Goal: Communication & Community: Answer question/provide support

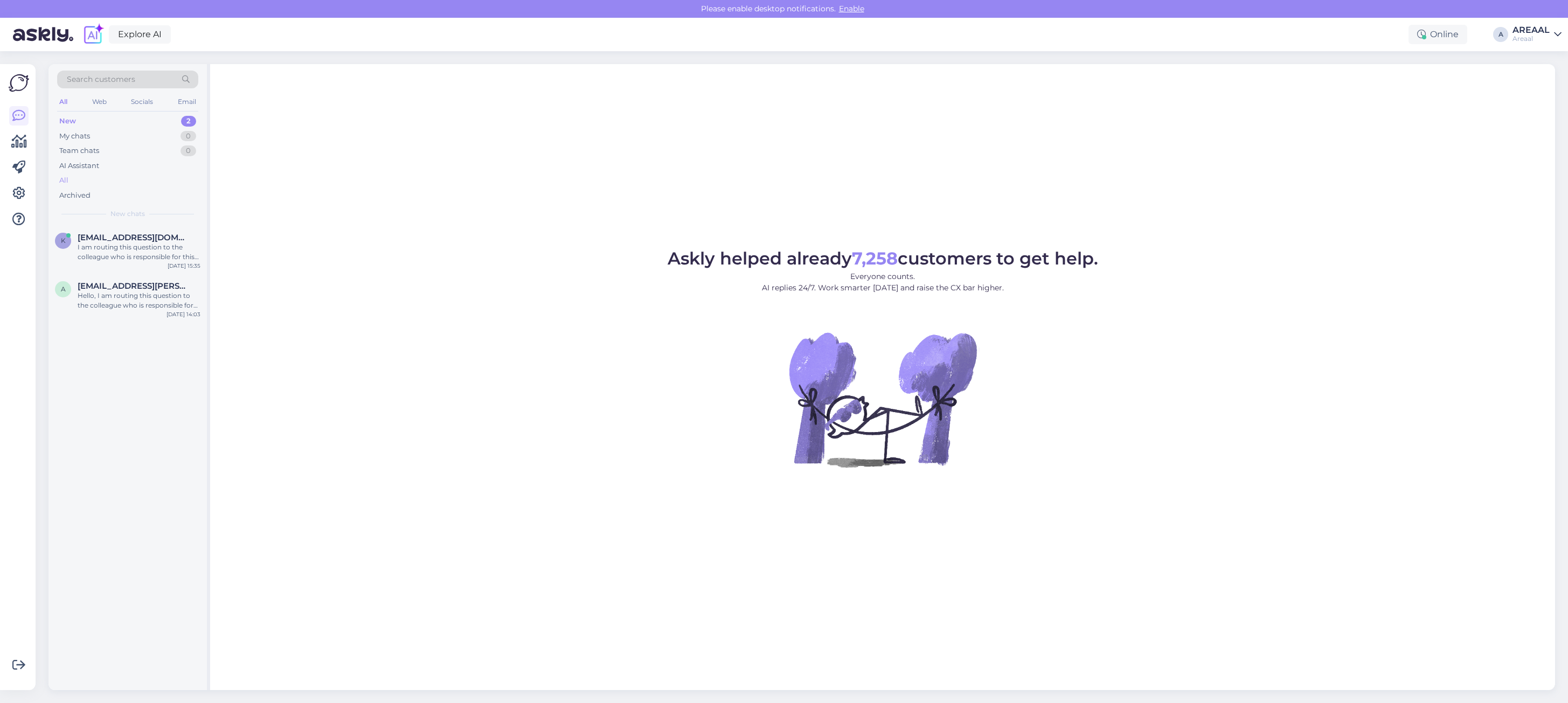
click at [148, 182] on div "All" at bounding box center [127, 180] width 141 height 15
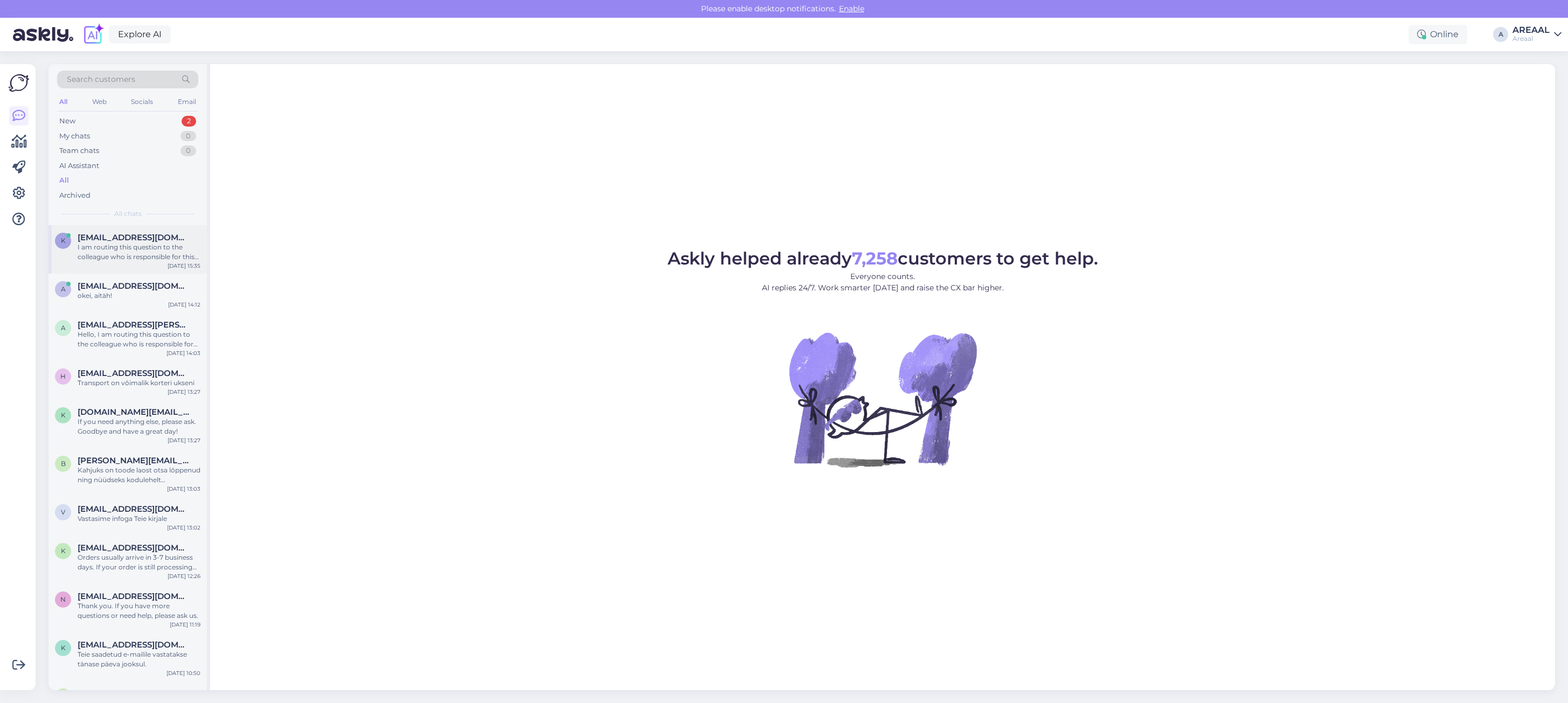
click at [165, 239] on span "[EMAIL_ADDRESS][DOMAIN_NAME]" at bounding box center [134, 237] width 112 height 9
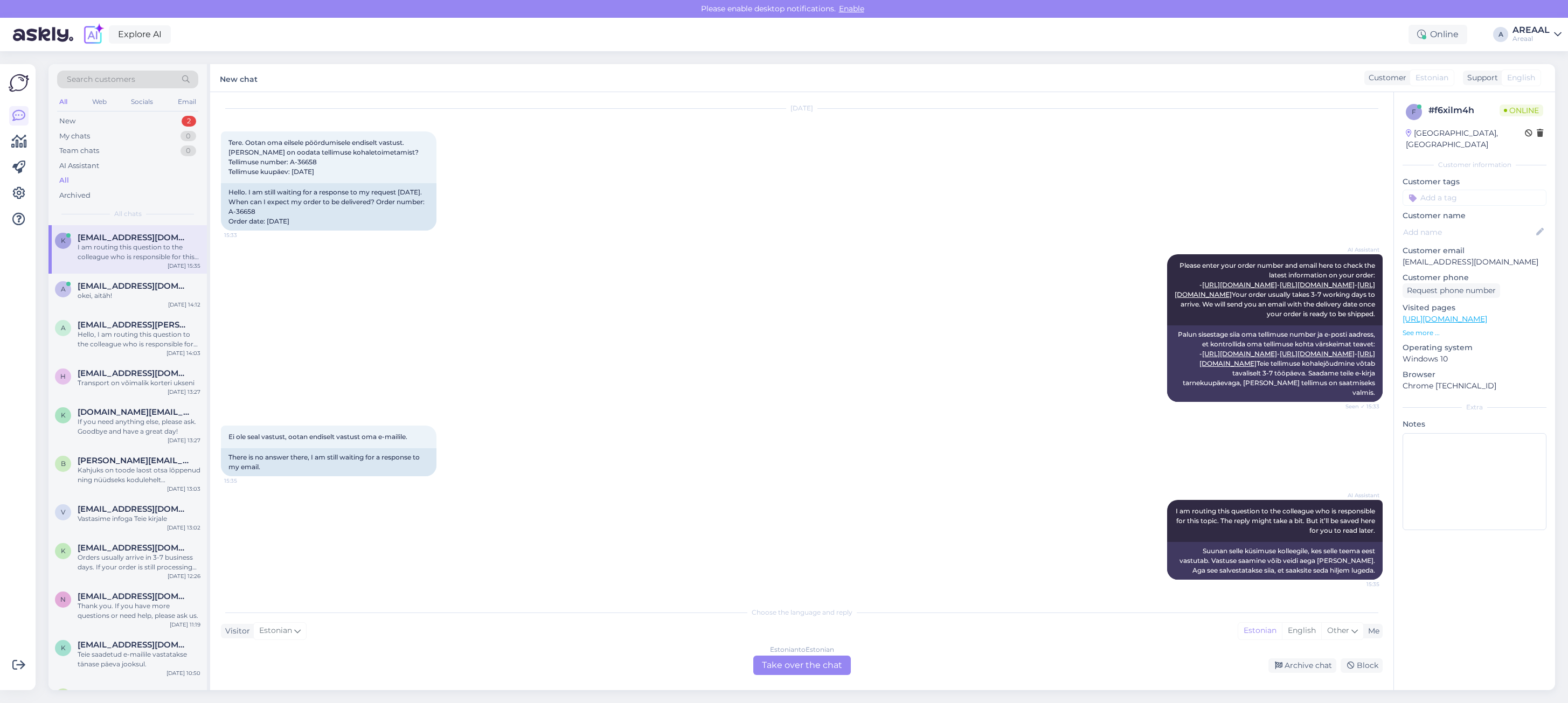
click at [801, 668] on div "Estonian to Estonian Take over the chat" at bounding box center [801, 665] width 97 height 19
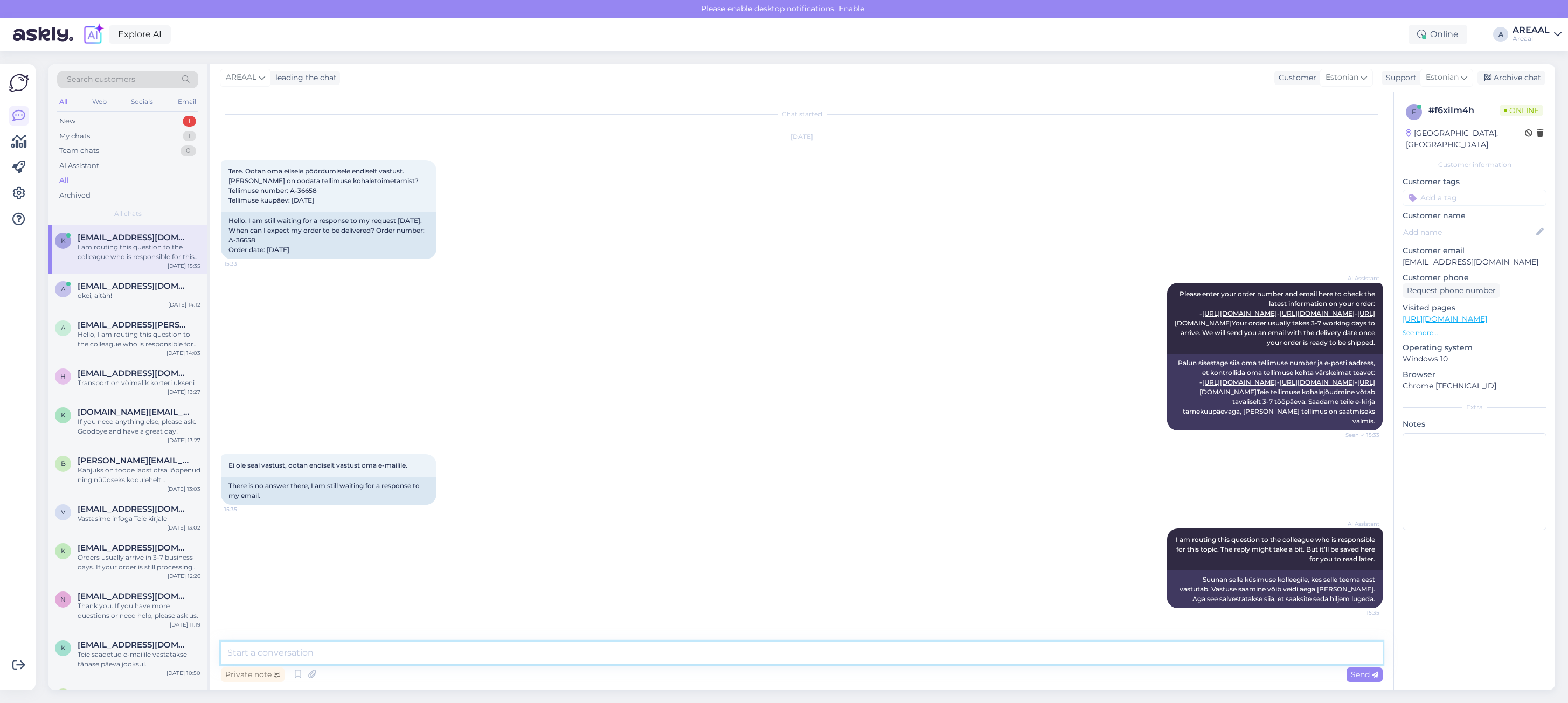
click at [803, 657] on textarea at bounding box center [801, 652] width 1162 height 23
type textarea "Lõpetame tööpäeva kell 18.00, kindlasti jõutakse ka selleni"
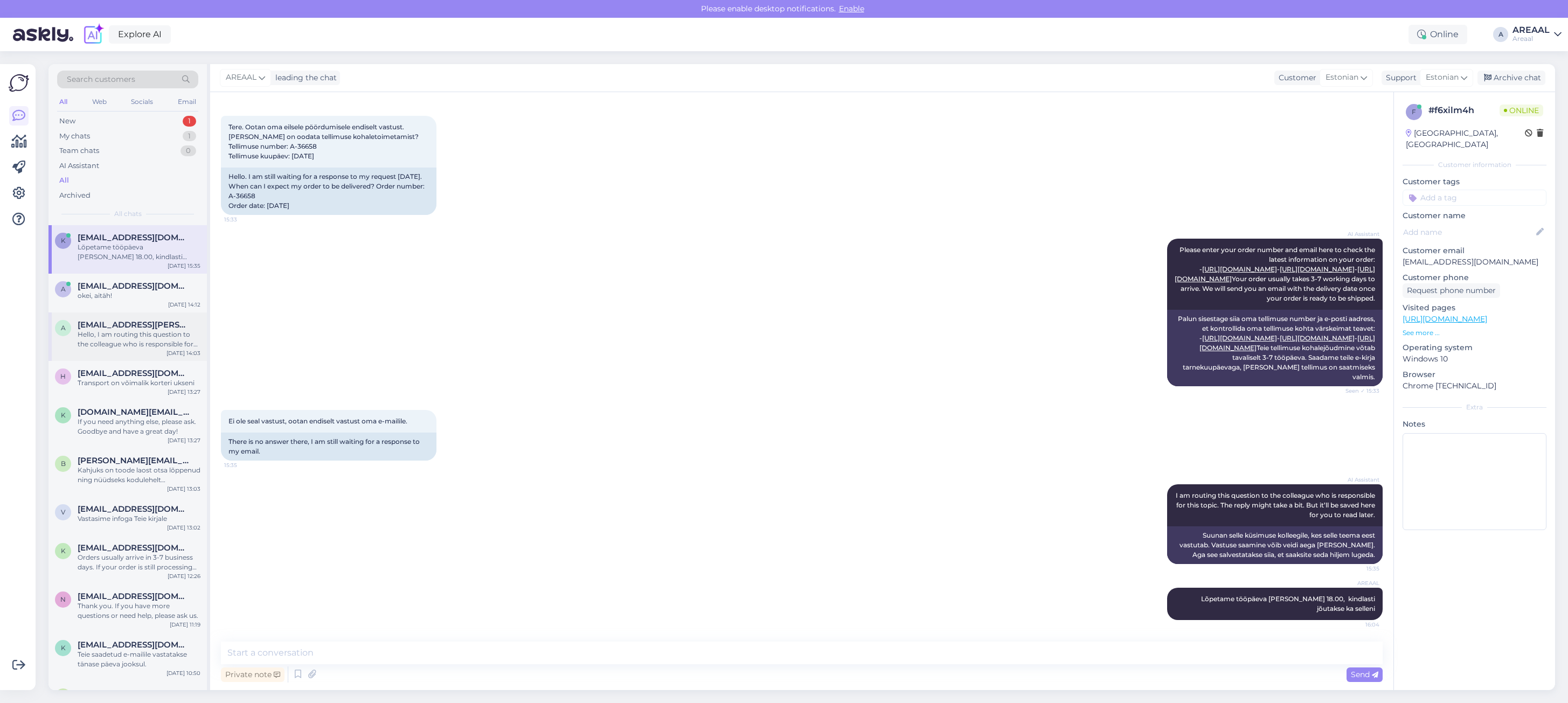
click at [170, 340] on div "Hello, I am routing this question to the colleague who is responsible for this …" at bounding box center [139, 339] width 123 height 19
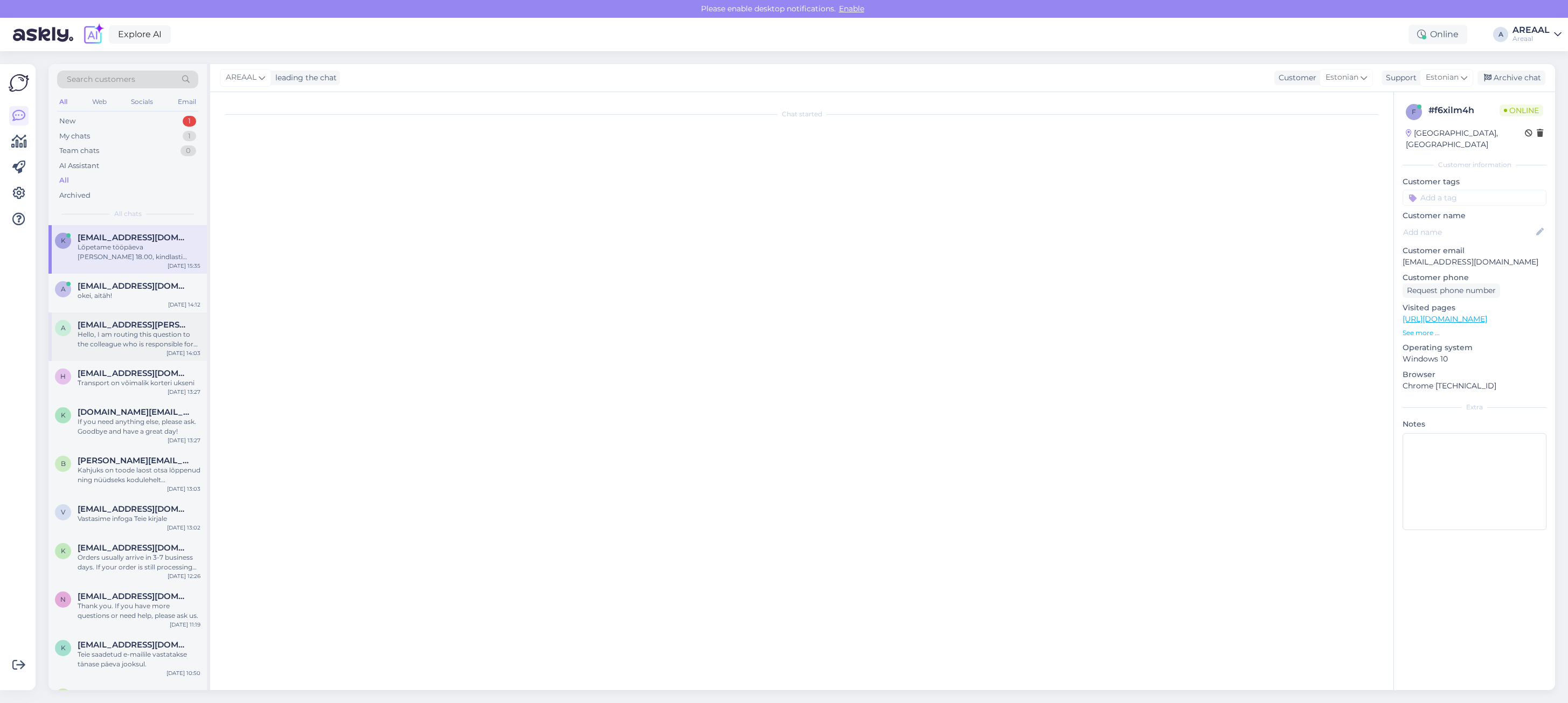
scroll to position [2519, 0]
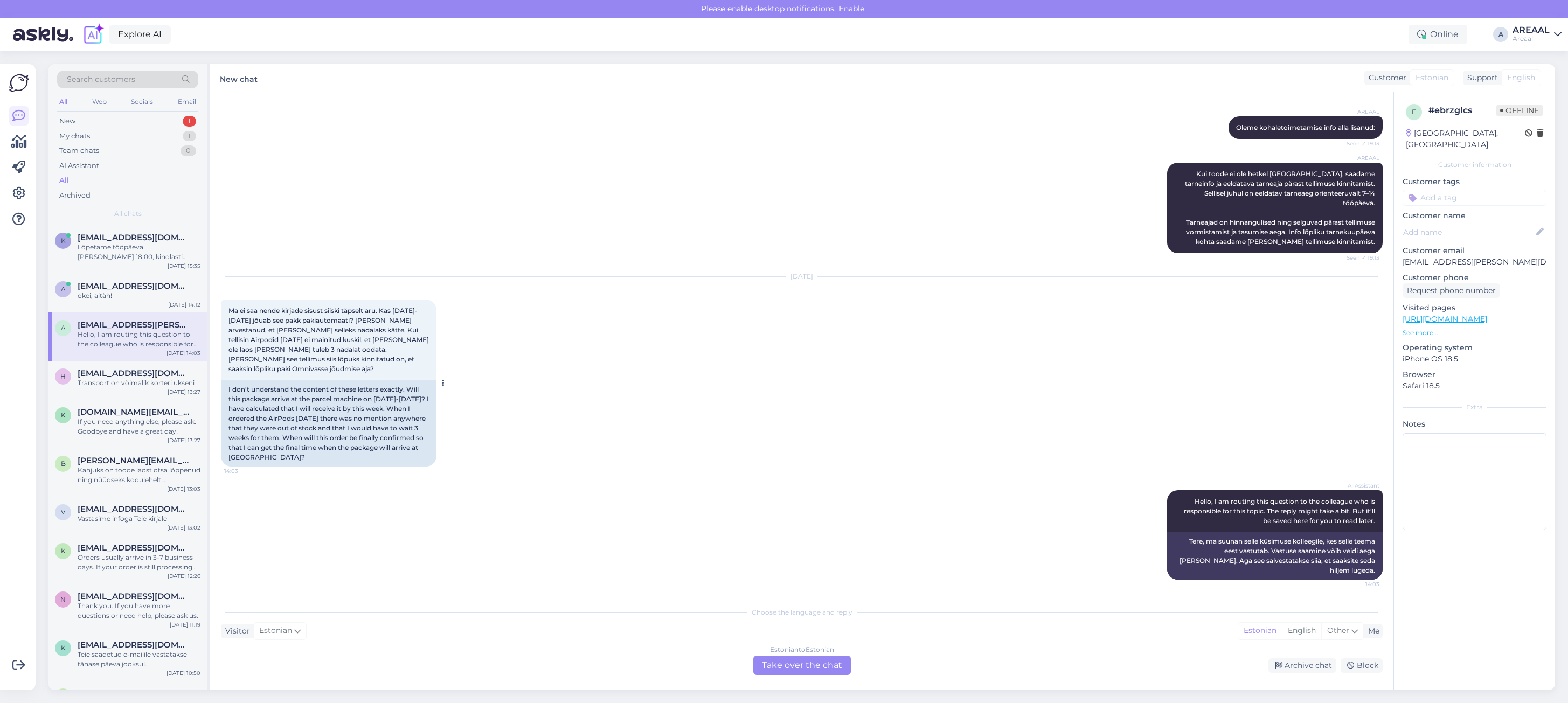
click at [437, 420] on div at bounding box center [441, 382] width 9 height 167
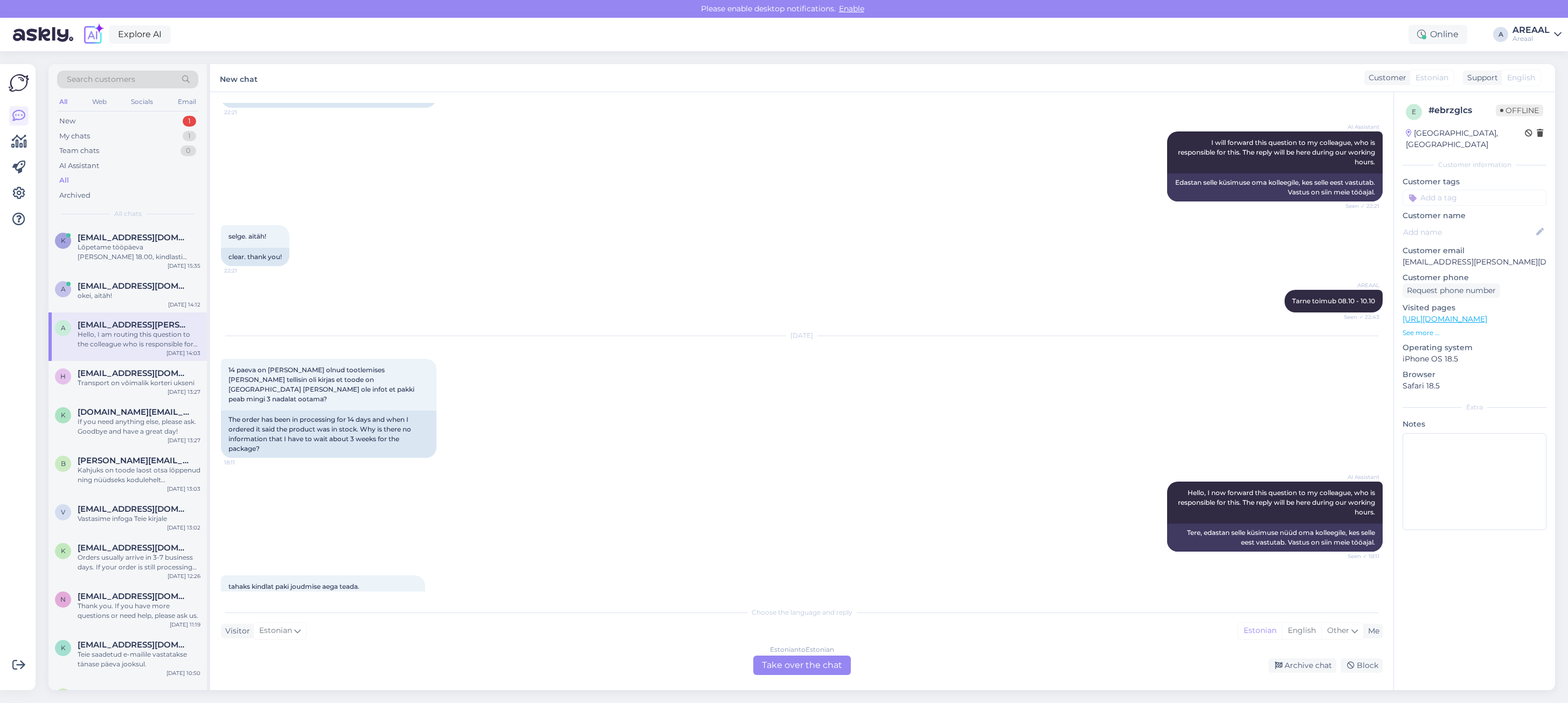
scroll to position [1846, 0]
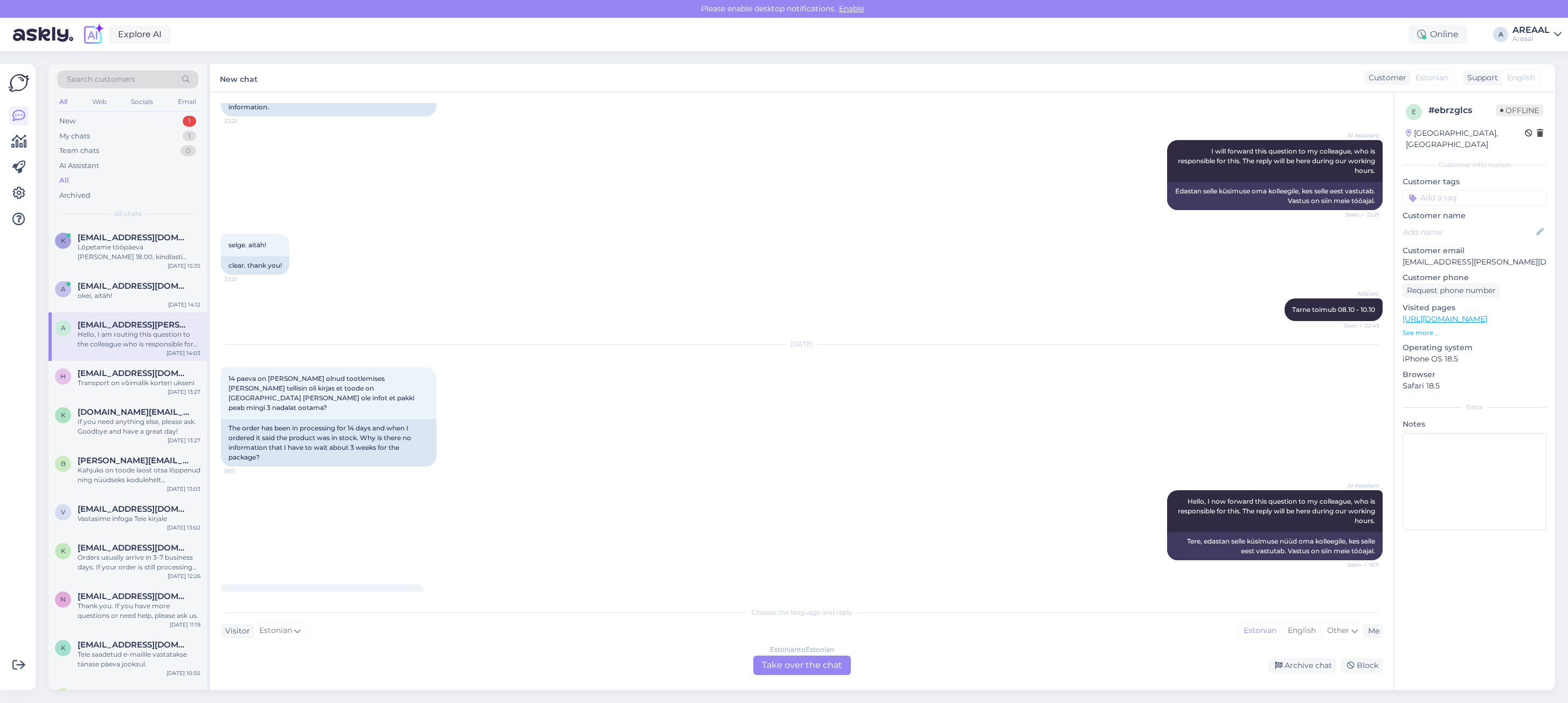
click at [508, 333] on div "AREAAL Tarne toimub 08.10 - 10.10 Seen ✓ 22:43" at bounding box center [801, 310] width 1162 height 47
click at [1029, 129] on div "seda on juba 9 päeva töödeldud ja paki saatmise infot ikka pole 22:21 It has be…" at bounding box center [801, 85] width 1162 height 84
click at [981, 222] on div "AI Assistant I will forward this question to my colleague, who is responsible f…" at bounding box center [801, 175] width 1162 height 94
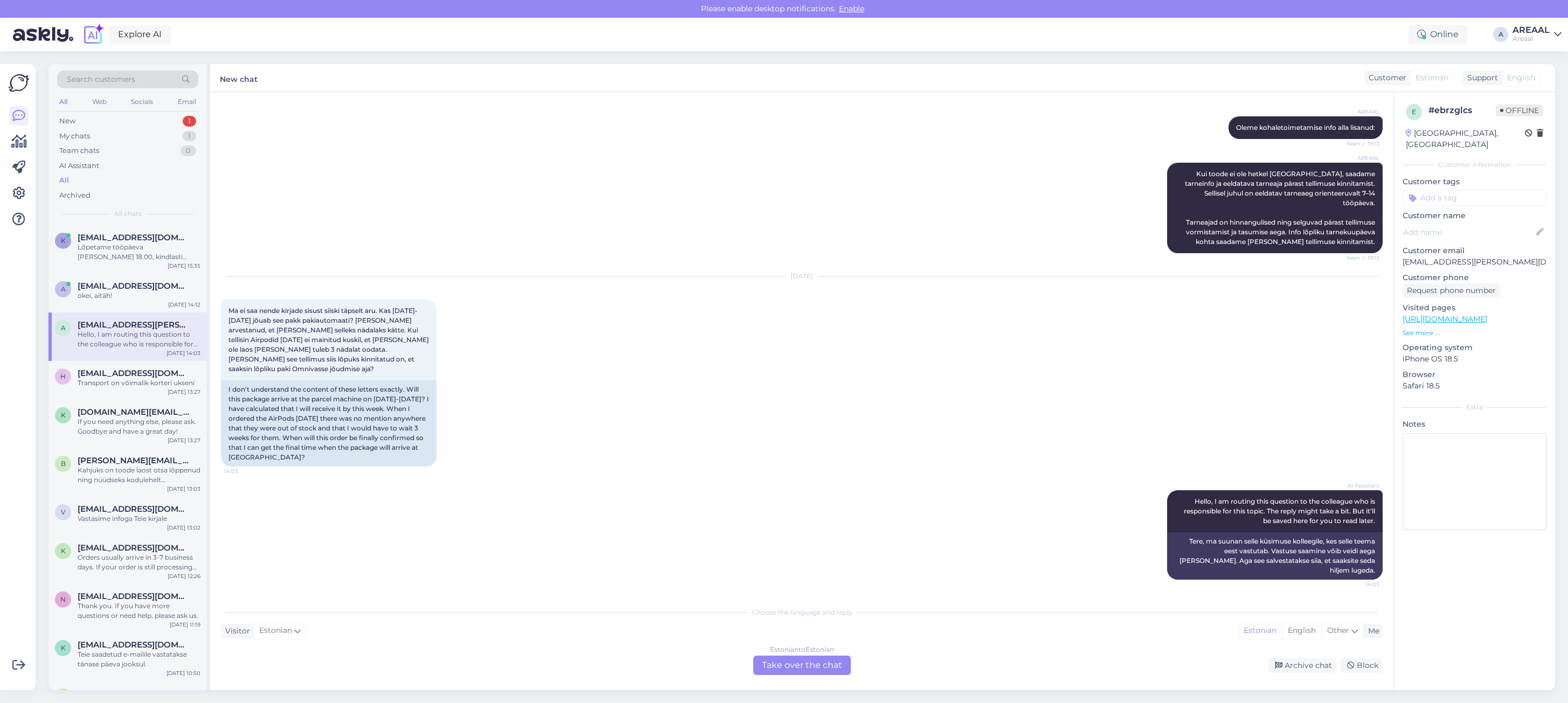
scroll to position [2519, 0]
click at [795, 651] on div "Estonian to Estonian" at bounding box center [802, 649] width 64 height 9
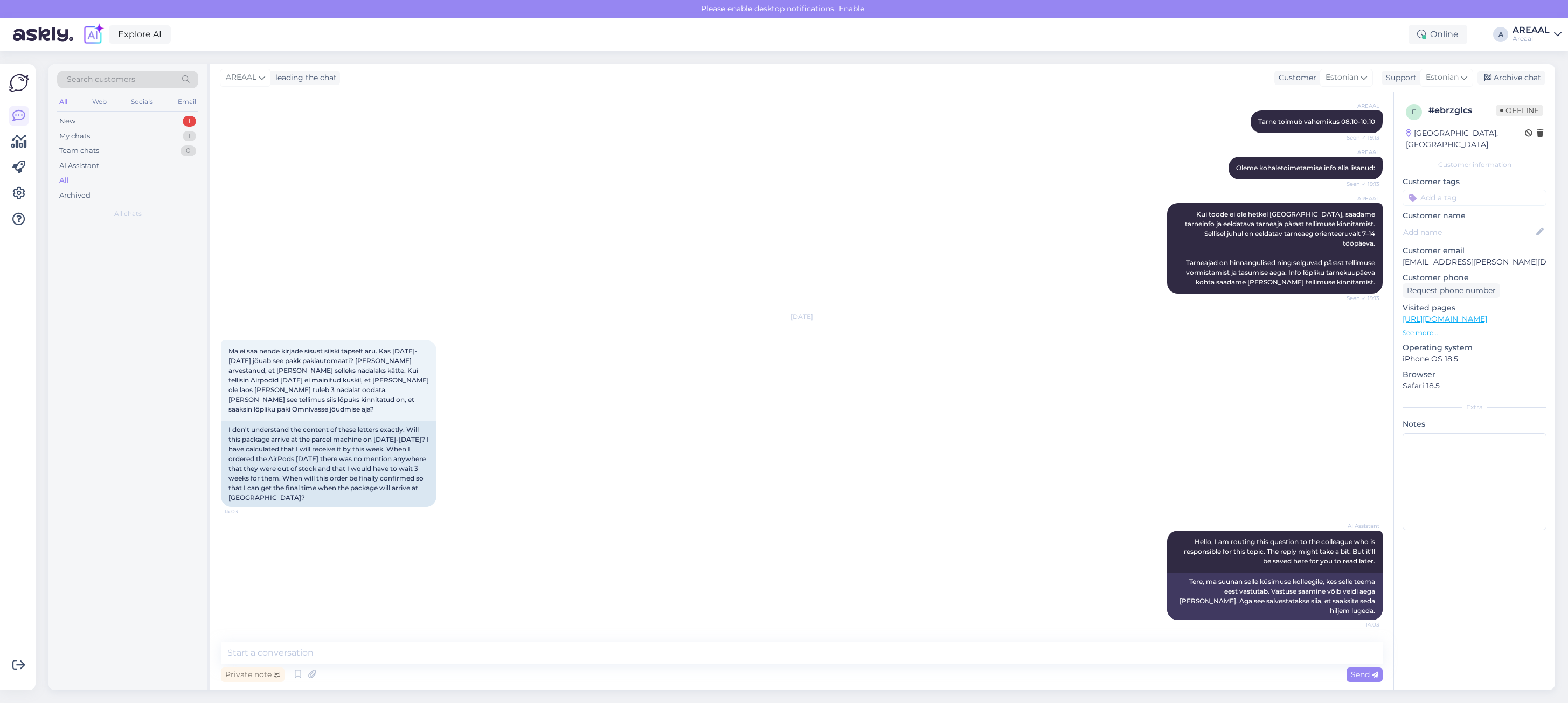
scroll to position [2479, 0]
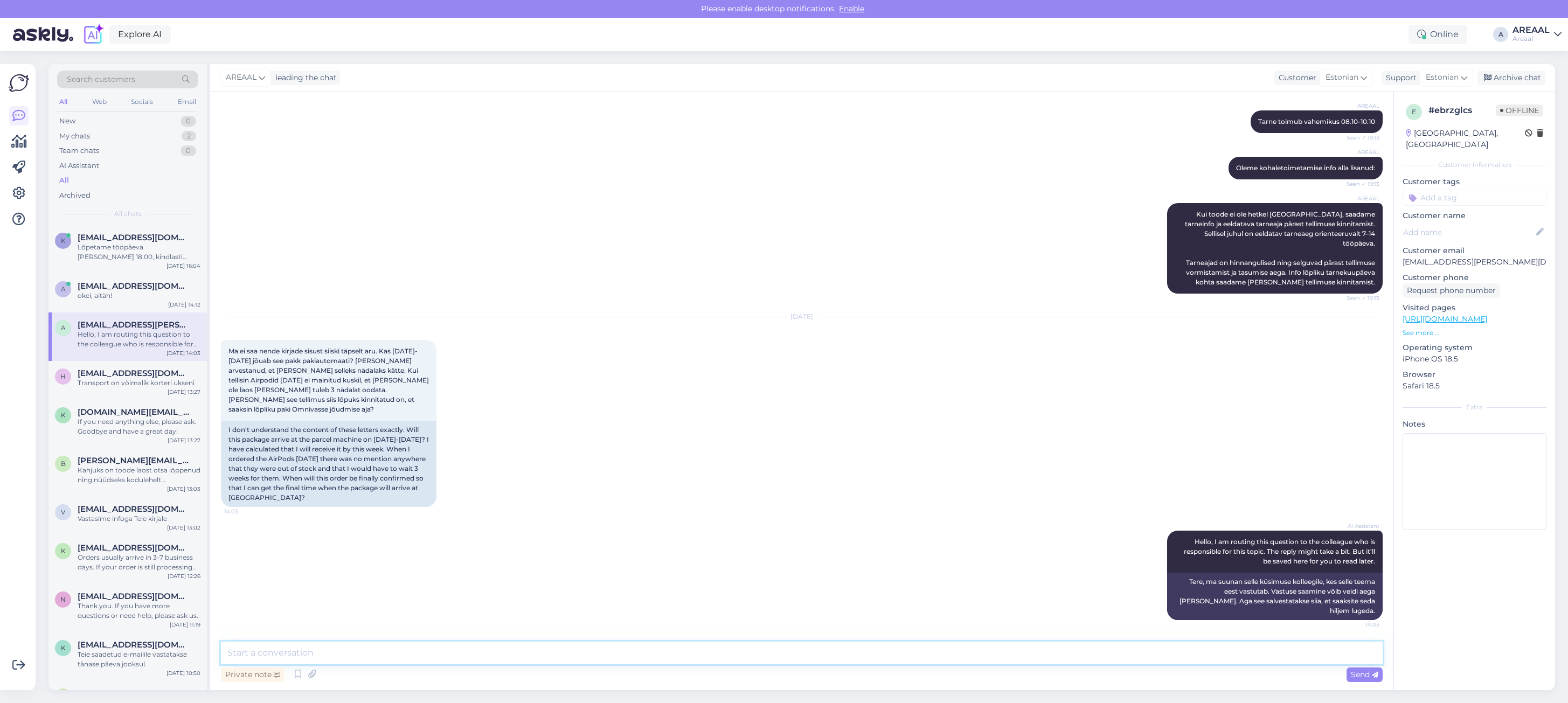
click at [795, 651] on textarea at bounding box center [801, 652] width 1162 height 23
type textarea "Tarne toimub vahemikus 08-10 oktoober"
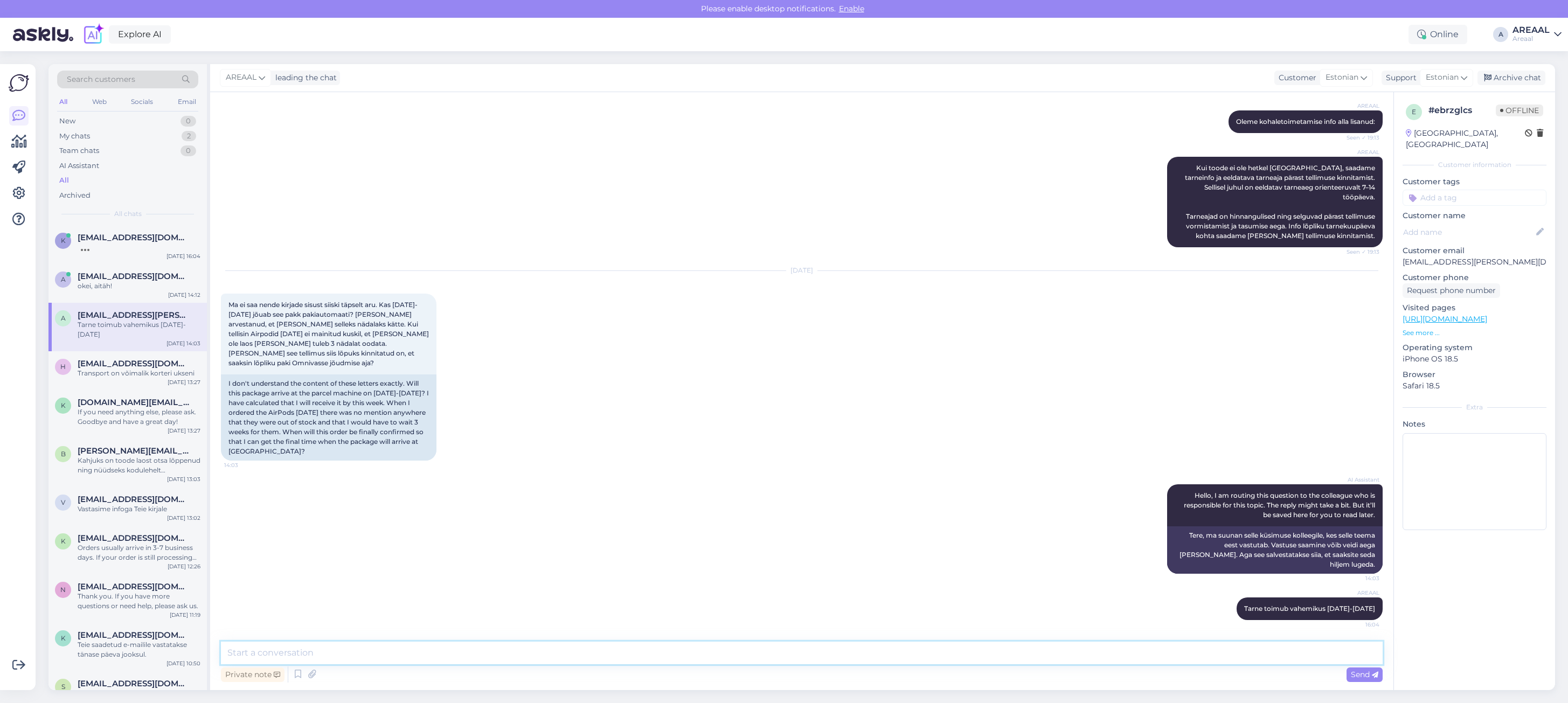
scroll to position [2524, 0]
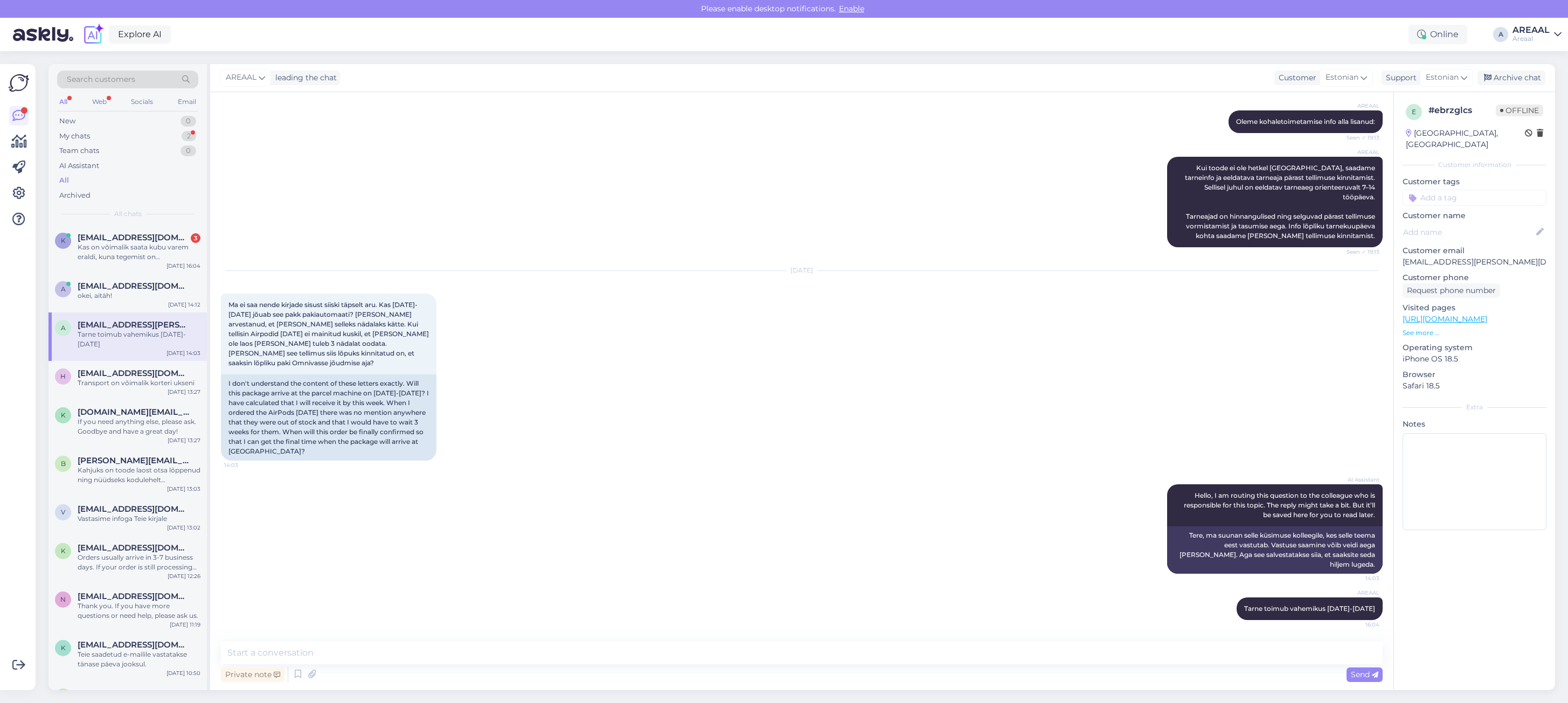
click at [455, 181] on div "AREAAL Kui toode ei ole hetkel laos, saadame tarneinfo ja eeldatava tarneaja pä…" at bounding box center [801, 201] width 1162 height 114
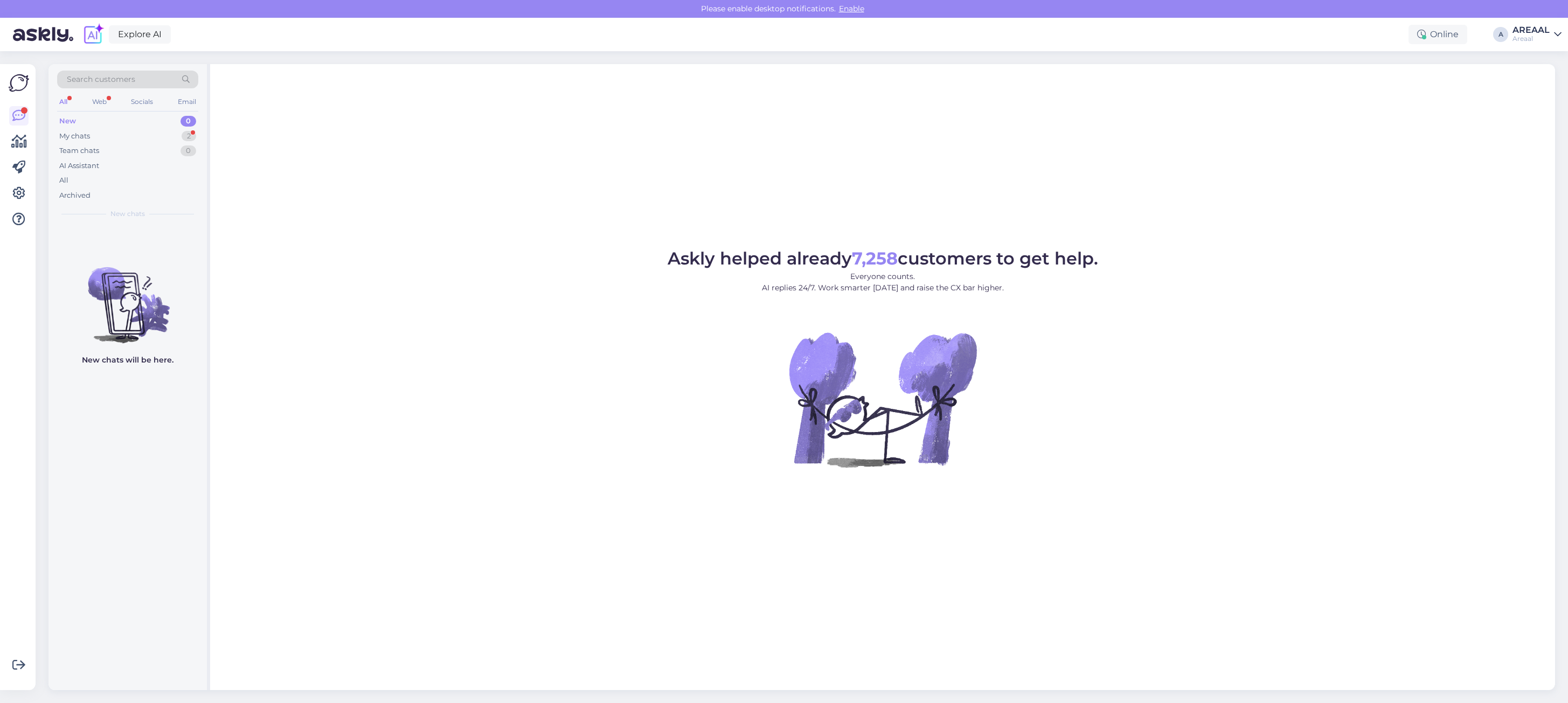
click at [193, 128] on div "New 0" at bounding box center [127, 121] width 141 height 15
click at [193, 132] on div "2" at bounding box center [189, 136] width 14 height 11
click at [361, 217] on div "Askly helped already 7,258 customers to get help. Everyone counts. AI replies 2…" at bounding box center [882, 377] width 1345 height 626
click at [143, 184] on div "All" at bounding box center [127, 180] width 141 height 15
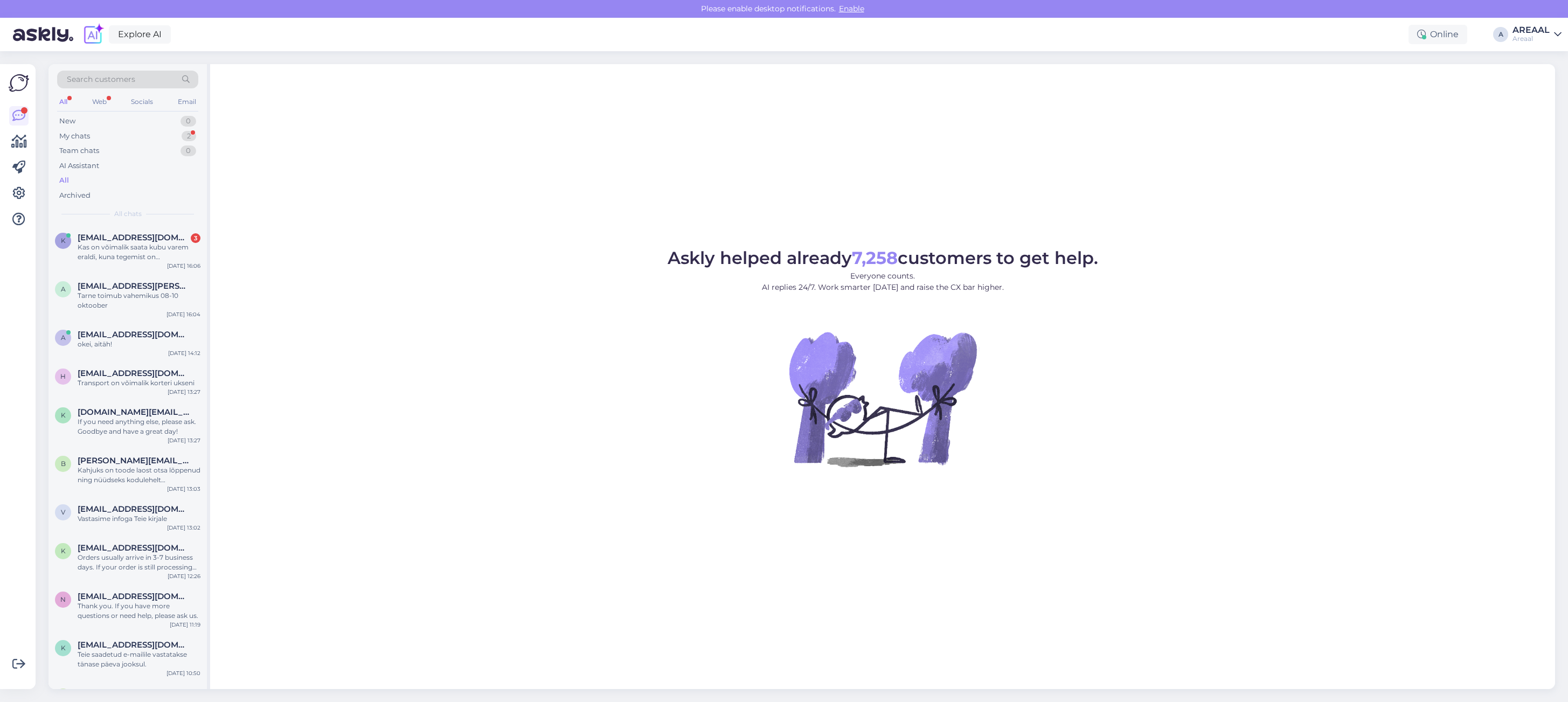
click at [738, 171] on div "Askly helped already 7,258 customers to get help. Everyone counts. AI replies 2…" at bounding box center [882, 376] width 1345 height 625
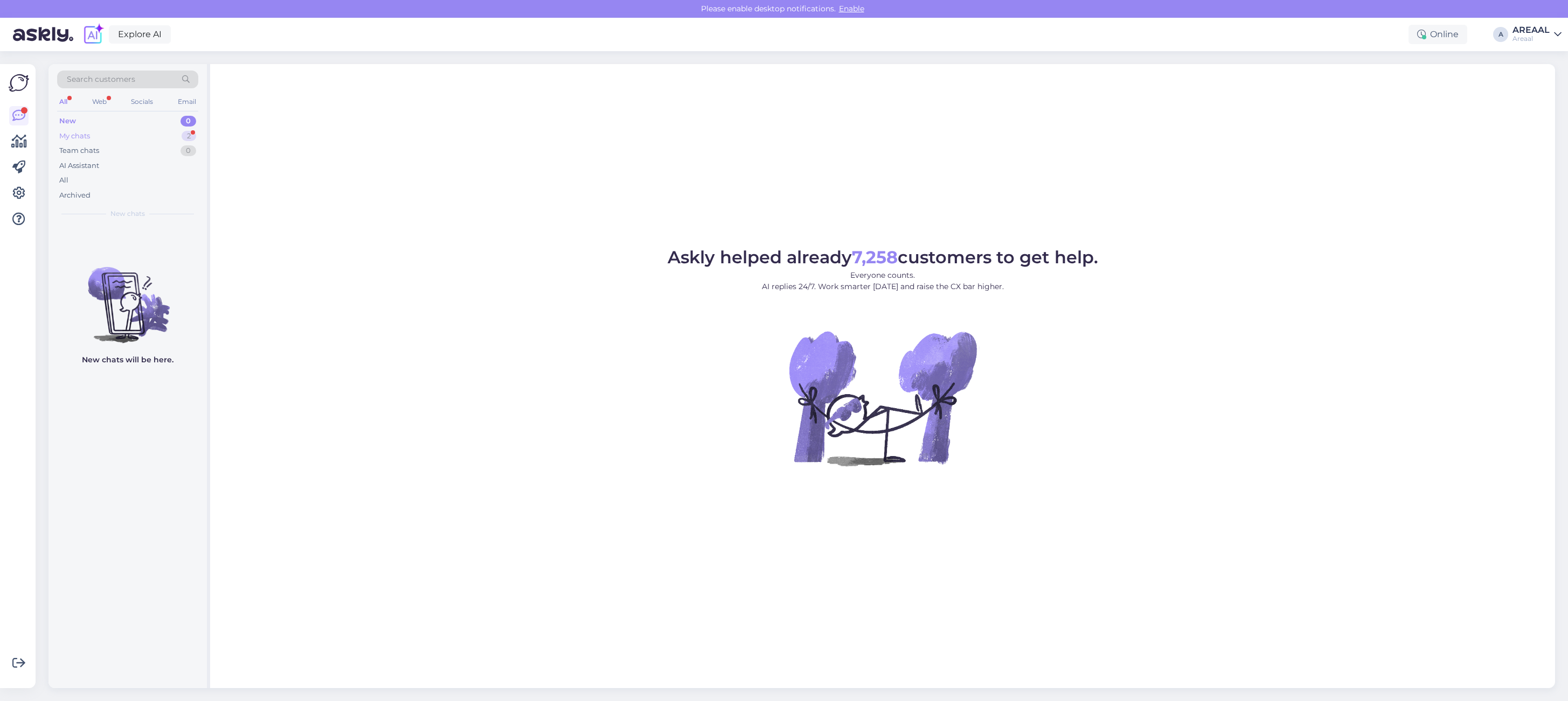
click at [198, 130] on div "My chats 2" at bounding box center [127, 136] width 141 height 15
click at [461, 240] on div "Askly helped already 7,258 customers to get help. Everyone counts. AI replies 2…" at bounding box center [882, 376] width 1345 height 624
click at [151, 257] on div "Hello, I am routing this question to the colleague who is responsible for this …" at bounding box center [139, 252] width 123 height 19
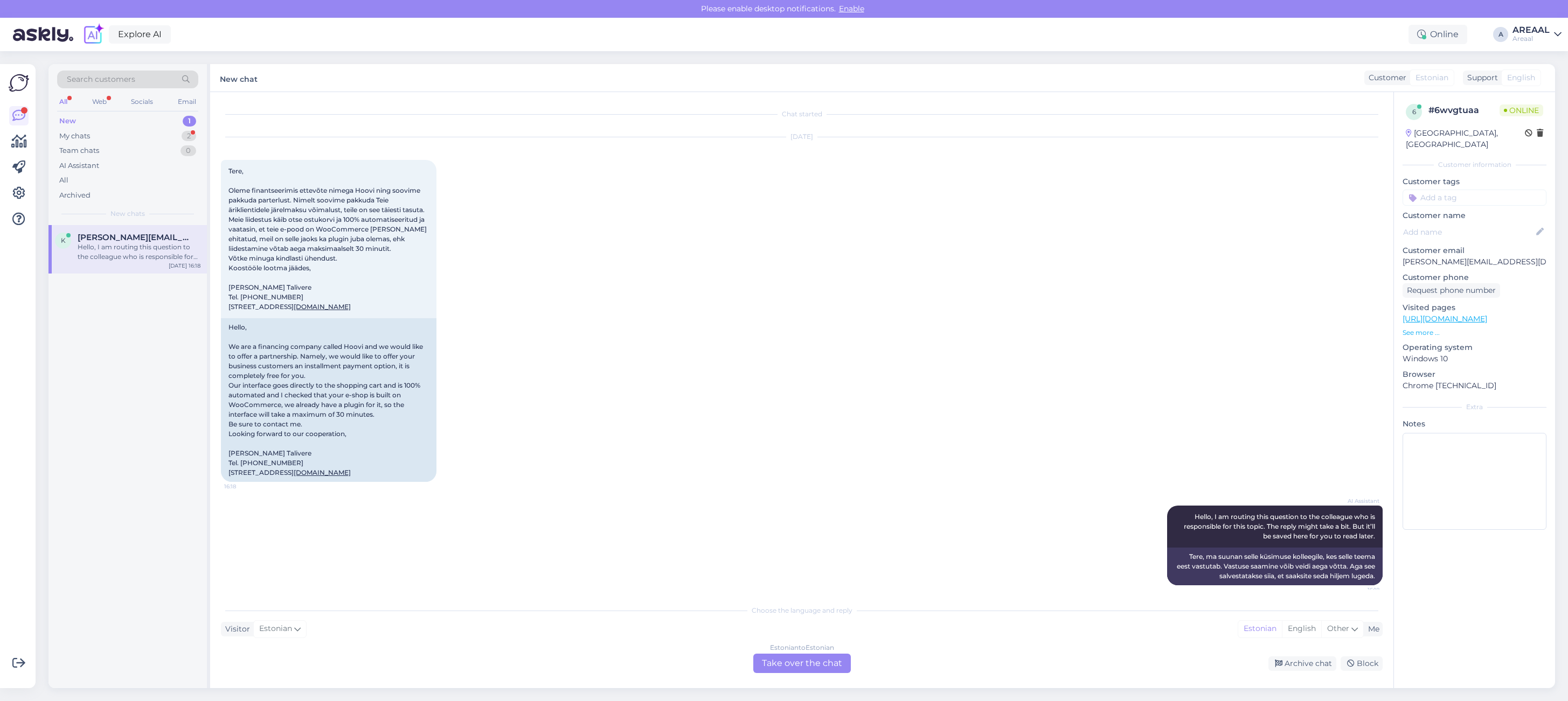
scroll to position [74, 0]
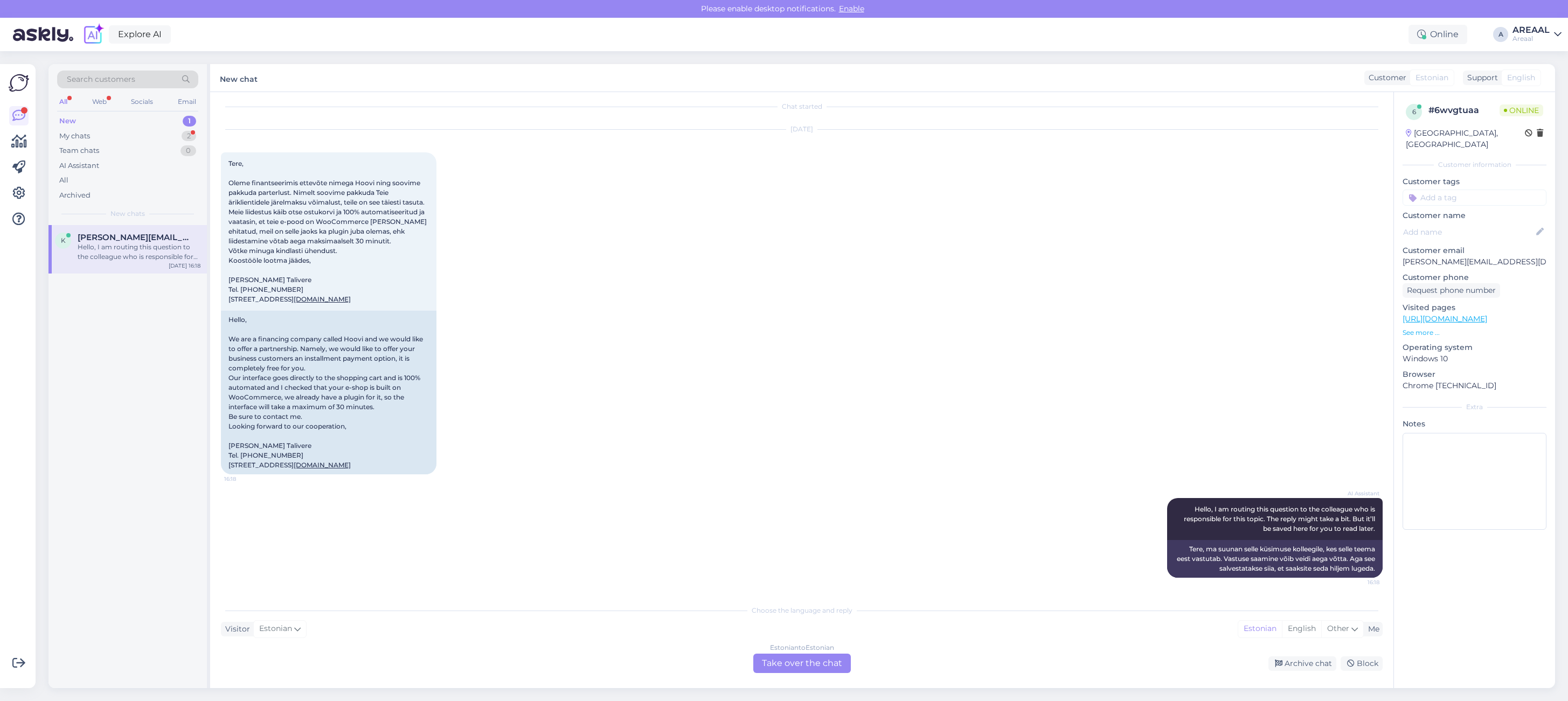
click at [589, 253] on div "Oct 8 2025 Tere, Oleme finantseerimis ettevõte nimega Hoovi ning soovime pakkud…" at bounding box center [801, 302] width 1162 height 369
click at [586, 255] on div "Oct 8 2025 Tere, Oleme finantseerimis ettevõte nimega Hoovi ning soovime pakkud…" at bounding box center [801, 302] width 1162 height 369
click at [610, 202] on div "Oct 8 2025 Tere, Oleme finantseerimis ettevõte nimega Hoovi ning soovime pakkud…" at bounding box center [801, 302] width 1162 height 369
click at [246, 277] on div "Tere, Oleme finantseerimis ettevõte nimega Hoovi ning soovime pakkuda parterlus…" at bounding box center [328, 231] width 216 height 158
click at [294, 295] on link "www.hoovi.ee" at bounding box center [322, 299] width 57 height 8
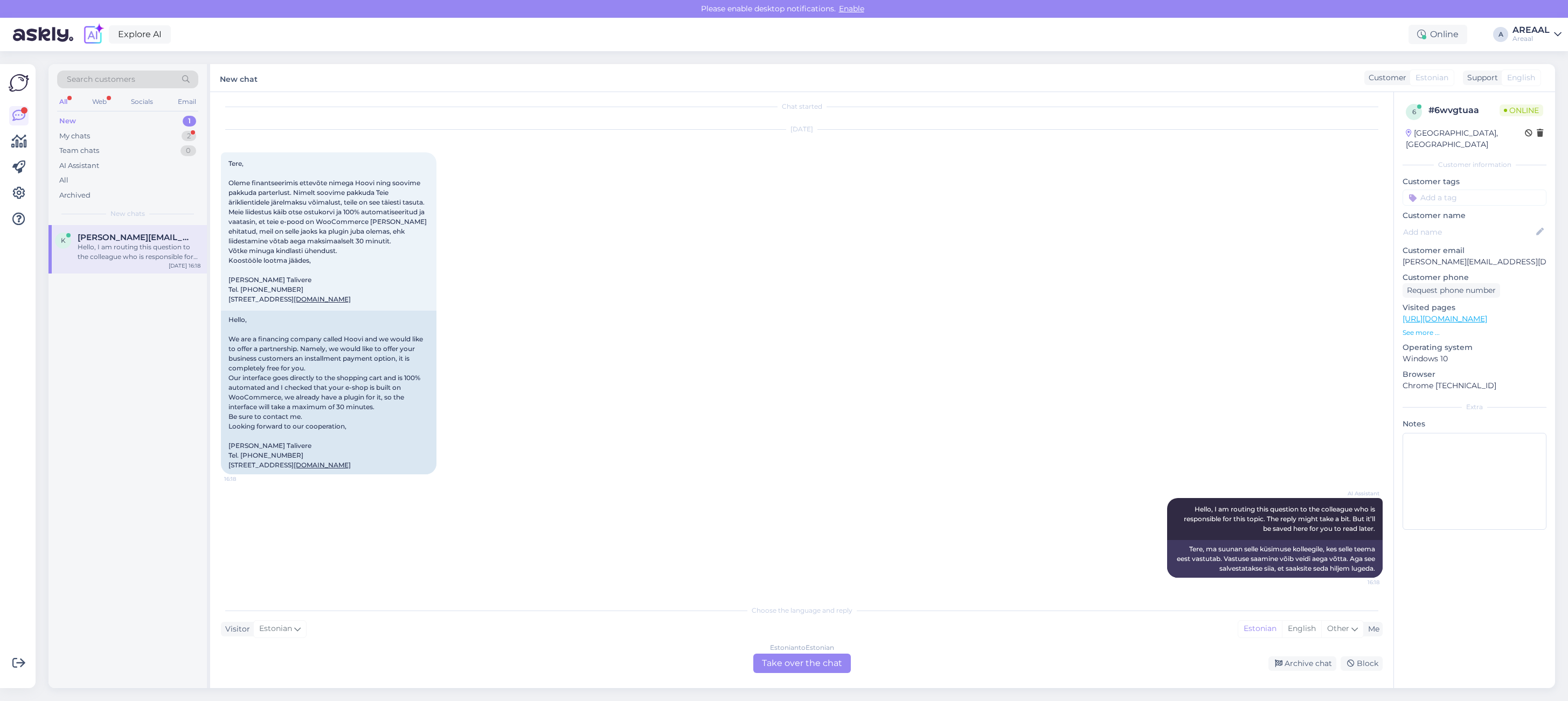
click at [801, 397] on div "Oct 8 2025 Tere, Oleme finantseerimis ettevõte nimega Hoovi ning soovime pakkud…" at bounding box center [801, 302] width 1162 height 369
click at [795, 656] on div "Estonian to Estonian Take over the chat" at bounding box center [801, 663] width 97 height 19
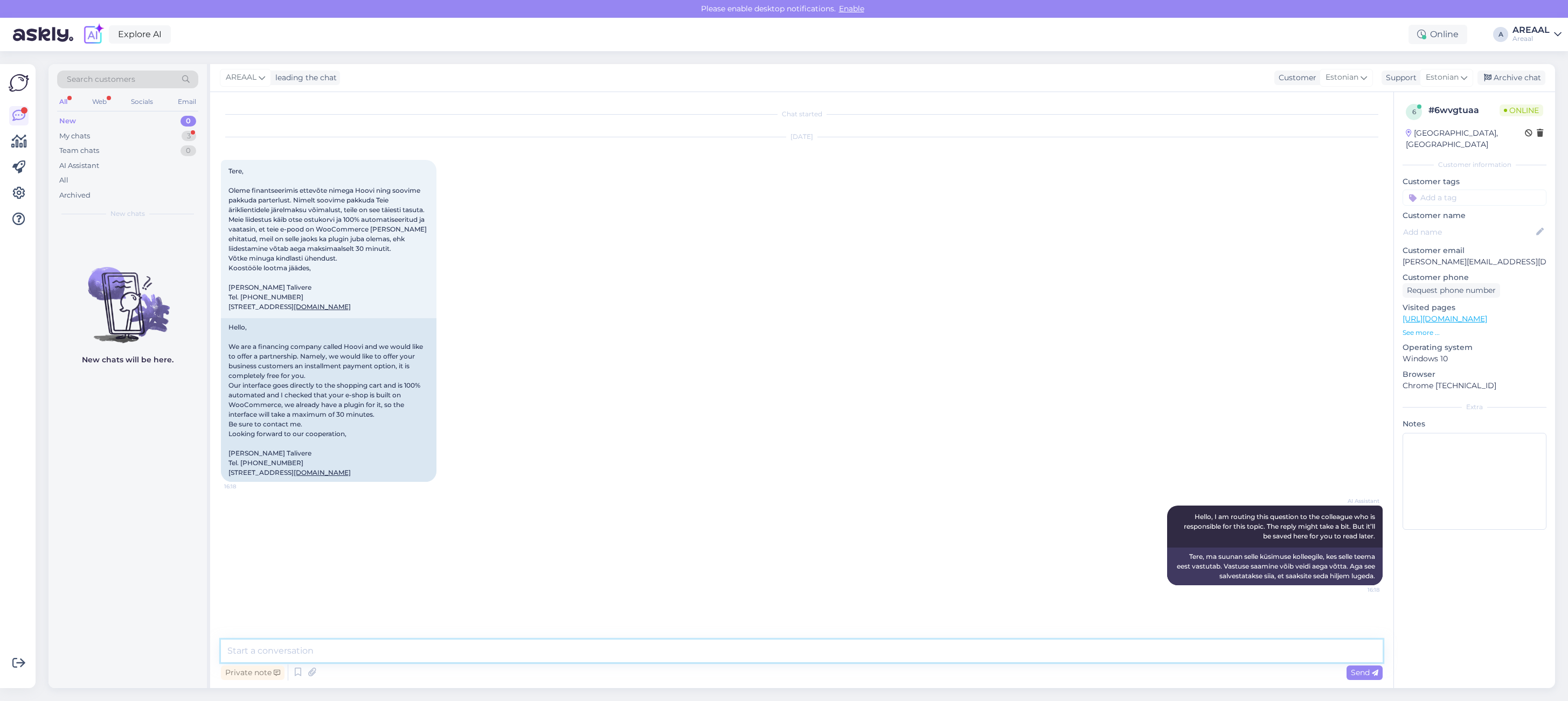
click at [795, 656] on textarea at bounding box center [801, 650] width 1162 height 23
type textarea "Tere! Palun saatke oma pakkumine täpsemalt info@areaal.ee ja meie ettevõtte ini…"
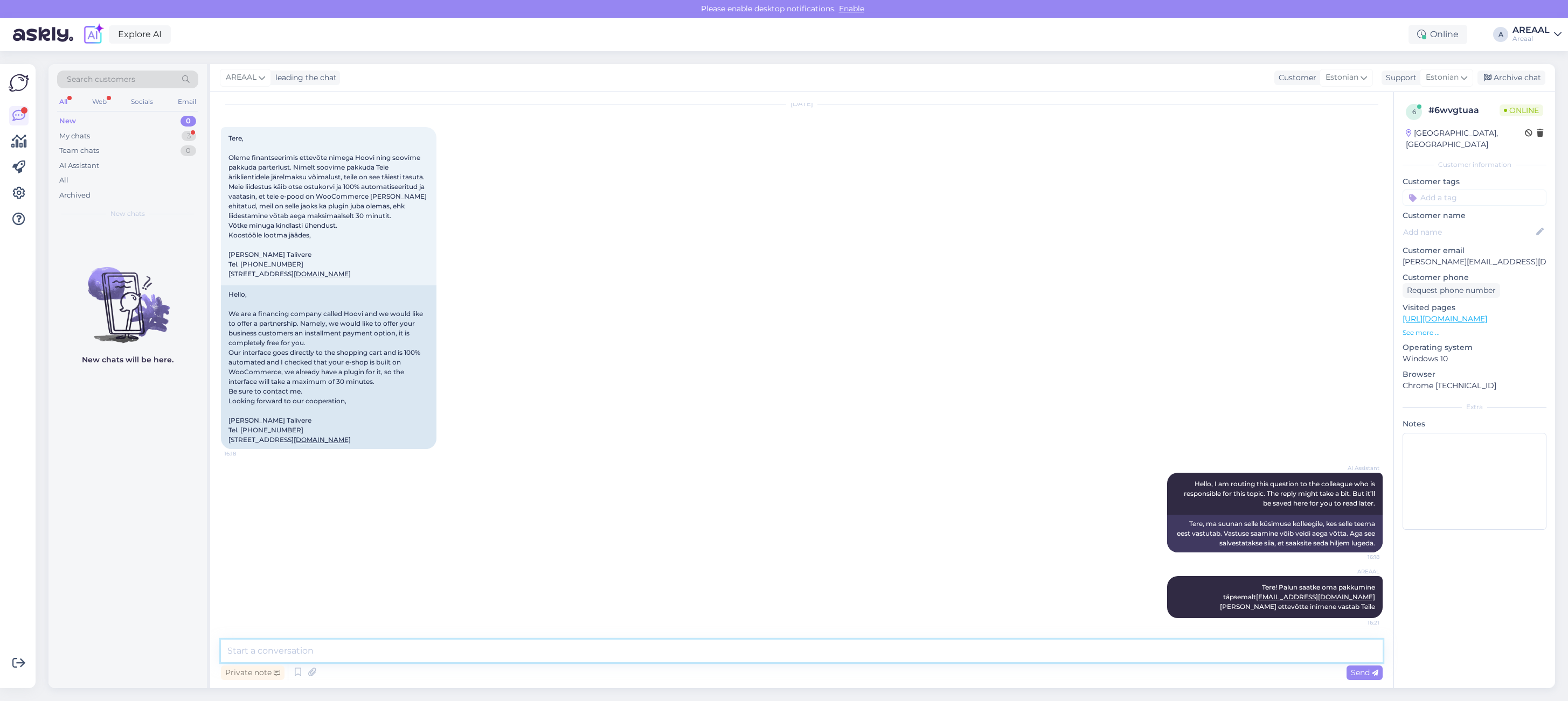
scroll to position [90, 0]
click at [1076, 288] on div "Oct 8 2025 Tere, Oleme finantseerimis ettevõte nimega Hoovi ning soovime pakkud…" at bounding box center [801, 277] width 1162 height 369
click at [625, 271] on div "Oct 8 2025 Tere, Oleme finantseerimis ettevõte nimega Hoovi ning soovime pakkud…" at bounding box center [801, 277] width 1162 height 369
click at [624, 245] on div "Oct 8 2025 Tere, Oleme finantseerimis ettevõte nimega Hoovi ning soovime pakkud…" at bounding box center [801, 277] width 1162 height 369
click at [191, 133] on div "3" at bounding box center [189, 136] width 14 height 11
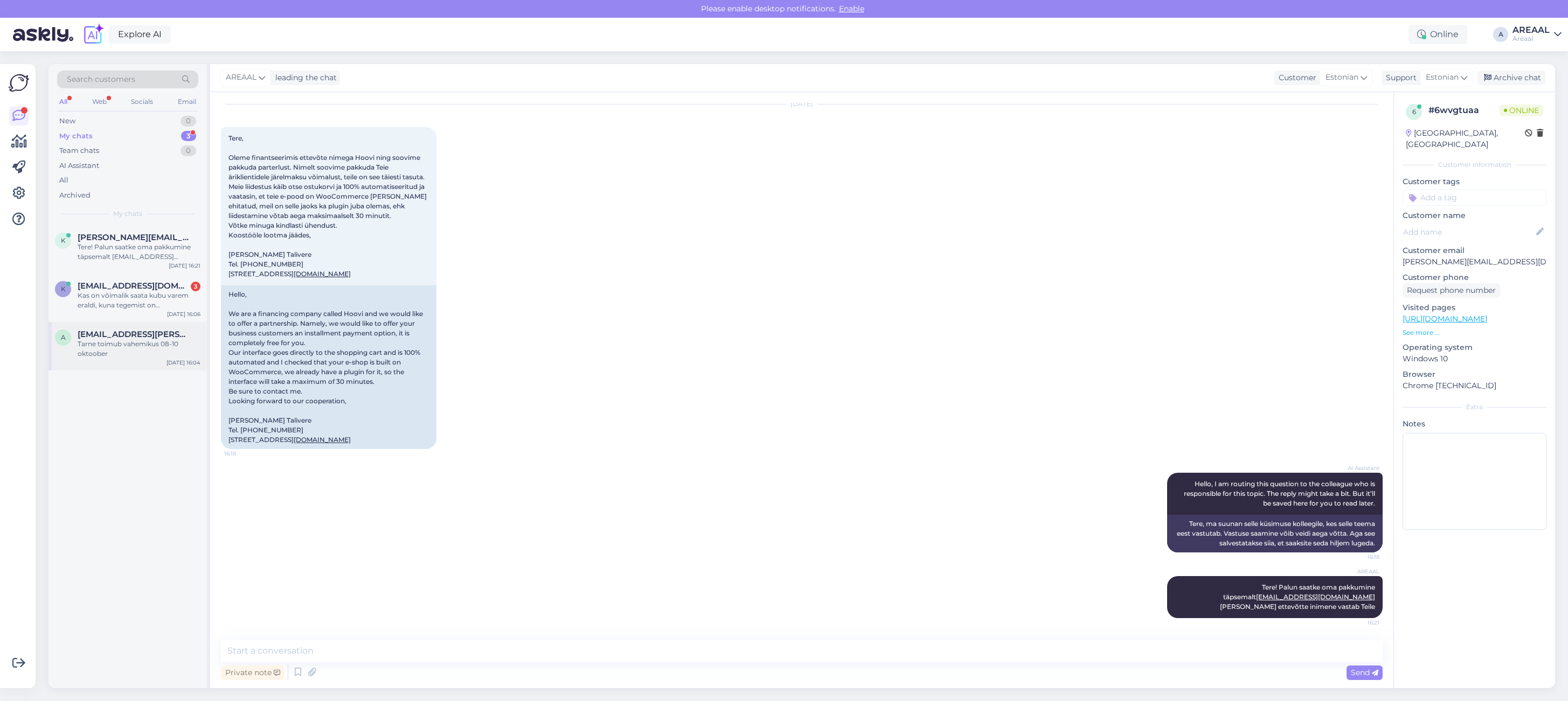
click at [159, 355] on div "Tarne toimub vahemikus 08-10 oktoober" at bounding box center [139, 348] width 123 height 19
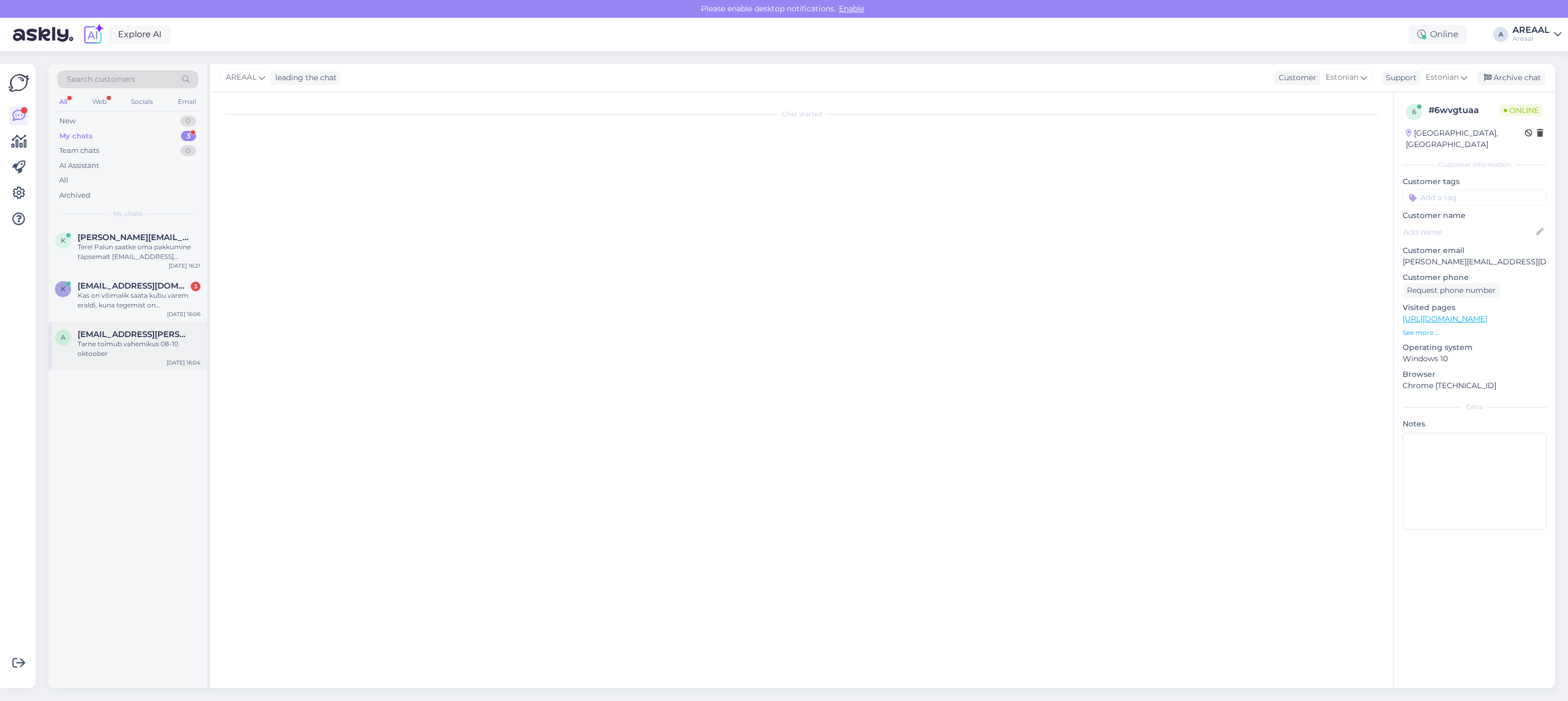
scroll to position [2525, 0]
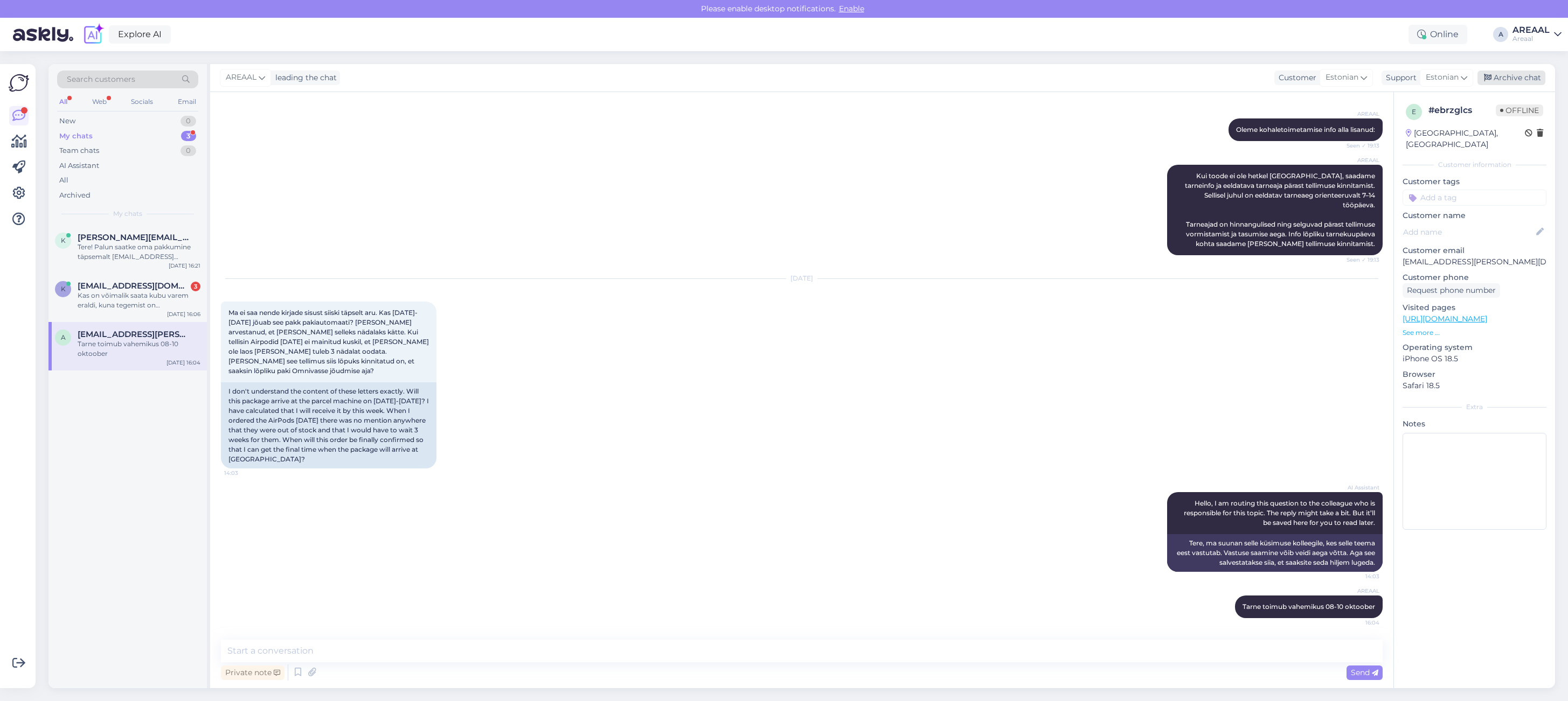
click at [1513, 78] on div "Archive chat" at bounding box center [1511, 77] width 68 height 14
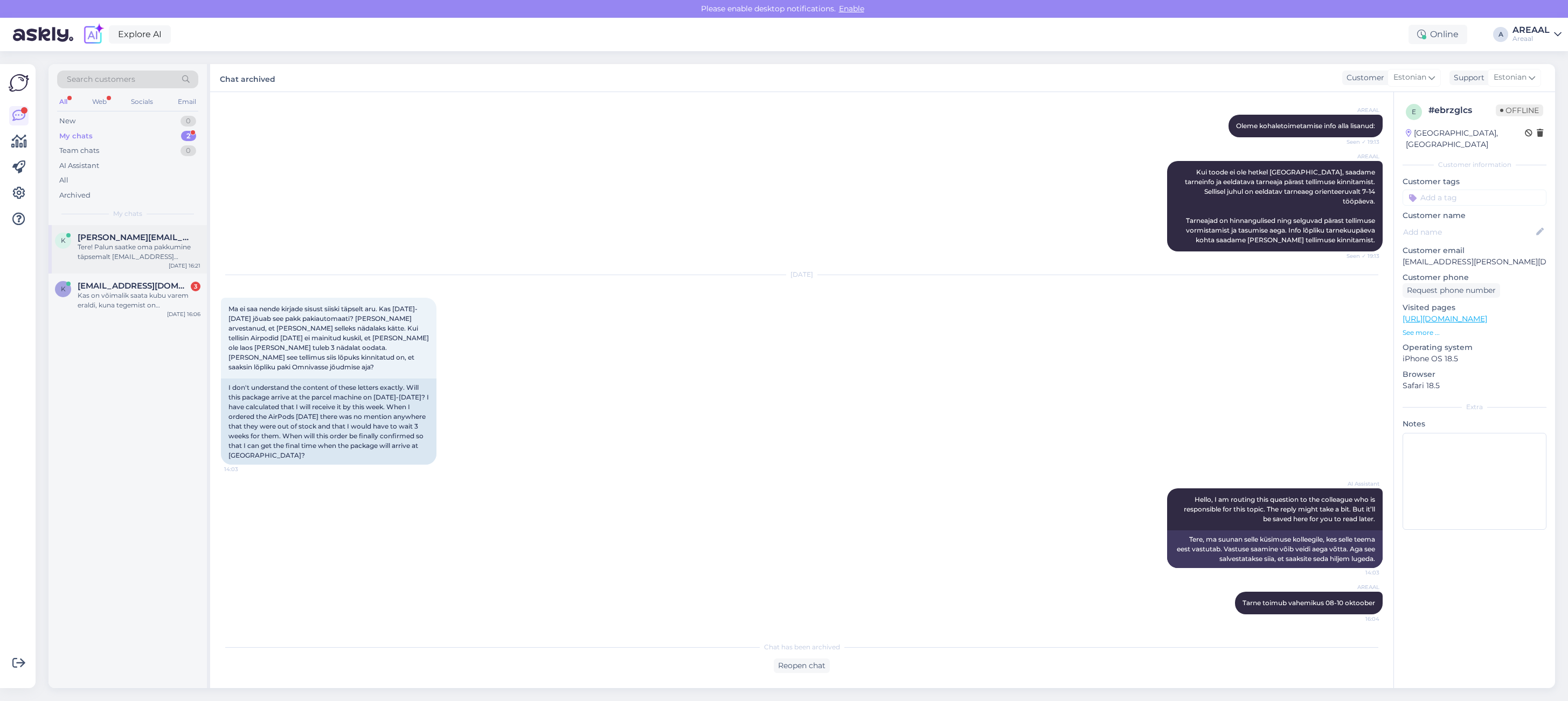
click at [109, 251] on div "Tere! Palun saatke oma pakkumine täpsemalt info@areaal.ee ja meie ettevõtte ini…" at bounding box center [139, 252] width 123 height 19
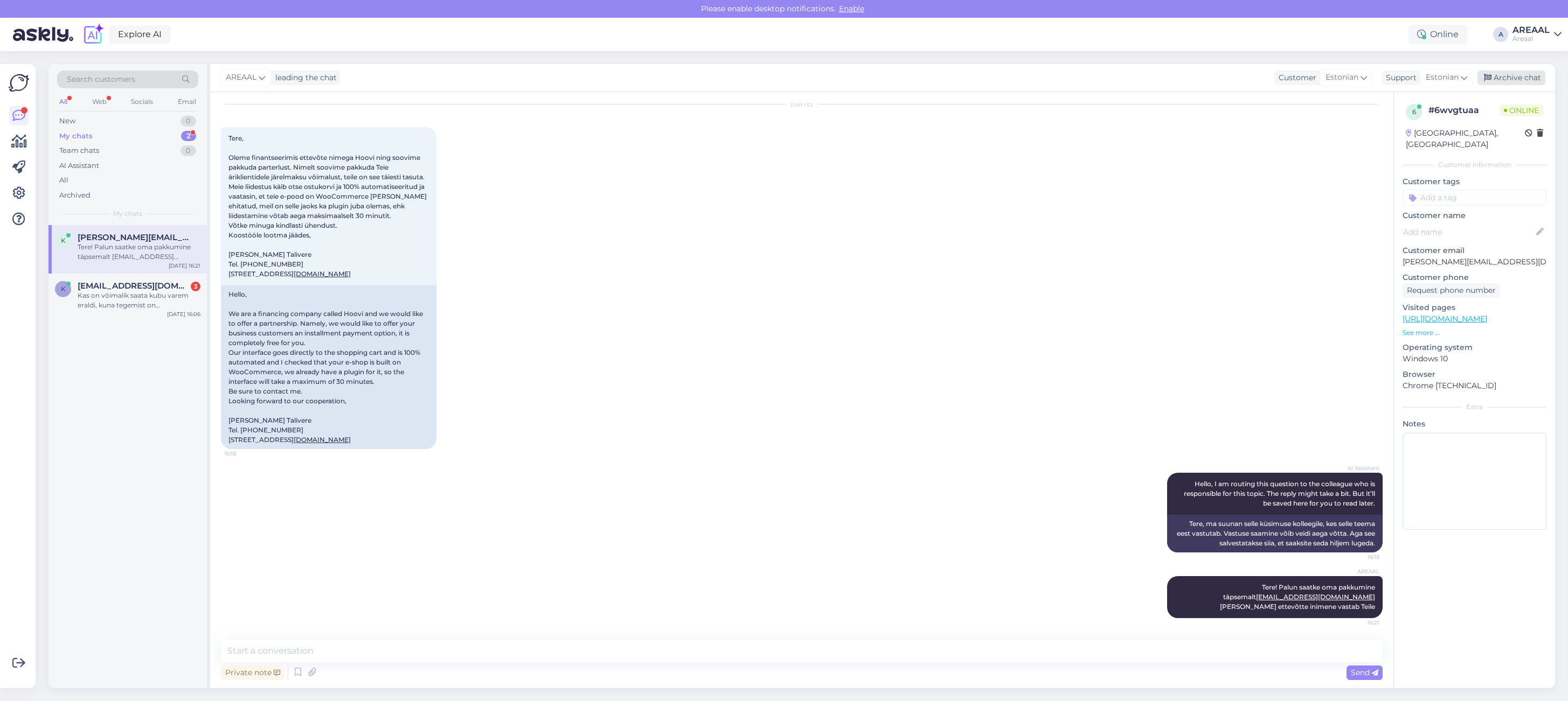
click at [1526, 84] on div "Archive chat" at bounding box center [1511, 77] width 68 height 14
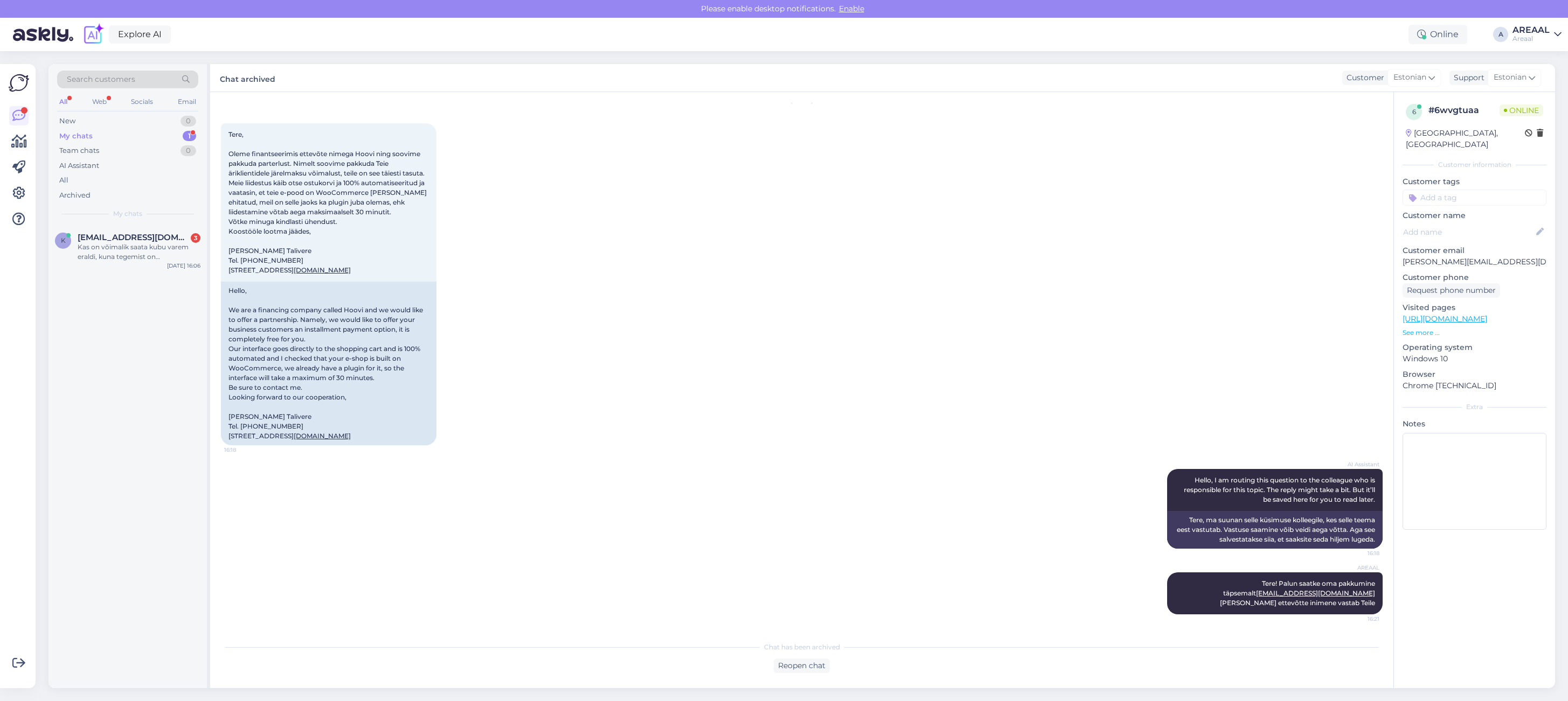
click at [1089, 256] on div "Oct 8 2025 Tere, Oleme finantseerimis ettevõte nimega Hoovi ning soovime pakkud…" at bounding box center [801, 273] width 1162 height 369
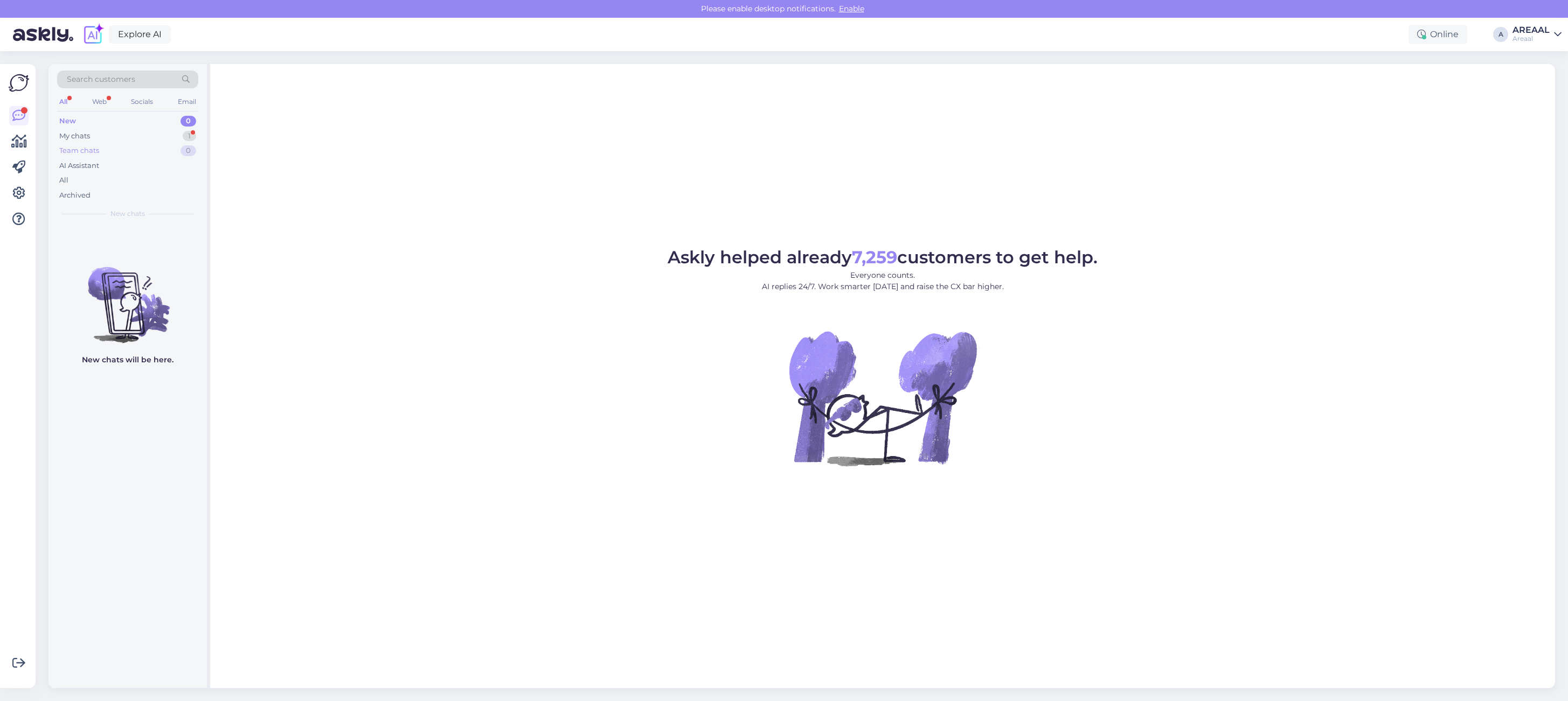
click at [189, 144] on div "Team chats 0" at bounding box center [127, 151] width 141 height 15
click at [195, 134] on div "1" at bounding box center [190, 136] width 14 height 11
click at [438, 205] on div "Askly helped already 7,259 customers to get help. Everyone counts. AI replies 2…" at bounding box center [882, 376] width 1345 height 624
click at [200, 139] on div "Search customers All Web Socials Email New 1 My chats 1 Team chats 0 AI Assista…" at bounding box center [127, 145] width 158 height 161
click at [187, 138] on div "1" at bounding box center [190, 136] width 14 height 11
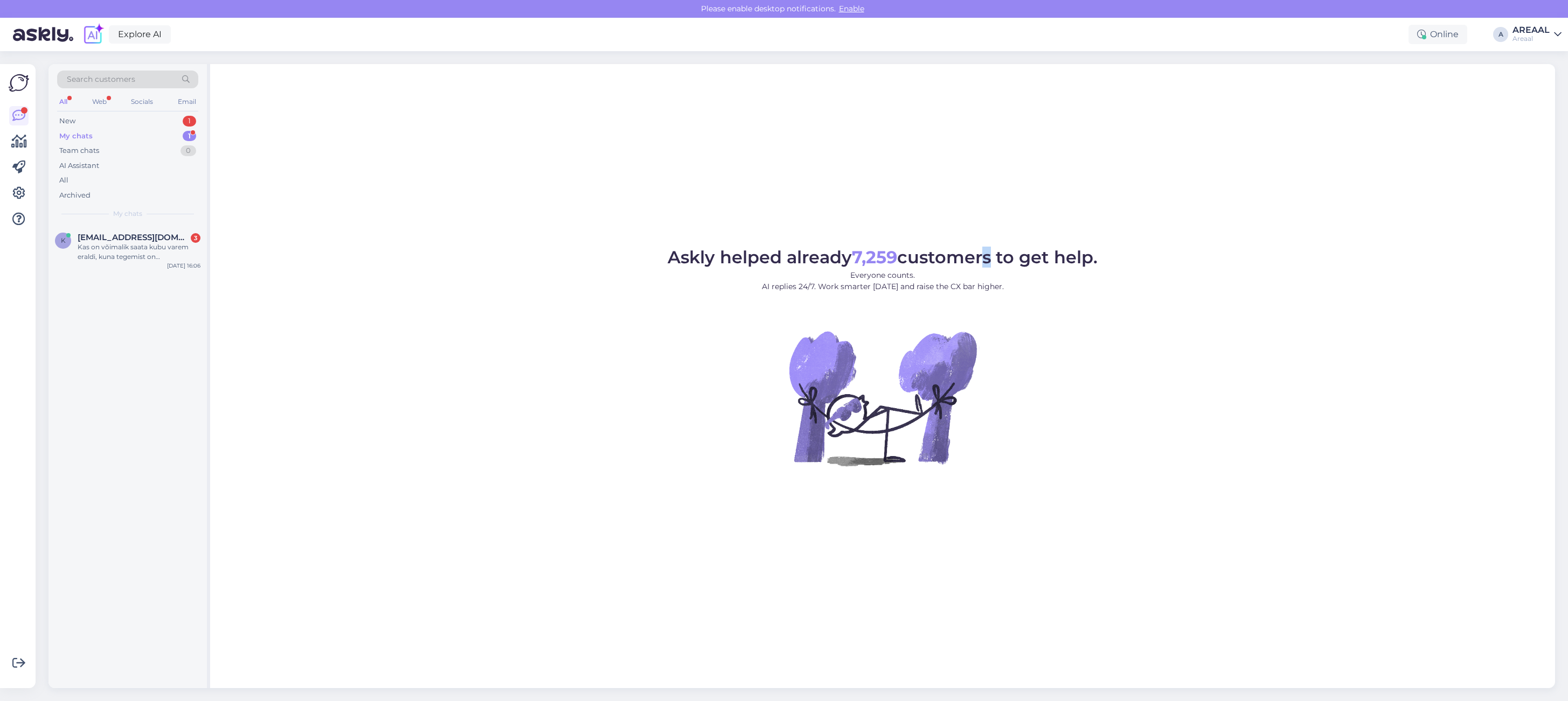
click at [984, 180] on div "Askly helped already 7,259 customers to get help. Everyone counts. AI replies 2…" at bounding box center [882, 376] width 1345 height 624
drag, startPoint x: 397, startPoint y: 202, endPoint x: 391, endPoint y: 203, distance: 6.1
click at [394, 203] on div "Askly helped already 7,260 customers to get help. Everyone counts. AI replies 2…" at bounding box center [882, 376] width 1345 height 624
click at [194, 259] on div "Kas see on laos olemas, kui kiiresti kätte saab?" at bounding box center [139, 252] width 123 height 19
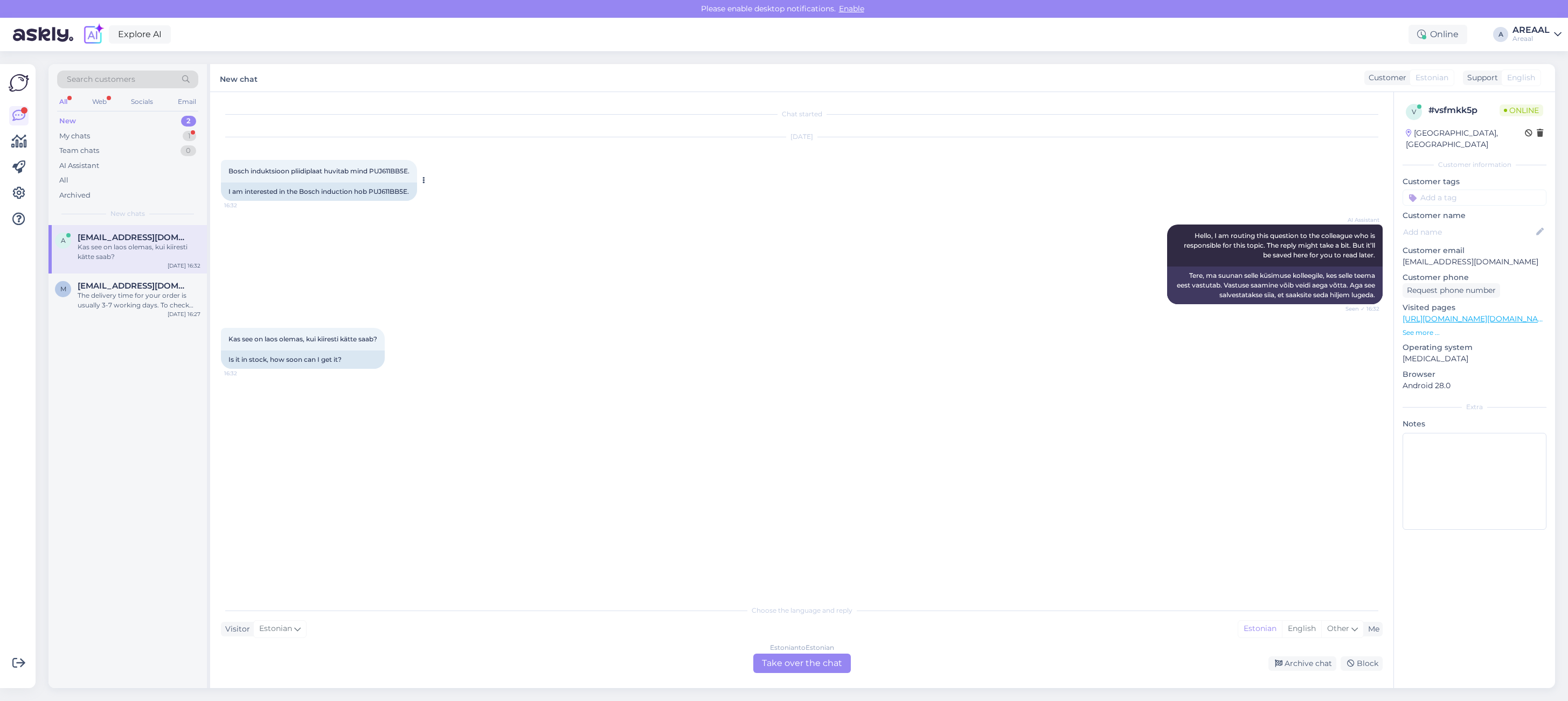
click at [393, 174] on span "Bosch induktsioon pliidiplaat huvitab mind PUJ611BB5E." at bounding box center [319, 171] width 181 height 8
copy span "PUJ611BB5E"
click at [858, 649] on div "Choose the language and reply Visitor Estonian Me Estonian English Other Estoni…" at bounding box center [801, 636] width 1162 height 74
click at [839, 657] on div "Estonian to Estonian Take over the chat" at bounding box center [801, 663] width 97 height 19
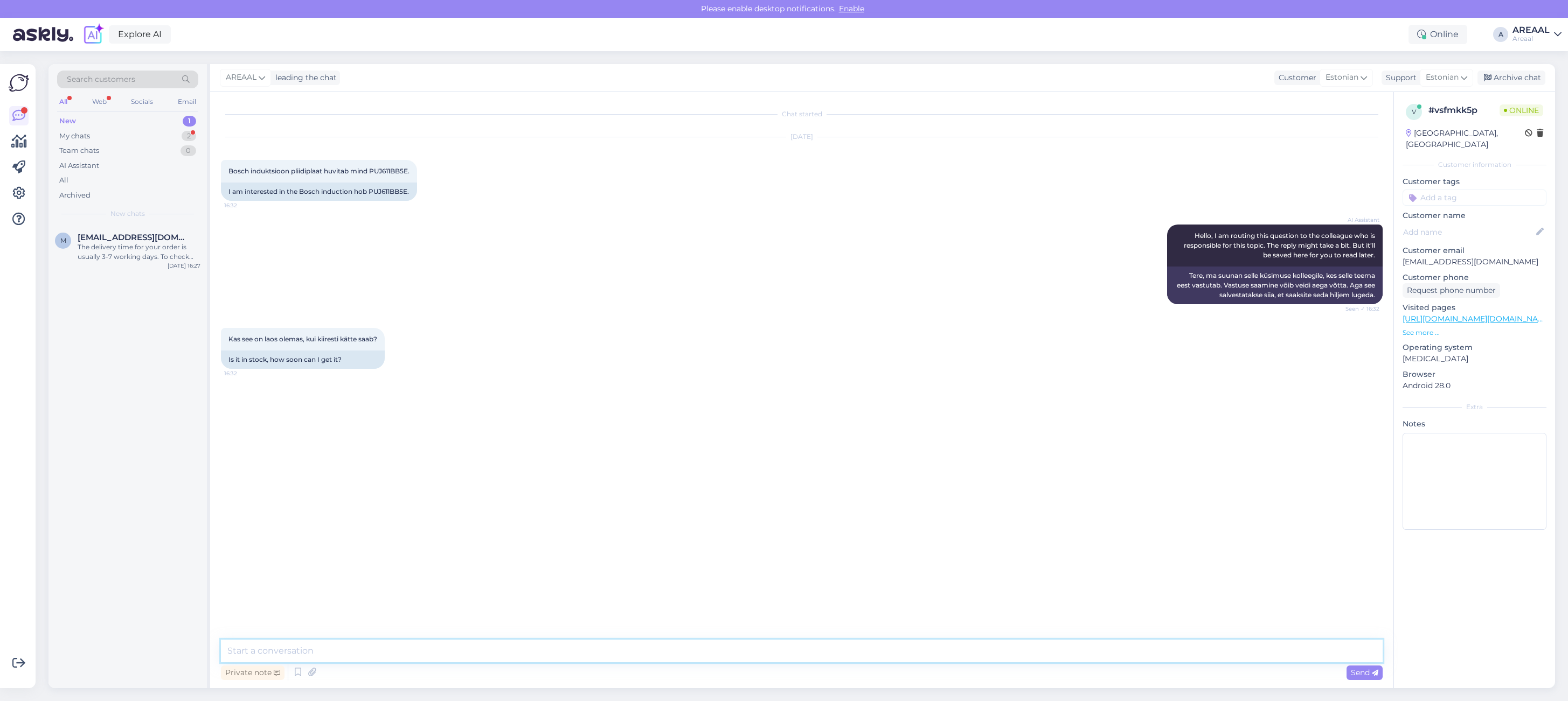
click at [839, 652] on textarea at bounding box center [801, 650] width 1162 height 23
type textarea "Tarneaeg 1-2 nädalat"
click at [135, 136] on div "My chats 2" at bounding box center [127, 136] width 141 height 15
click at [137, 209] on span "My chats" at bounding box center [128, 213] width 29 height 9
click at [138, 227] on div "a annamaria4891@gmail.com Tarneaeg 1-2 nädalat Oct 8 16:40" at bounding box center [127, 244] width 158 height 39
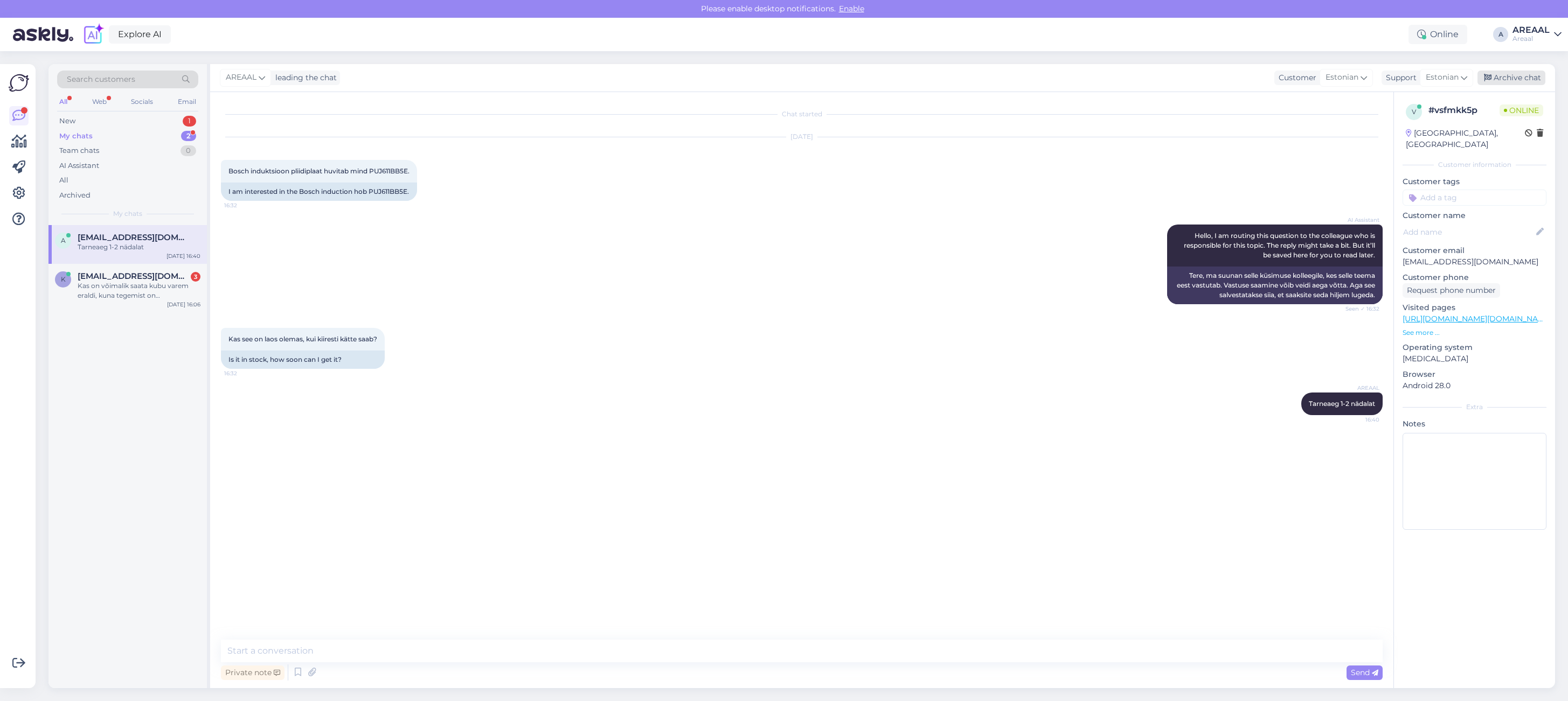
click at [1511, 74] on div "Archive chat" at bounding box center [1511, 77] width 68 height 14
click at [547, 327] on div "Kas see on laos olemas, kui kiiresti kätte saab? 16:32 Is it in stock, how soon…" at bounding box center [801, 348] width 1162 height 64
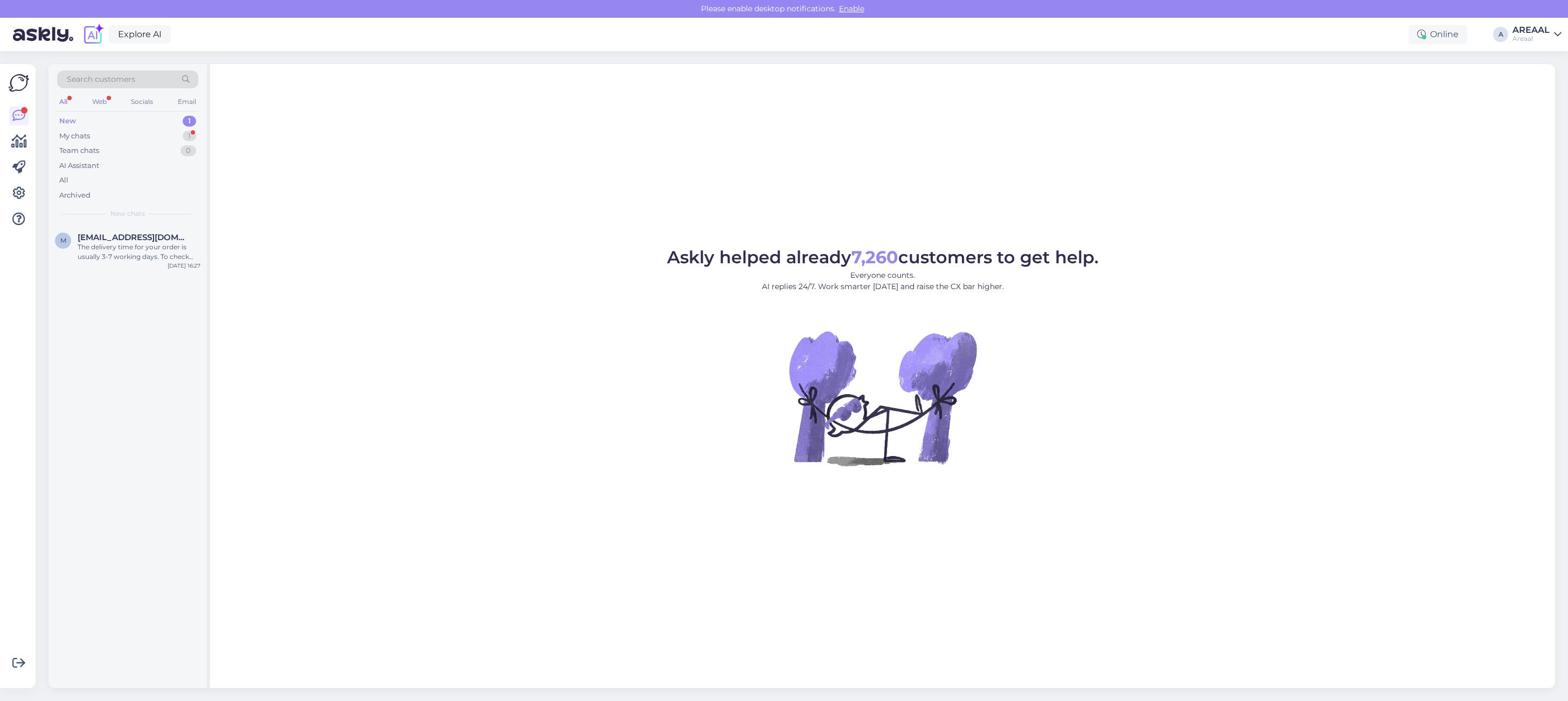
drag, startPoint x: 204, startPoint y: 129, endPoint x: 200, endPoint y: 135, distance: 7.2
click at [204, 130] on div "Search customers All Web Socials Email New 1 My chats 1 Team chats 0 AI Assista…" at bounding box center [127, 145] width 158 height 161
click at [190, 138] on div "1" at bounding box center [190, 136] width 14 height 11
click at [598, 222] on div "Askly helped already 7,260 customers to get help. Everyone counts. AI replies 2…" at bounding box center [882, 376] width 1345 height 624
click at [341, 182] on div "Askly helped already 7,260 customers to get help. Everyone counts. AI replies 2…" at bounding box center [882, 376] width 1345 height 624
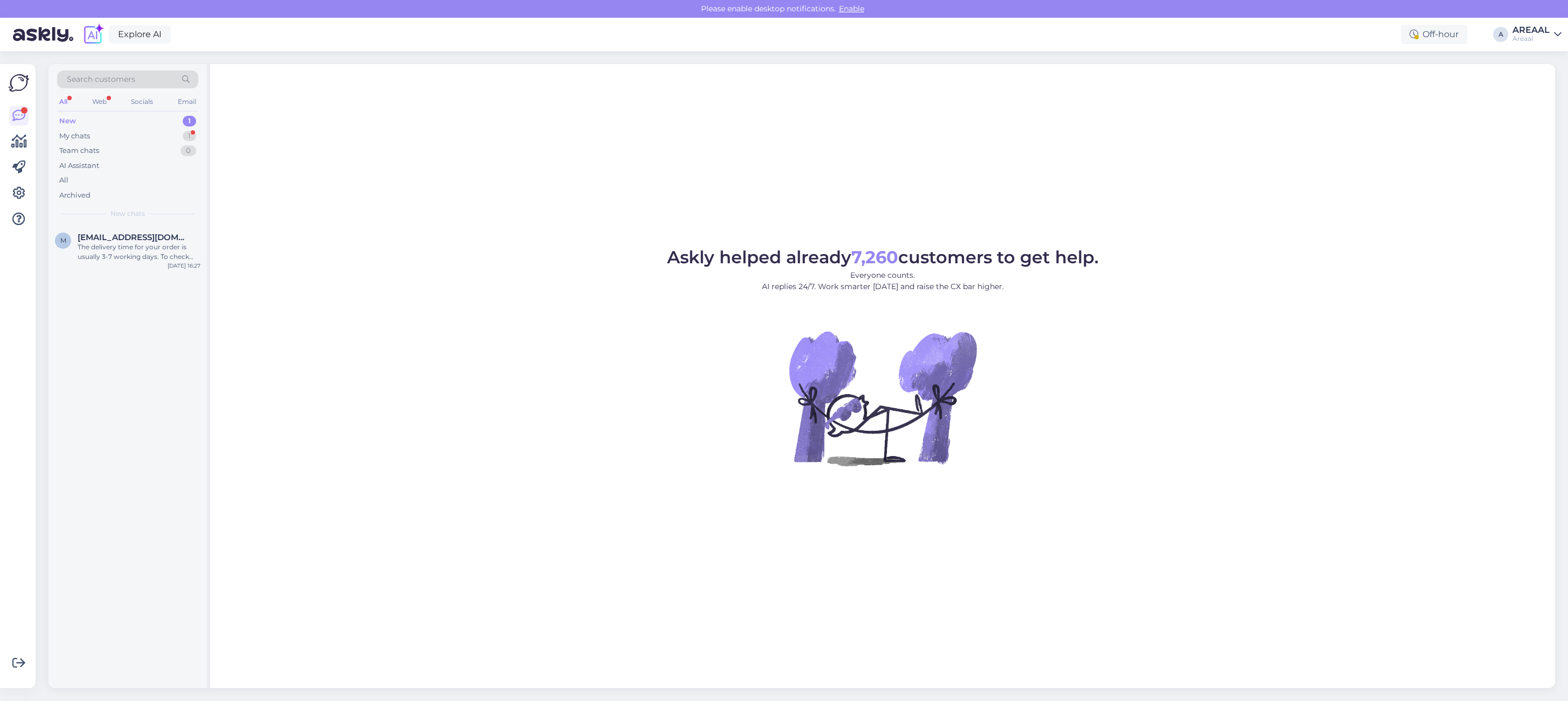
click at [645, 231] on div "Askly helped already 7,260 customers to get help. Everyone counts. AI replies 2…" at bounding box center [882, 376] width 1345 height 624
click at [187, 238] on div "[EMAIL_ADDRESS][DOMAIN_NAME]" at bounding box center [139, 237] width 123 height 9
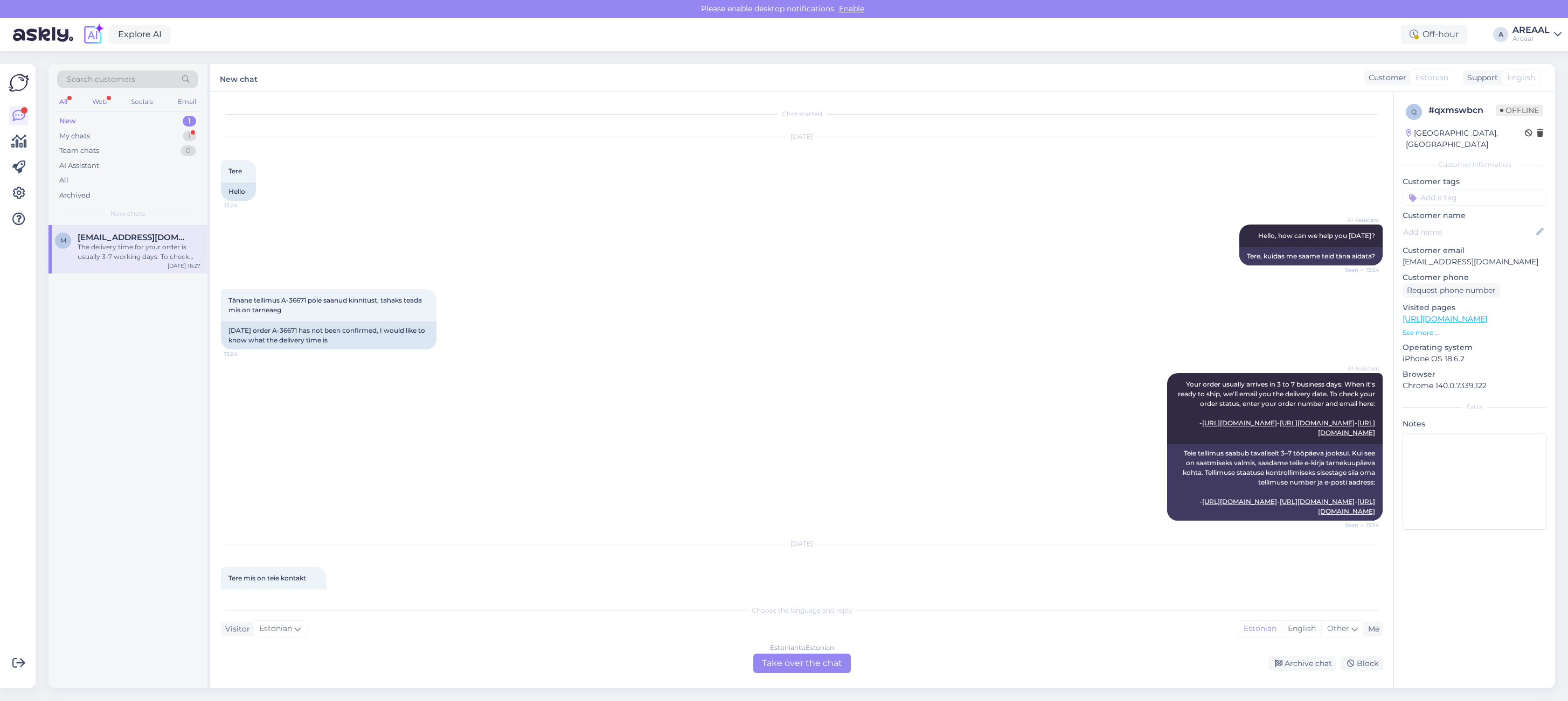
scroll to position [3036, 0]
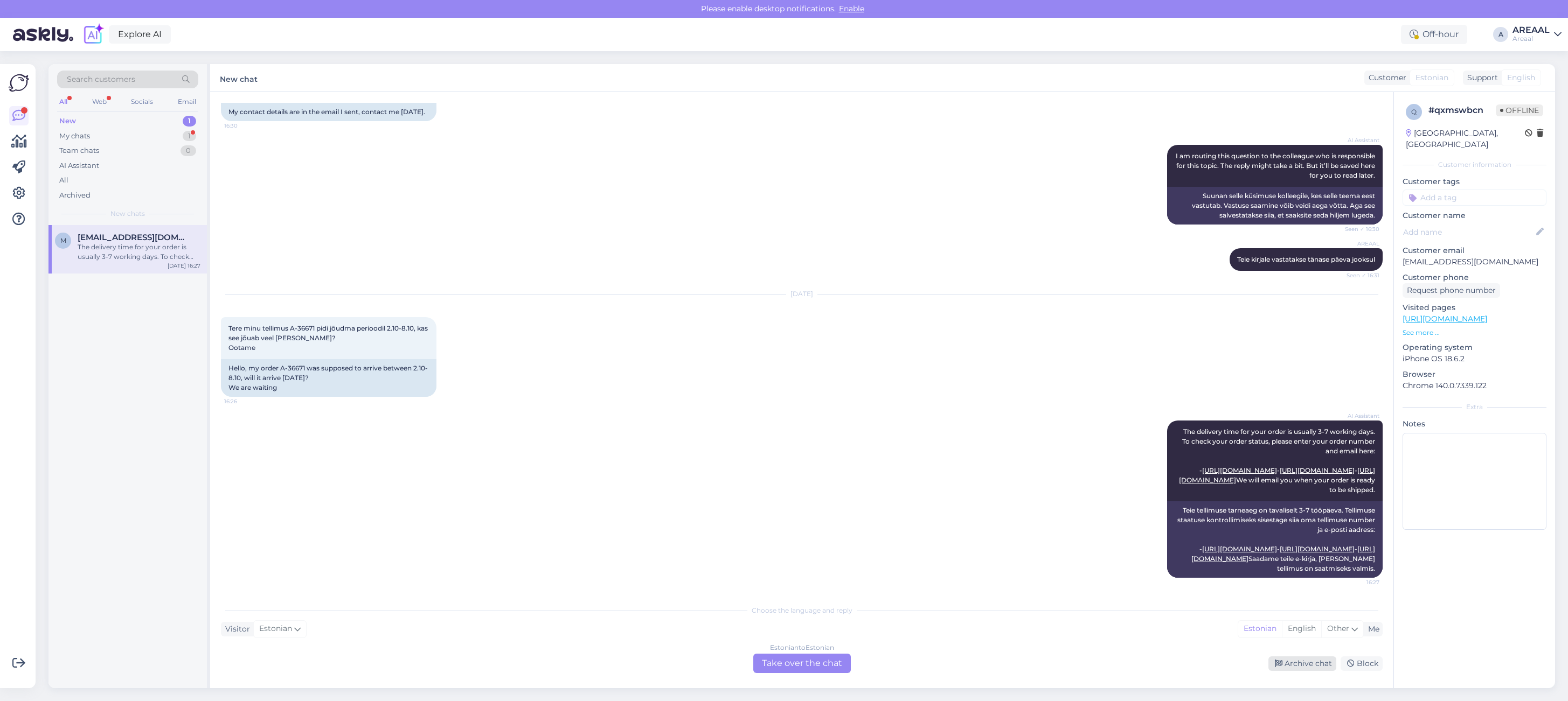
click at [1329, 660] on div "Archive chat" at bounding box center [1302, 663] width 68 height 14
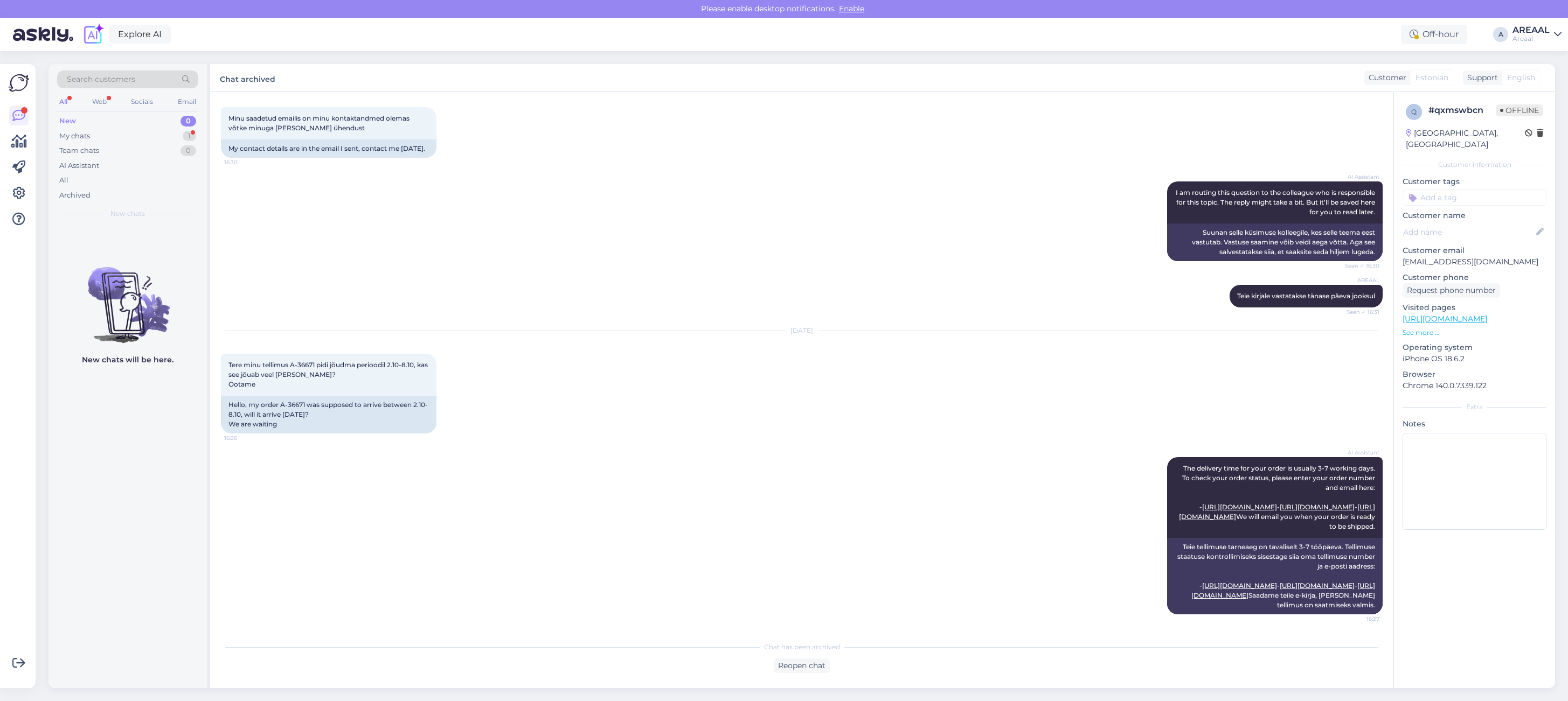
click at [423, 214] on div "AI Assistant I am routing this question to the colleague who is responsible for…" at bounding box center [801, 222] width 1162 height 103
click at [1541, 38] on div "Areaal" at bounding box center [1531, 39] width 37 height 8
click at [1545, 78] on button "Open" at bounding box center [1538, 84] width 30 height 17
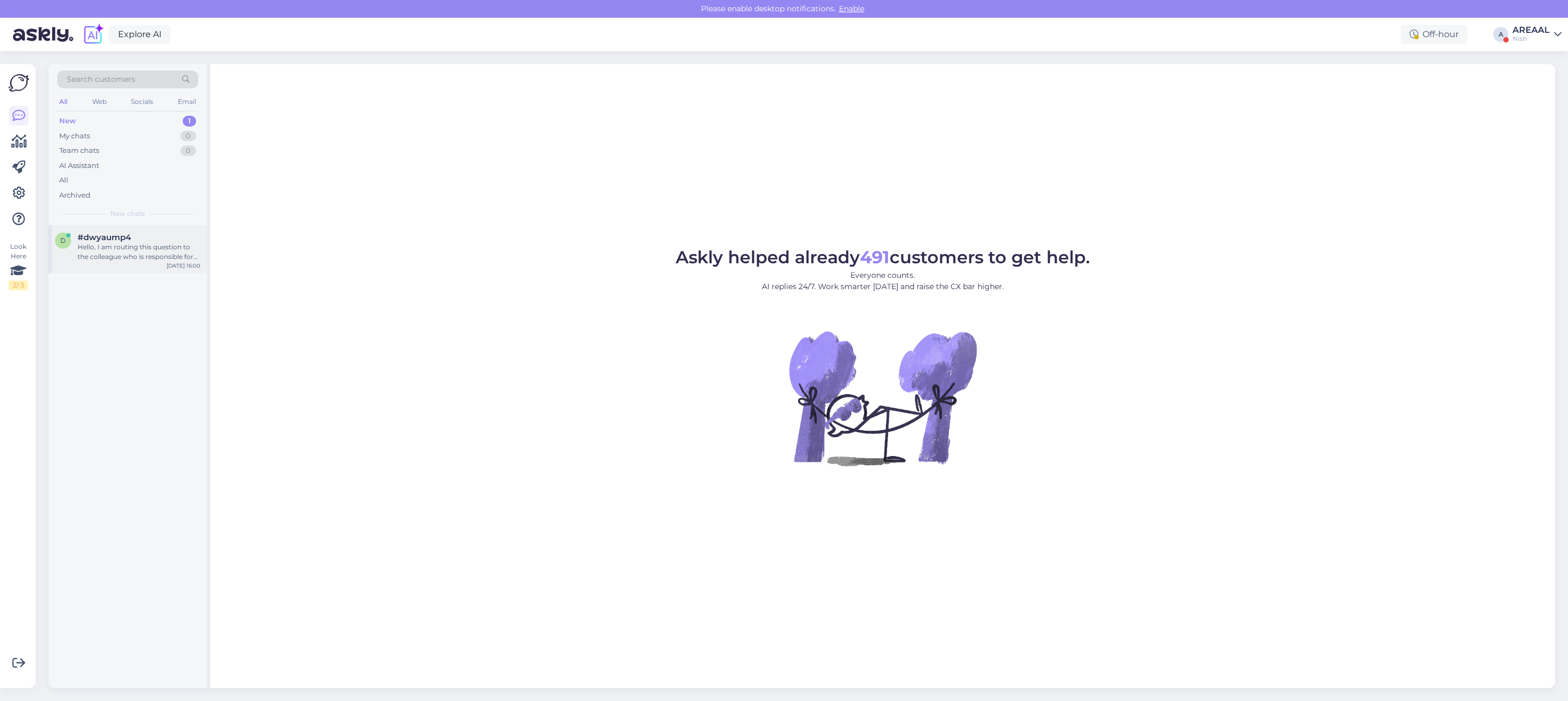
click at [140, 238] on div "#dwyaump4" at bounding box center [139, 237] width 123 height 9
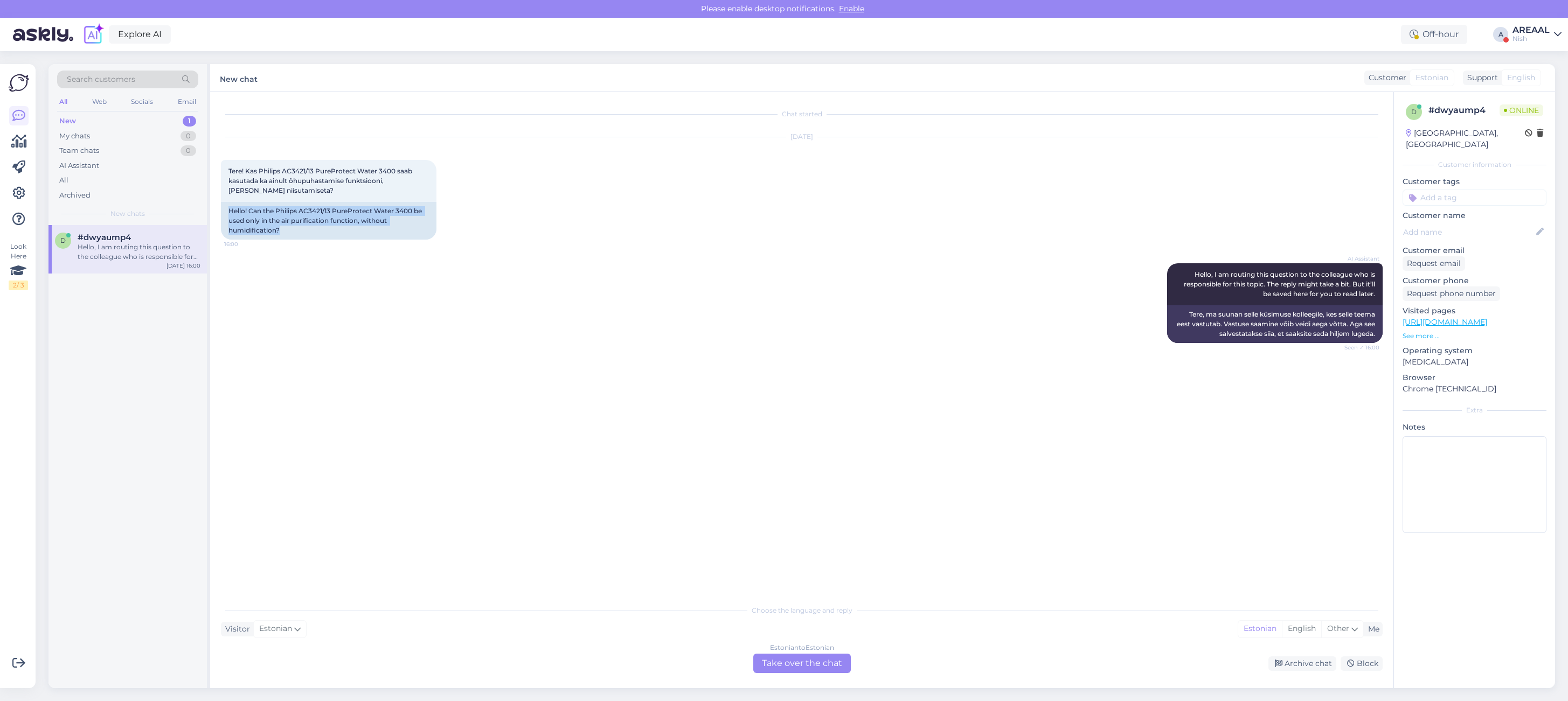
drag, startPoint x: 302, startPoint y: 232, endPoint x: 355, endPoint y: 239, distance: 53.5
click at [355, 239] on div "Oct 8 2025 Tere! Kas Philips AC3421/13 PureProtect Water 3400 saab kasutada ka …" at bounding box center [801, 188] width 1162 height 126
copy div "Hello! Can the Philips AC3421/13 PureProtect Water 3400 be used only in the air…"
click at [355, 269] on div "AI Assistant Hello, I am routing this question to the colleague who is responsi…" at bounding box center [801, 303] width 1162 height 103
click at [113, 181] on div "All" at bounding box center [127, 180] width 141 height 15
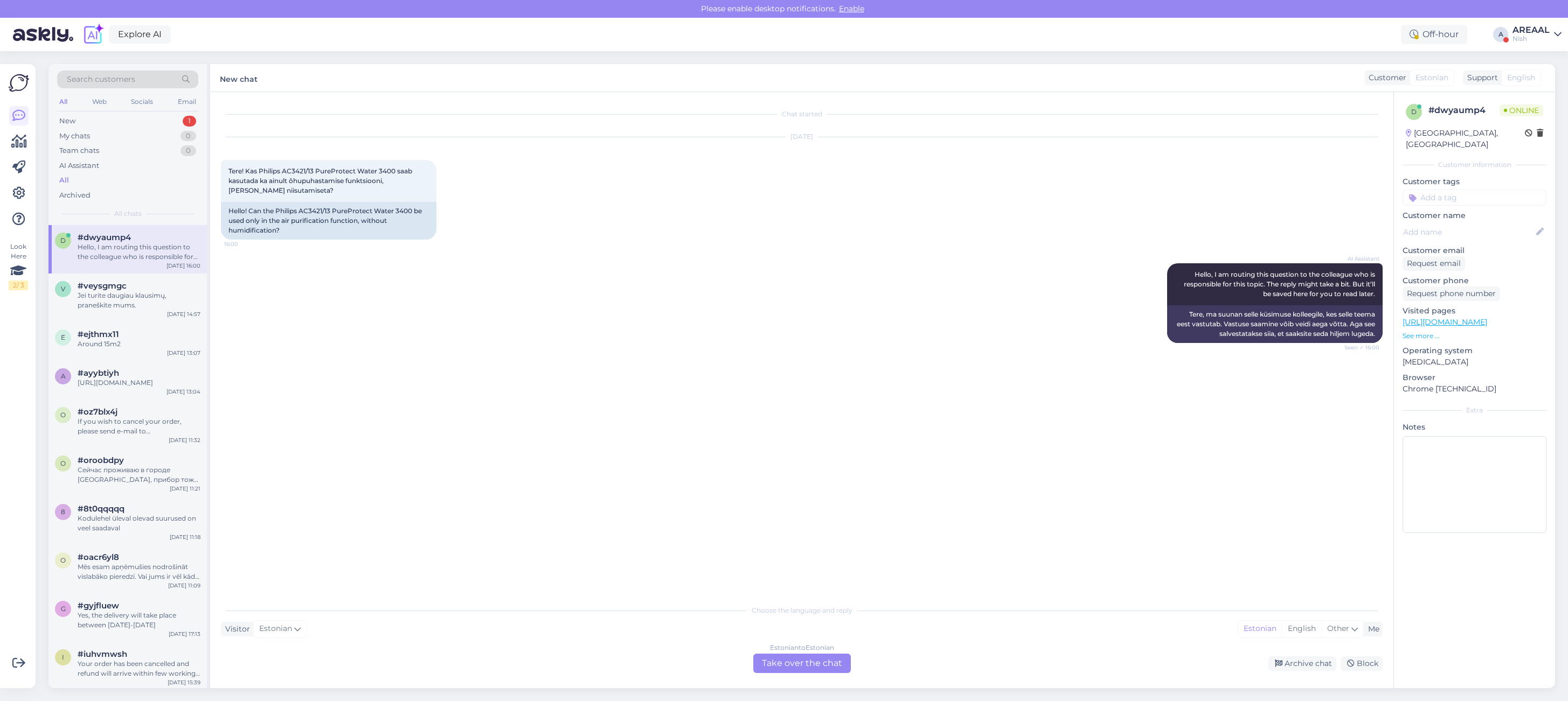
click at [103, 271] on div "d #dwyaump4 Hello, I am routing this question to the colleague who is responsib…" at bounding box center [127, 249] width 158 height 48
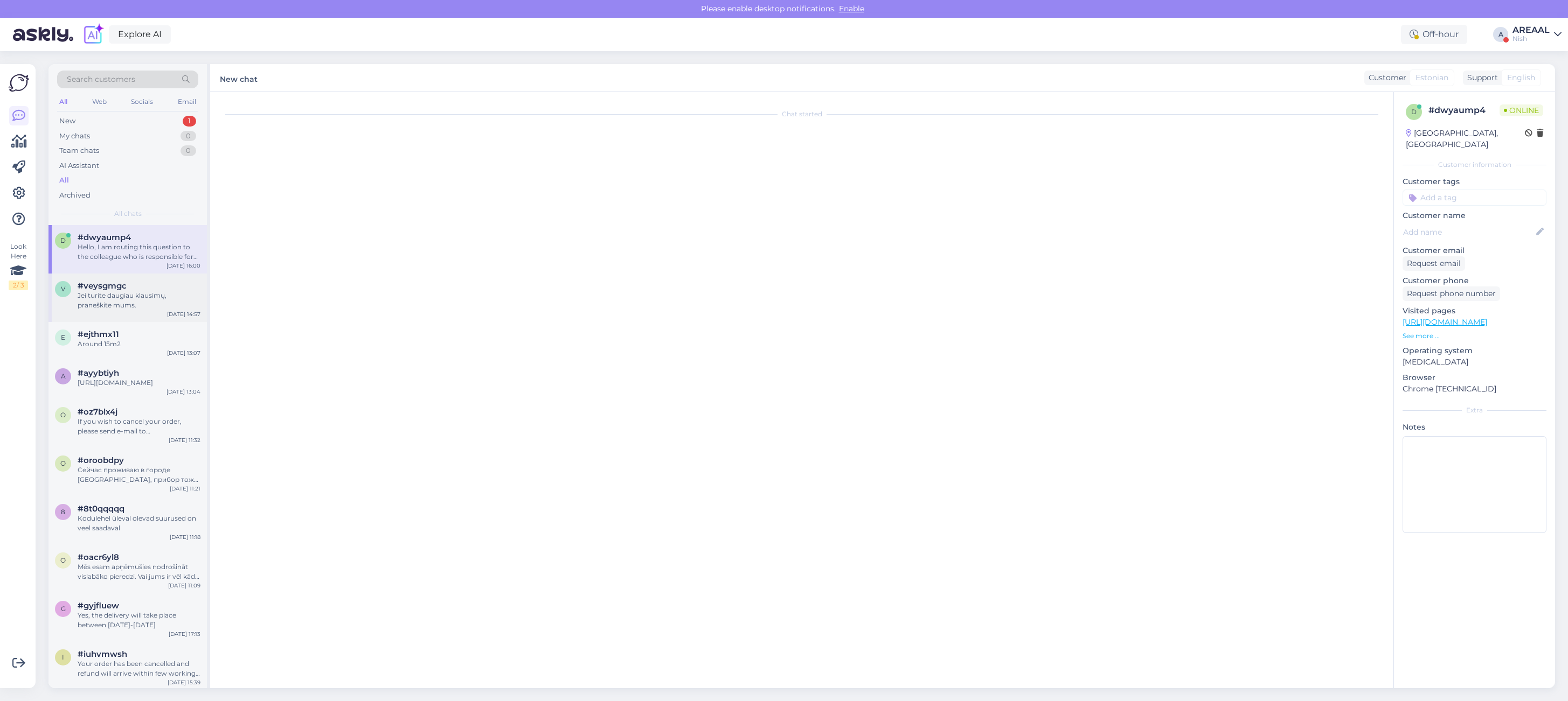
click at [112, 296] on div "Jei turite daugiau klausimų, praneškite mums." at bounding box center [139, 300] width 123 height 19
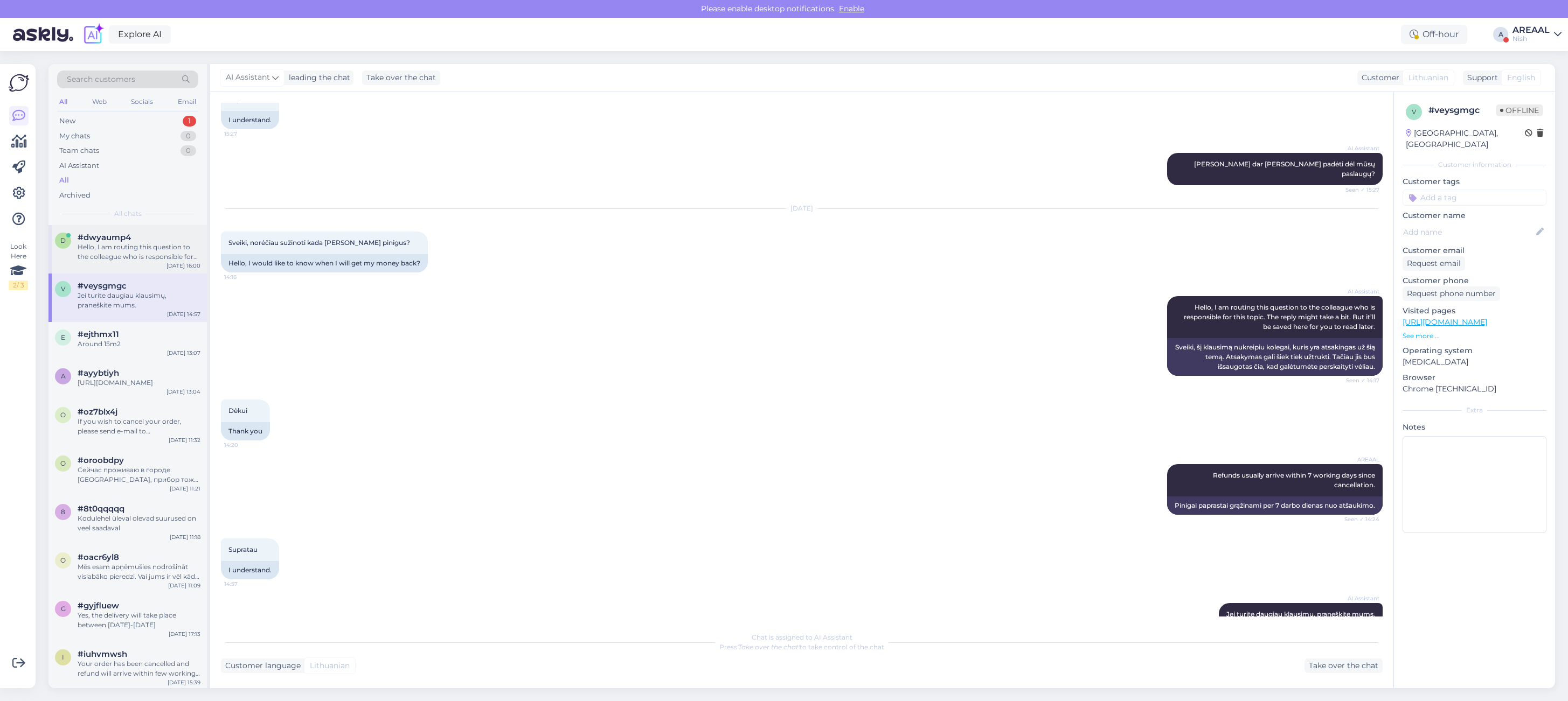
click at [117, 263] on div "d #dwyaump4 Hello, I am routing this question to the colleague who is responsib…" at bounding box center [127, 249] width 158 height 48
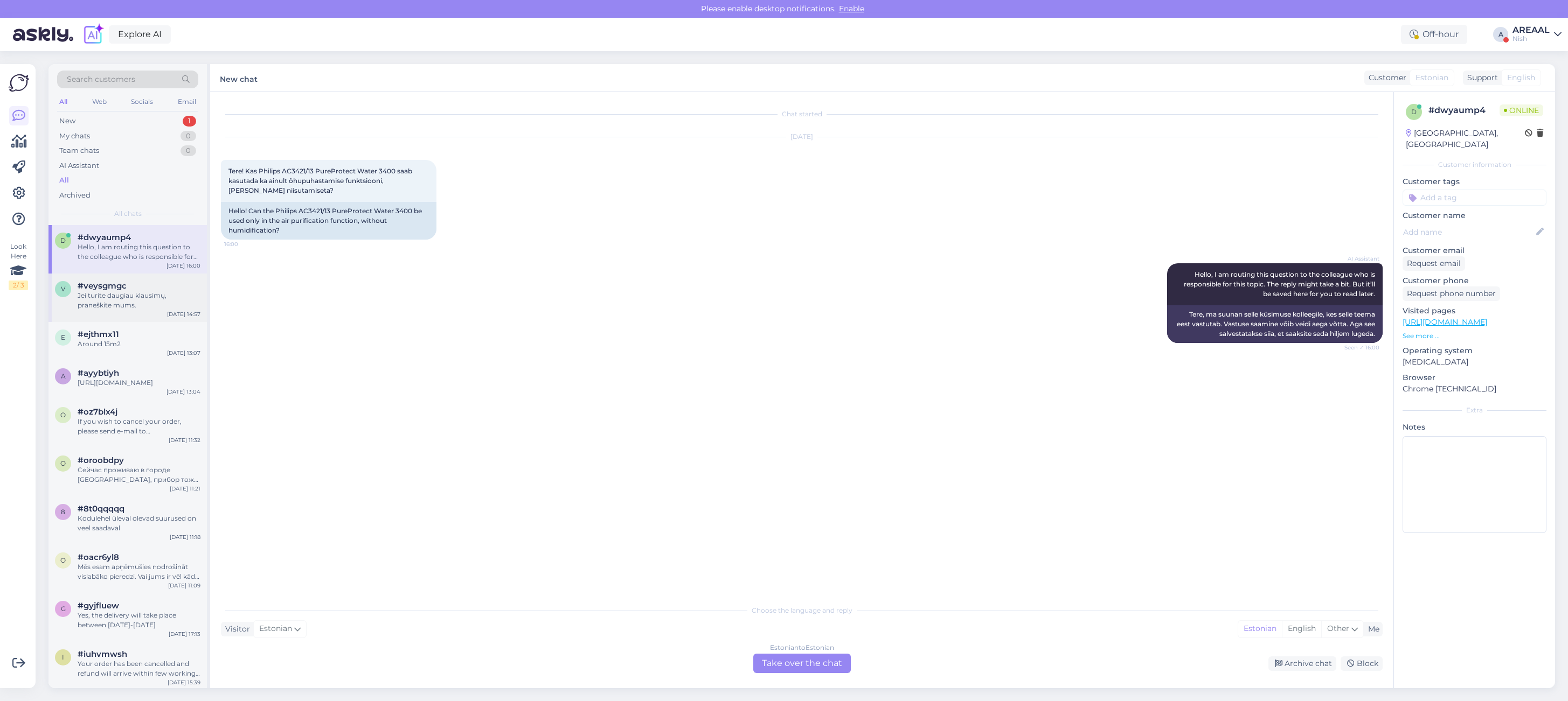
click at [107, 289] on span "#veysgmgc" at bounding box center [102, 285] width 49 height 9
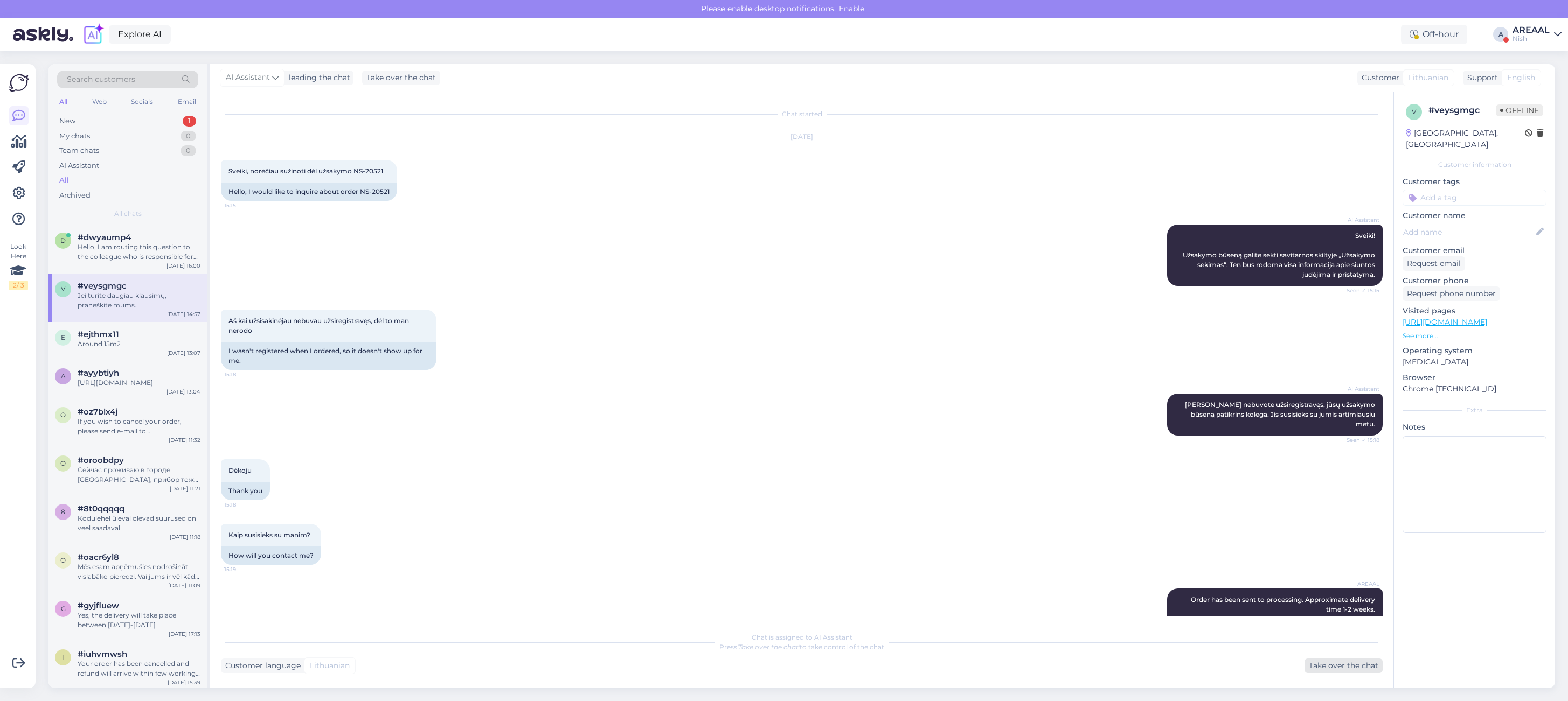
click at [1324, 663] on div "Take over the chat" at bounding box center [1344, 665] width 78 height 14
click at [1539, 74] on div "Archive chat" at bounding box center [1511, 77] width 68 height 14
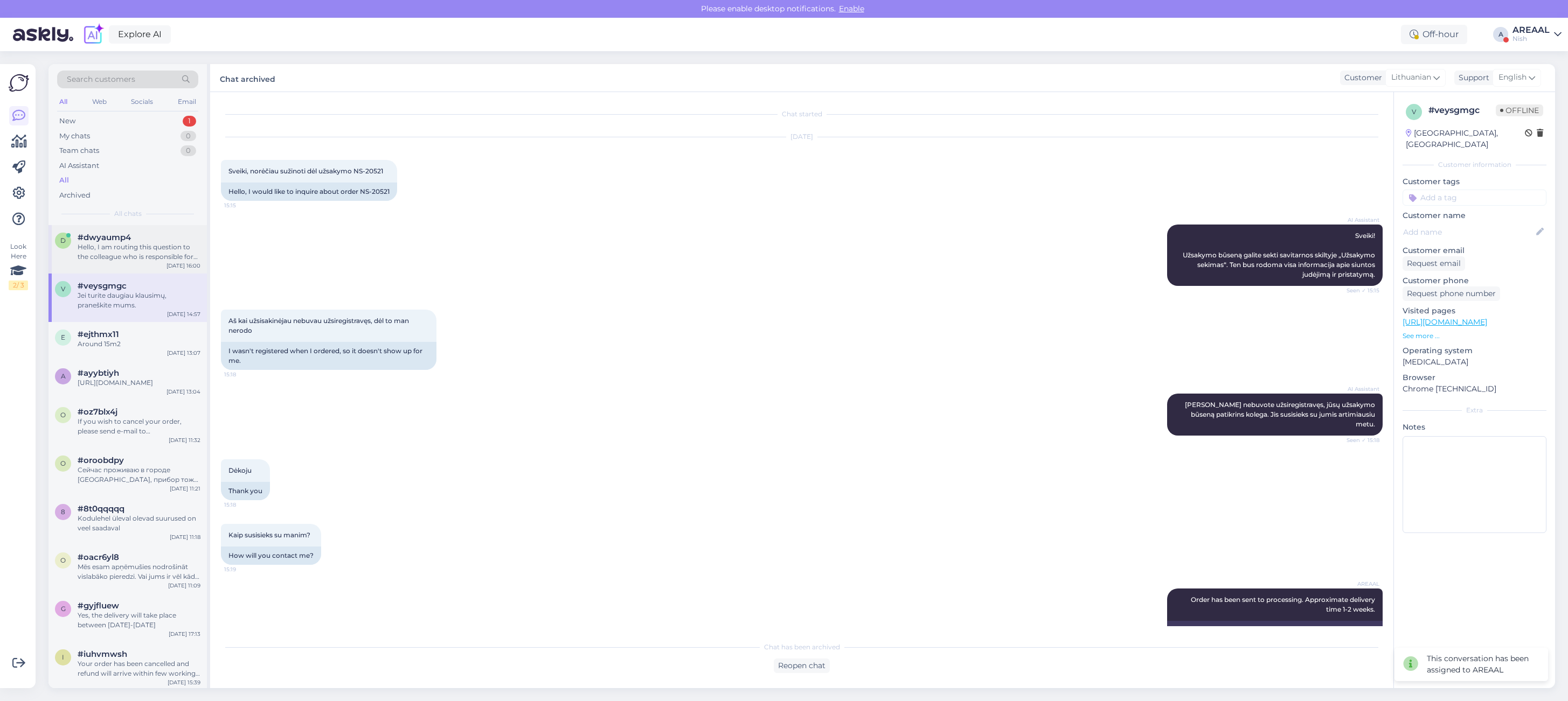
click at [80, 245] on div "Hello, I am routing this question to the colleague who is responsible for this …" at bounding box center [139, 252] width 123 height 19
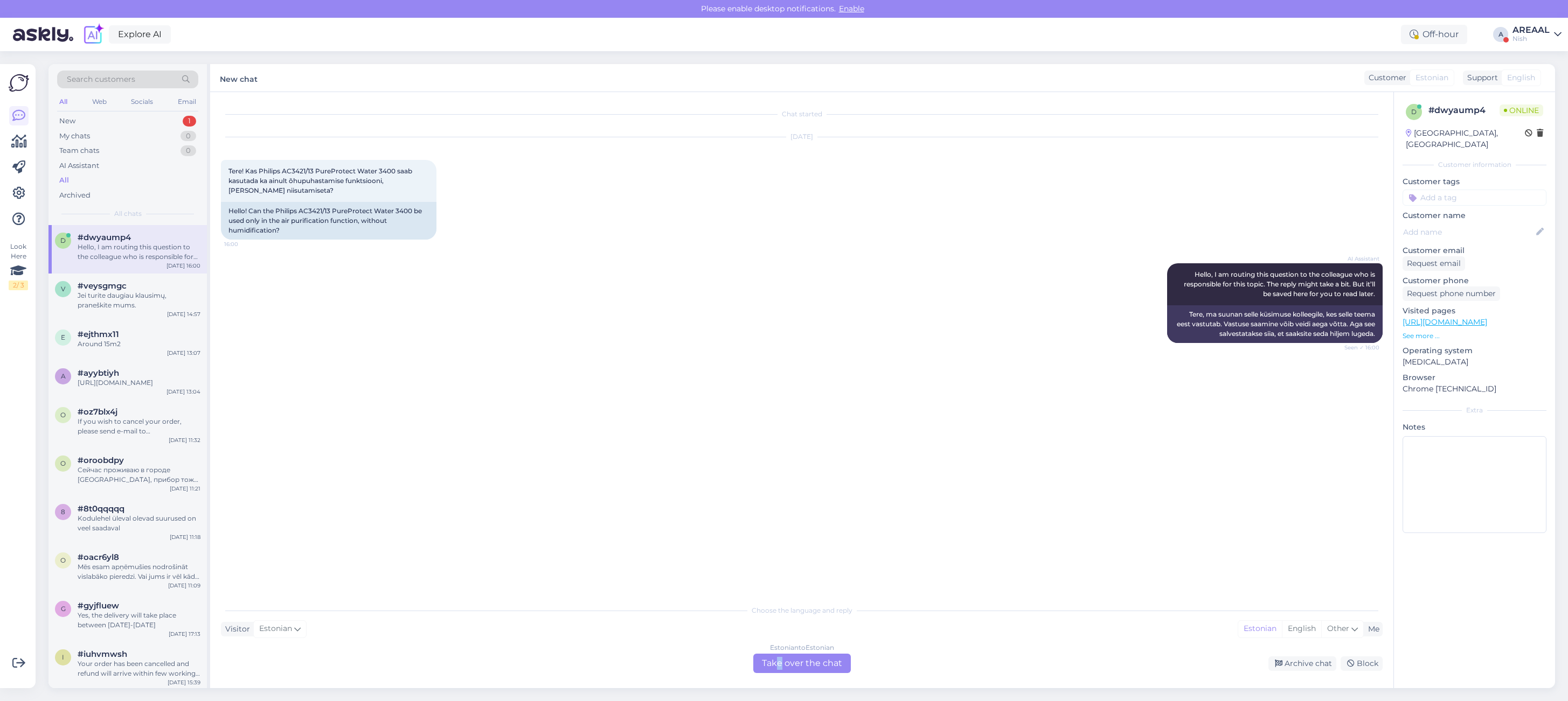
click at [779, 660] on div "Estonian to Estonian Take over the chat" at bounding box center [801, 663] width 97 height 19
click at [757, 649] on textarea at bounding box center [801, 650] width 1162 height 23
click at [872, 660] on textarea at bounding box center [801, 650] width 1162 height 23
type textarea "Tere"
paste textarea "Jah, Philips AC3421/13 PureProtect Water 3400 õhupuhastit saab kasutada ka ainu…"
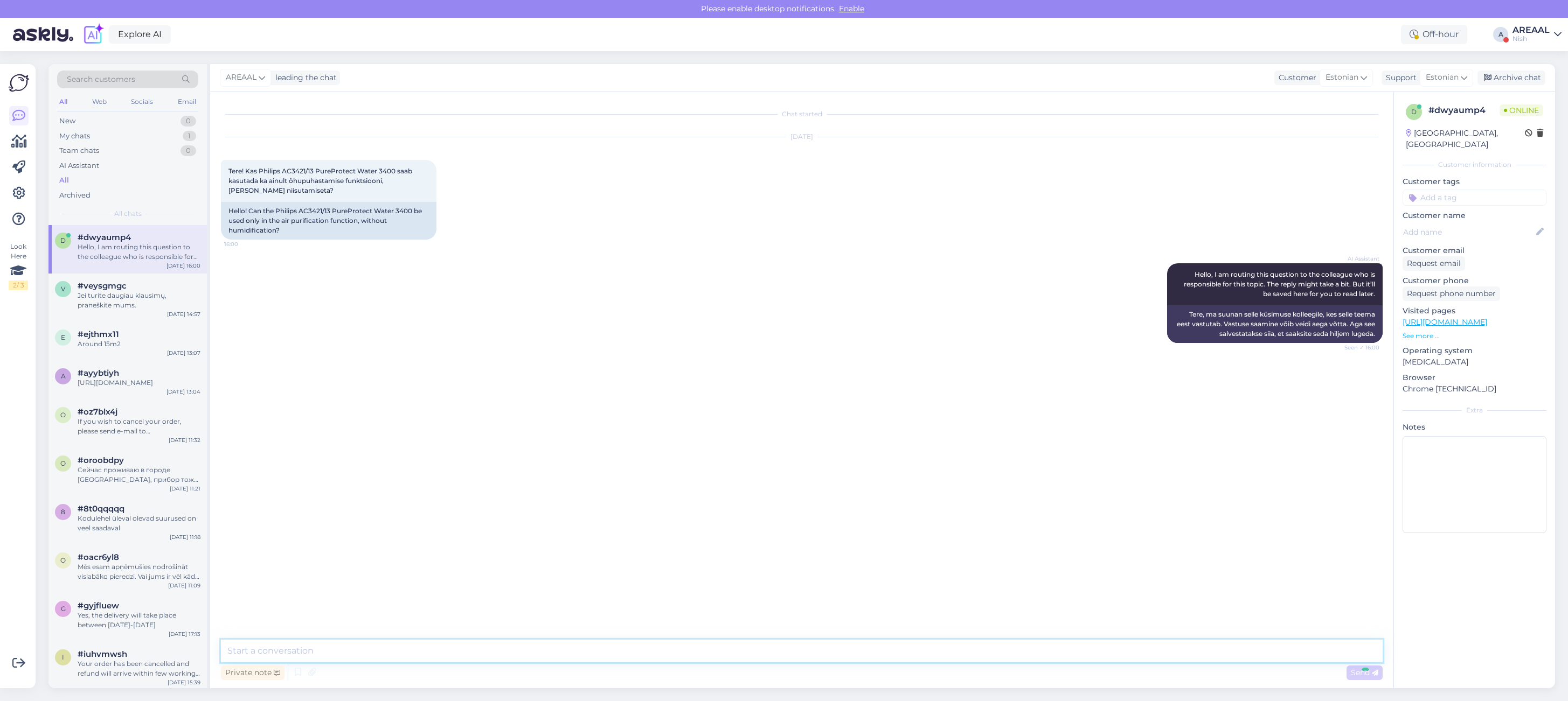
type textarea "Jah, Philips AC3421/13 PureProtect Water 3400 õhupuhastit saab kasutada ka ainu…"
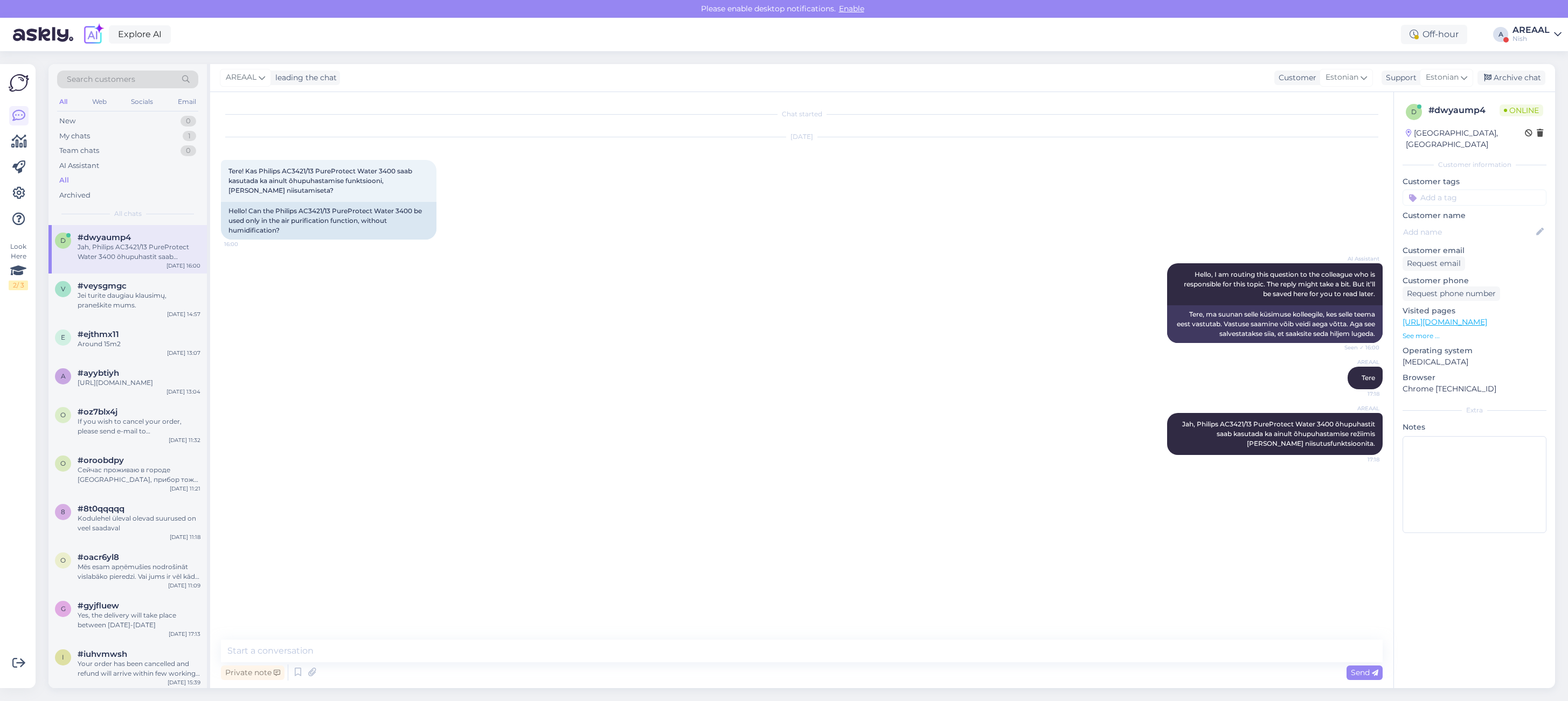
click at [1338, 531] on div "Chat started Oct 8 2025 Tere! Kas Philips AC3421/13 PureProtect Water 3400 saab…" at bounding box center [806, 366] width 1171 height 527
click at [1524, 86] on div "AREAAL leading the chat Customer Estonian Support Estonian Archive chat" at bounding box center [882, 78] width 1345 height 28
click at [1524, 76] on div "Archive chat" at bounding box center [1511, 77] width 68 height 14
click at [1539, 44] on div "Explore AI Off-hour A AREAAL Nish" at bounding box center [784, 34] width 1568 height 33
click at [1533, 41] on div "Nish" at bounding box center [1531, 39] width 37 height 8
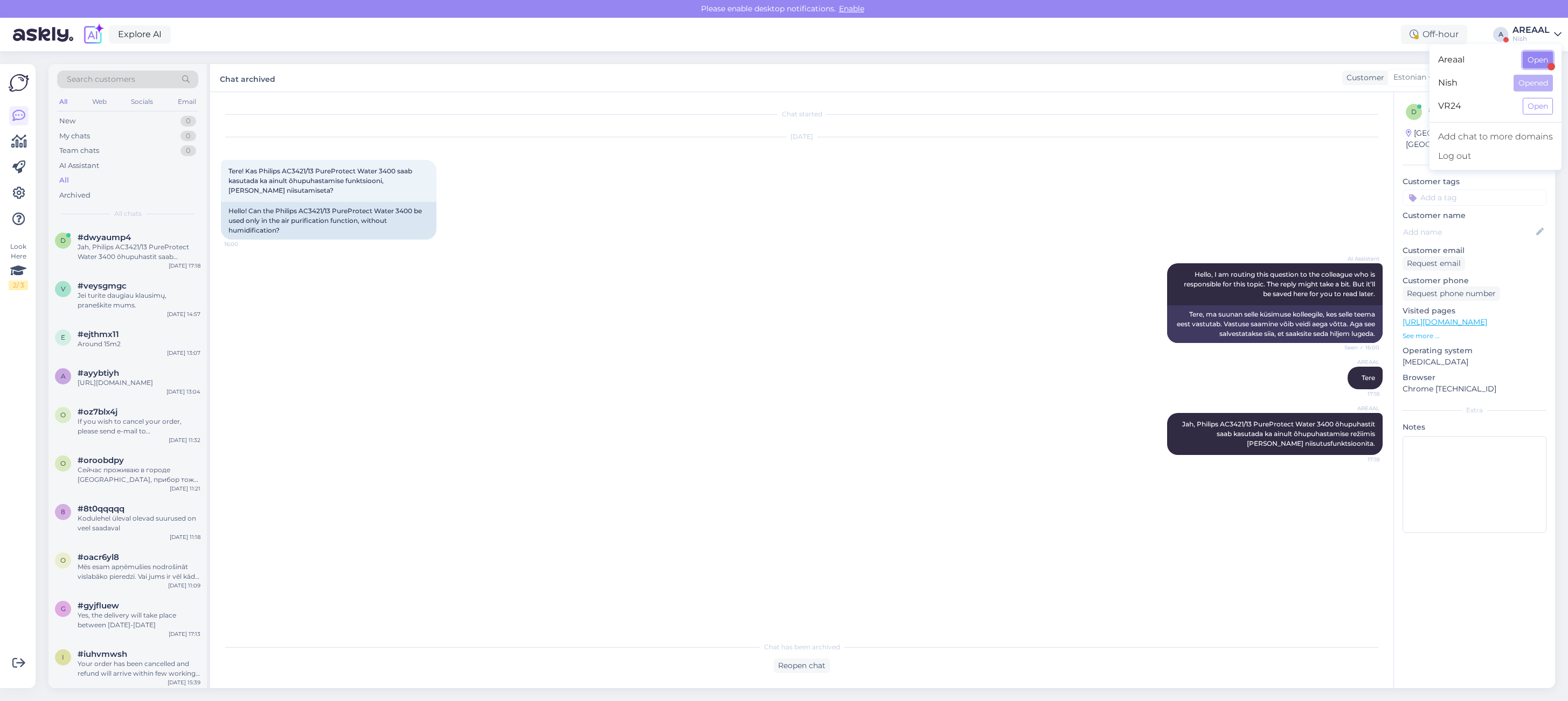
click at [1536, 62] on button "Open" at bounding box center [1538, 60] width 30 height 17
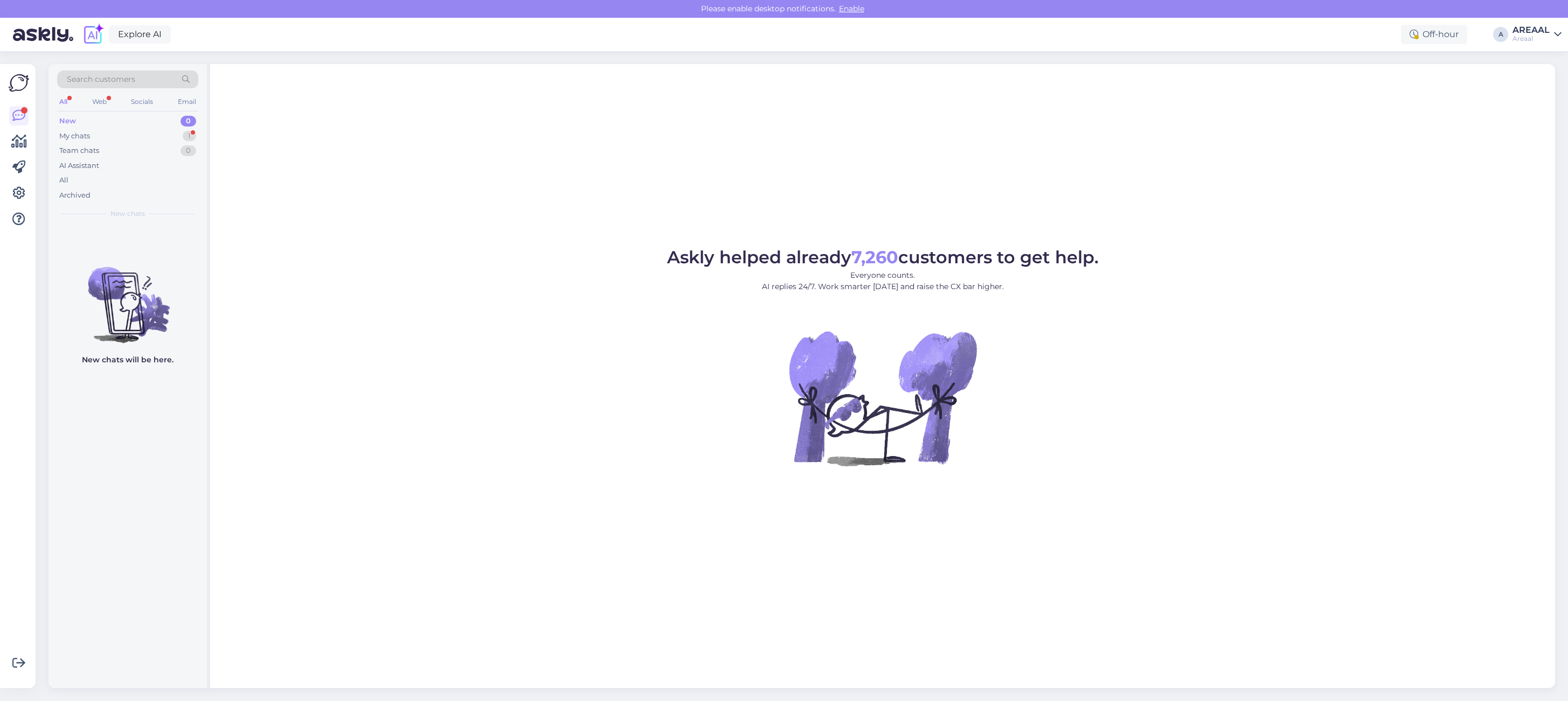
click at [1341, 559] on div "Askly helped already 7,260 customers to get help. Everyone counts. AI replies 2…" at bounding box center [882, 376] width 1345 height 624
drag, startPoint x: 1011, startPoint y: 124, endPoint x: 776, endPoint y: 124, distance: 235.0
click at [1010, 124] on div "Askly helped already 7,260 customers to get help. Everyone counts. AI replies 2…" at bounding box center [882, 376] width 1345 height 624
click at [191, 141] on div "My chats 1" at bounding box center [127, 136] width 141 height 15
click at [1095, 265] on span "Askly helped already 7,260 customers to get help." at bounding box center [883, 257] width 432 height 21
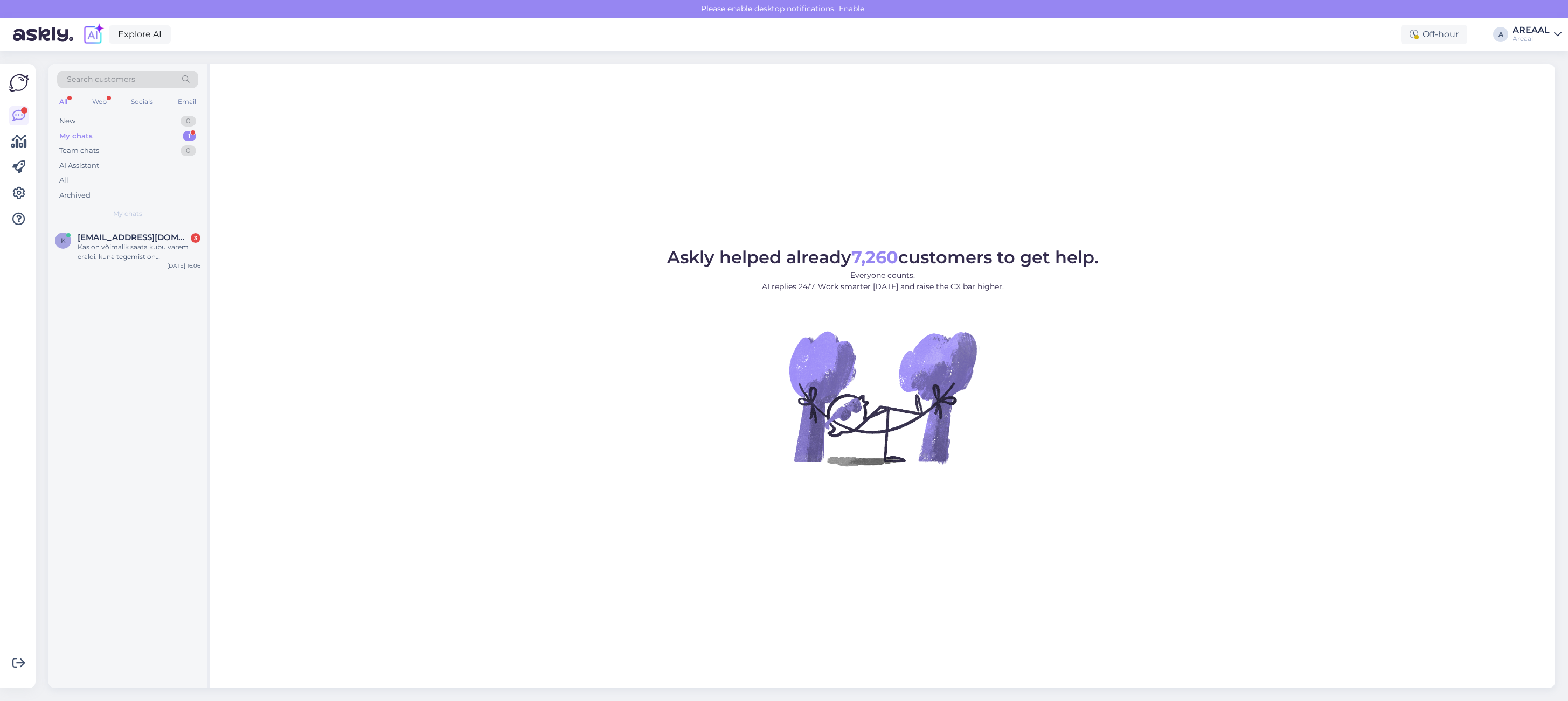
click at [393, 196] on div "Askly helped already 7,260 customers to get help. Everyone counts. AI replies 2…" at bounding box center [882, 376] width 1345 height 624
click at [147, 257] on div "Kas on võimalik saata kubu varem eraldi, kuna tegemist on intergreeritava lahen…" at bounding box center [139, 252] width 123 height 19
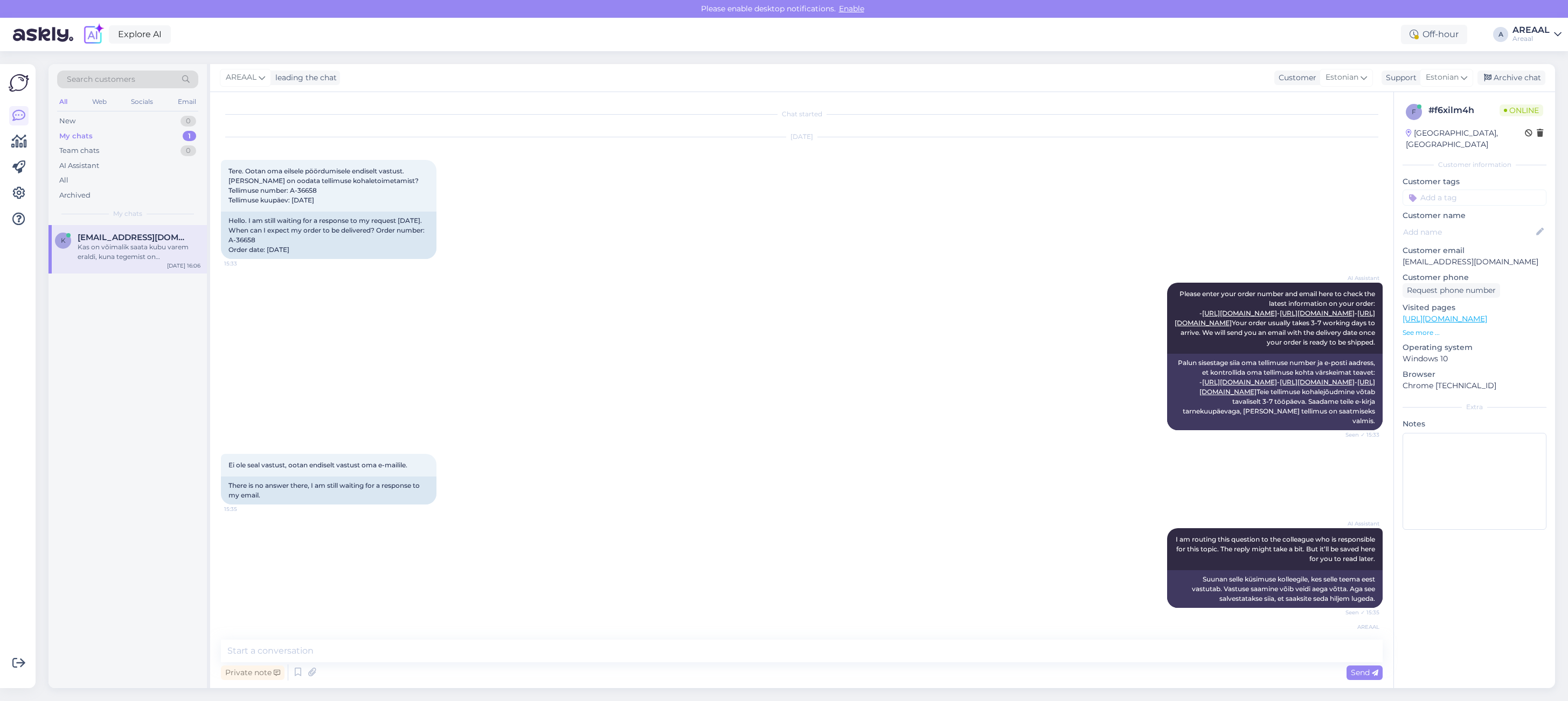
scroll to position [281, 0]
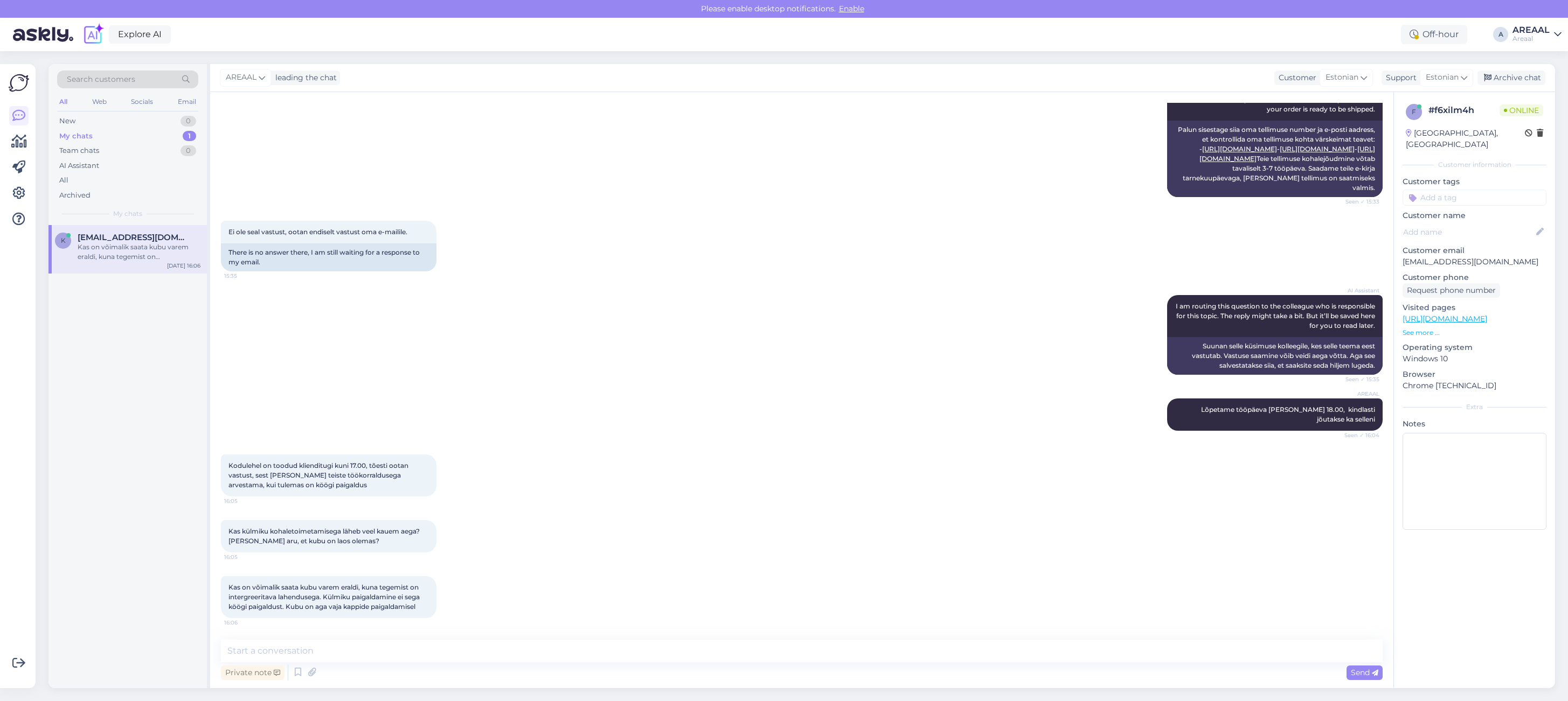
click at [566, 293] on div "AI Assistant I am routing this question to the colleague who is responsible for…" at bounding box center [801, 335] width 1162 height 103
click at [527, 303] on div "AI Assistant I am routing this question to the colleague who is responsible for…" at bounding box center [801, 335] width 1162 height 103
click at [592, 635] on div "Chat started Oct 8 2025 Tere. Ootan oma eilsele pöördumisele endiselt vastust. …" at bounding box center [801, 390] width 1183 height 596
click at [601, 649] on textarea at bounding box center [801, 650] width 1162 height 23
type textarea "T"
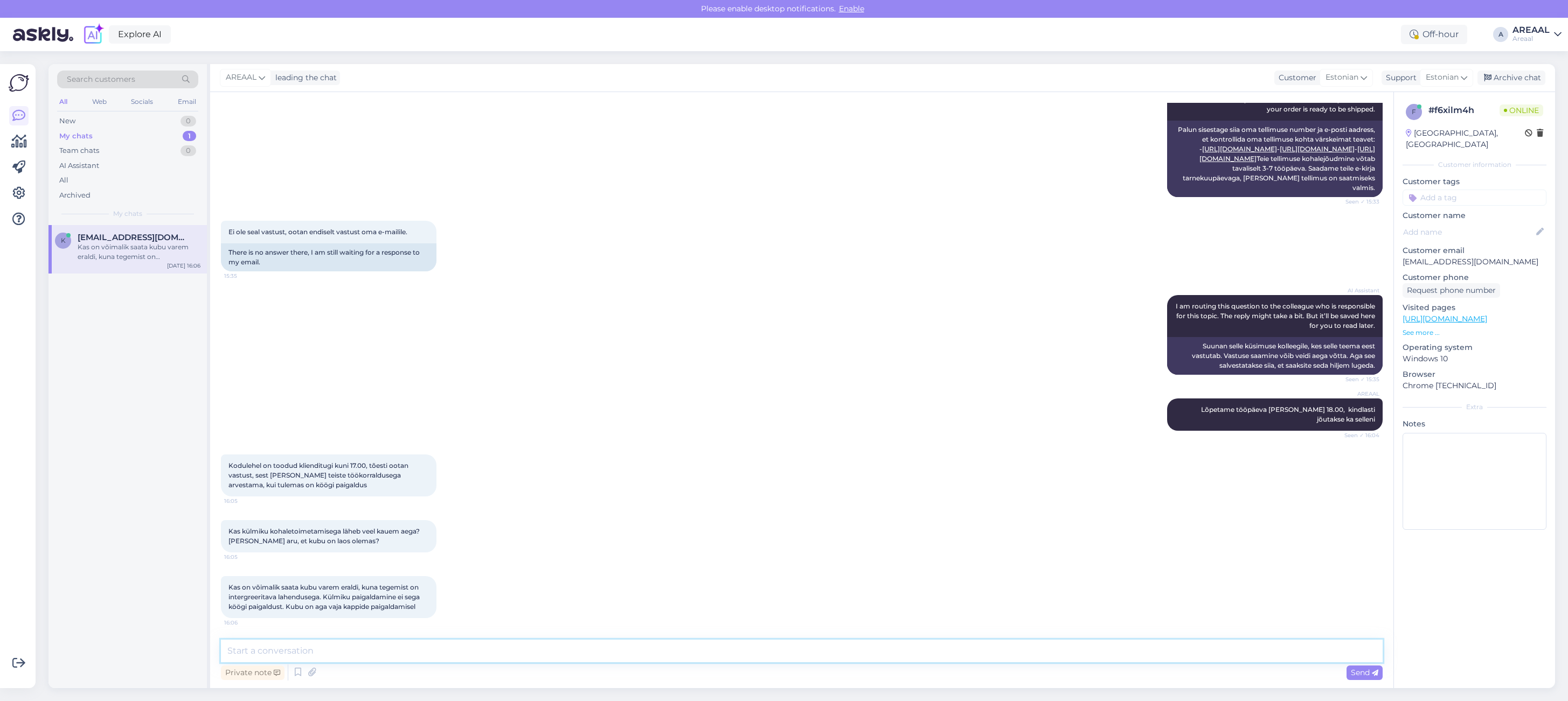
type textarea "V"
type textarea "a"
type textarea "Vastasime Teie kirjale infoga."
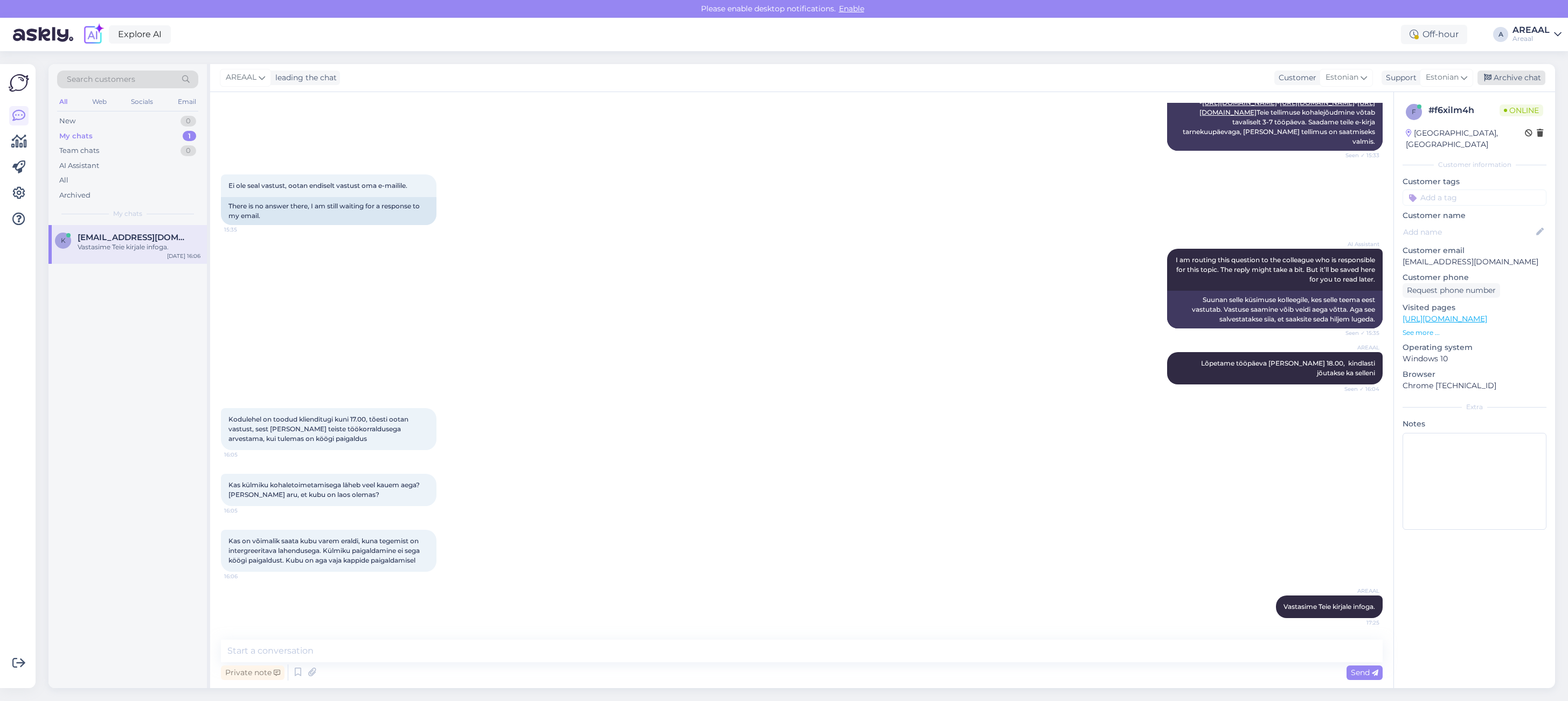
click at [1527, 81] on div "Archive chat" at bounding box center [1511, 77] width 68 height 14
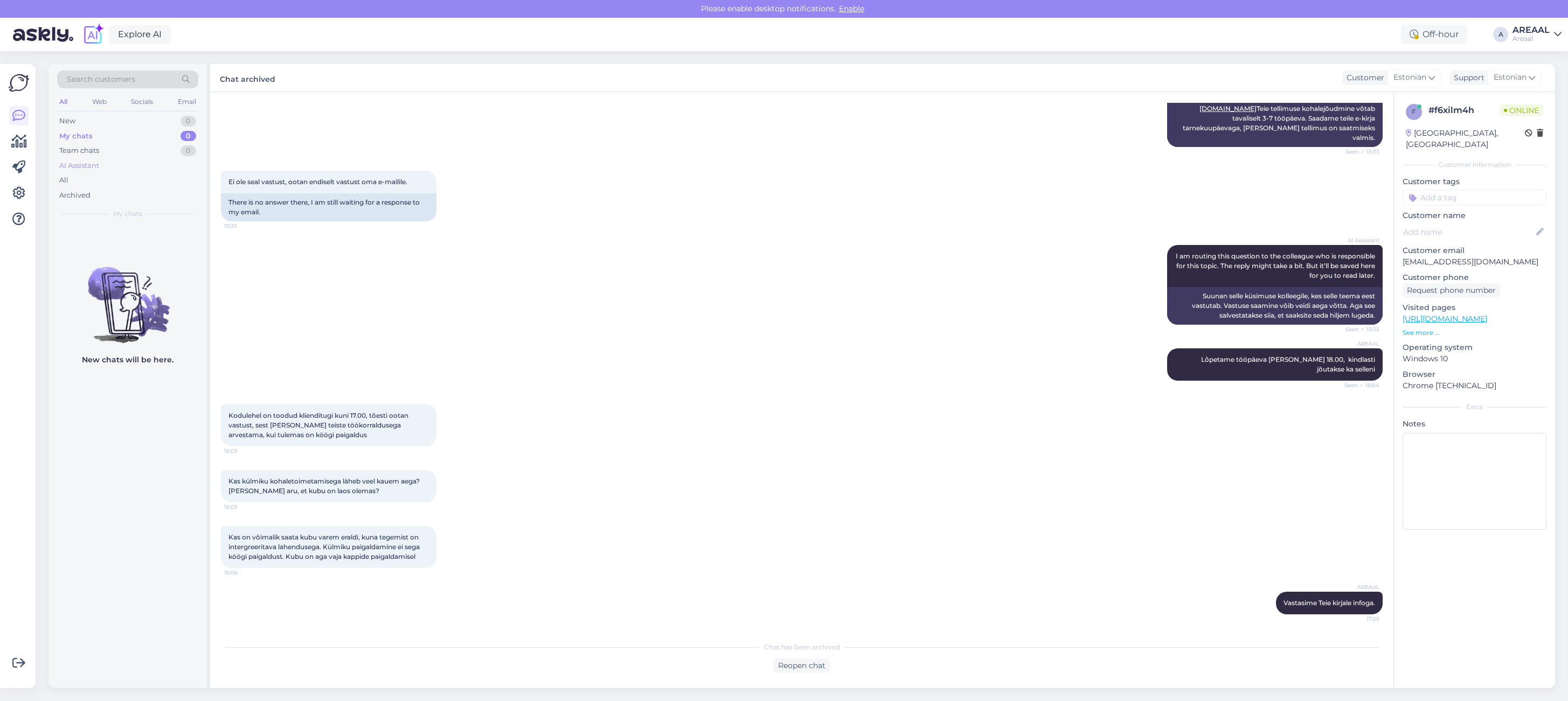
click at [132, 165] on div "AI Assistant" at bounding box center [127, 166] width 141 height 15
click at [117, 184] on div "All" at bounding box center [127, 180] width 141 height 15
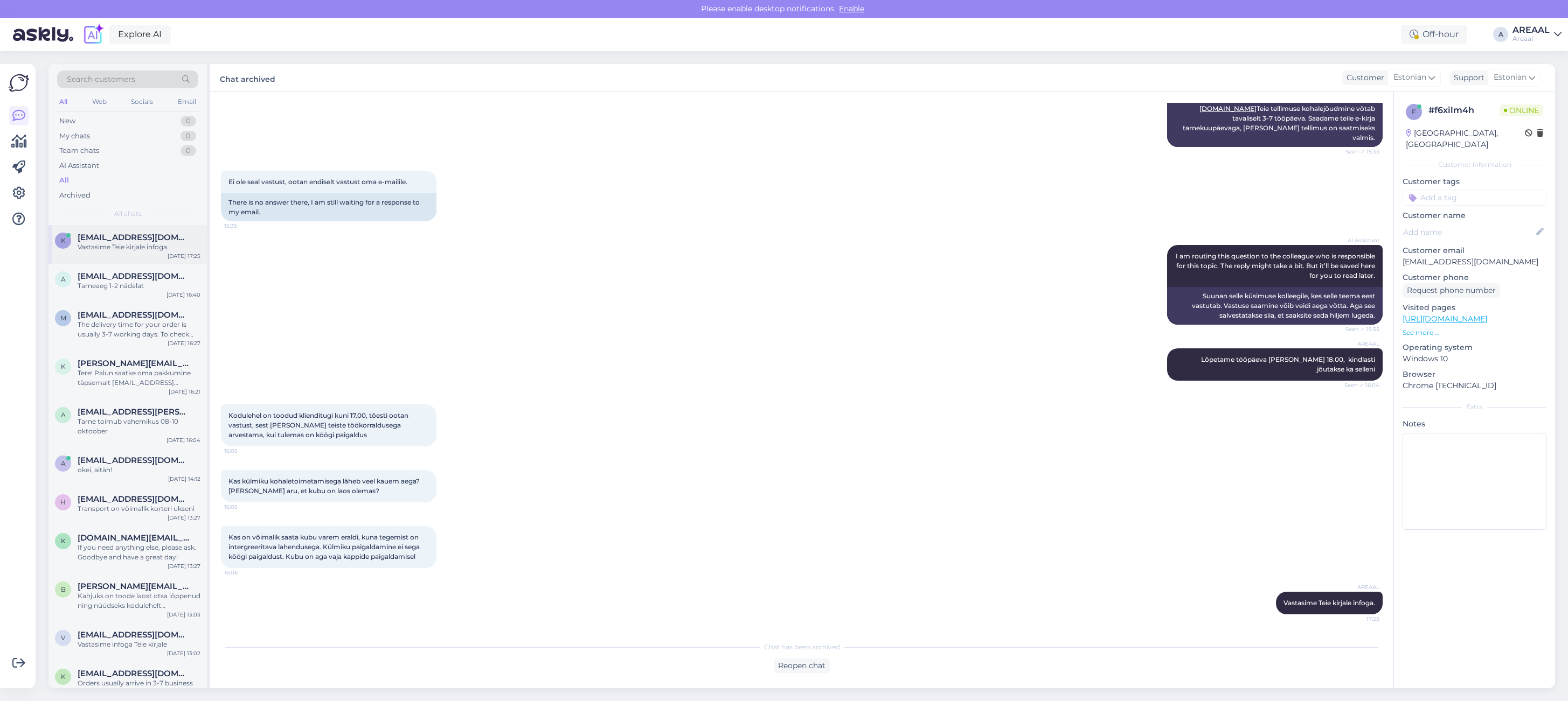
click at [150, 259] on div "k kaiakardmaa@gmail.com Vastasime Teie kirjale infoga. Oct 8 17:25" at bounding box center [127, 244] width 158 height 39
click at [139, 295] on div "a annamaria4891@gmail.com Tarneaeg 1-2 nädalat Oct 8 16:40" at bounding box center [127, 283] width 158 height 39
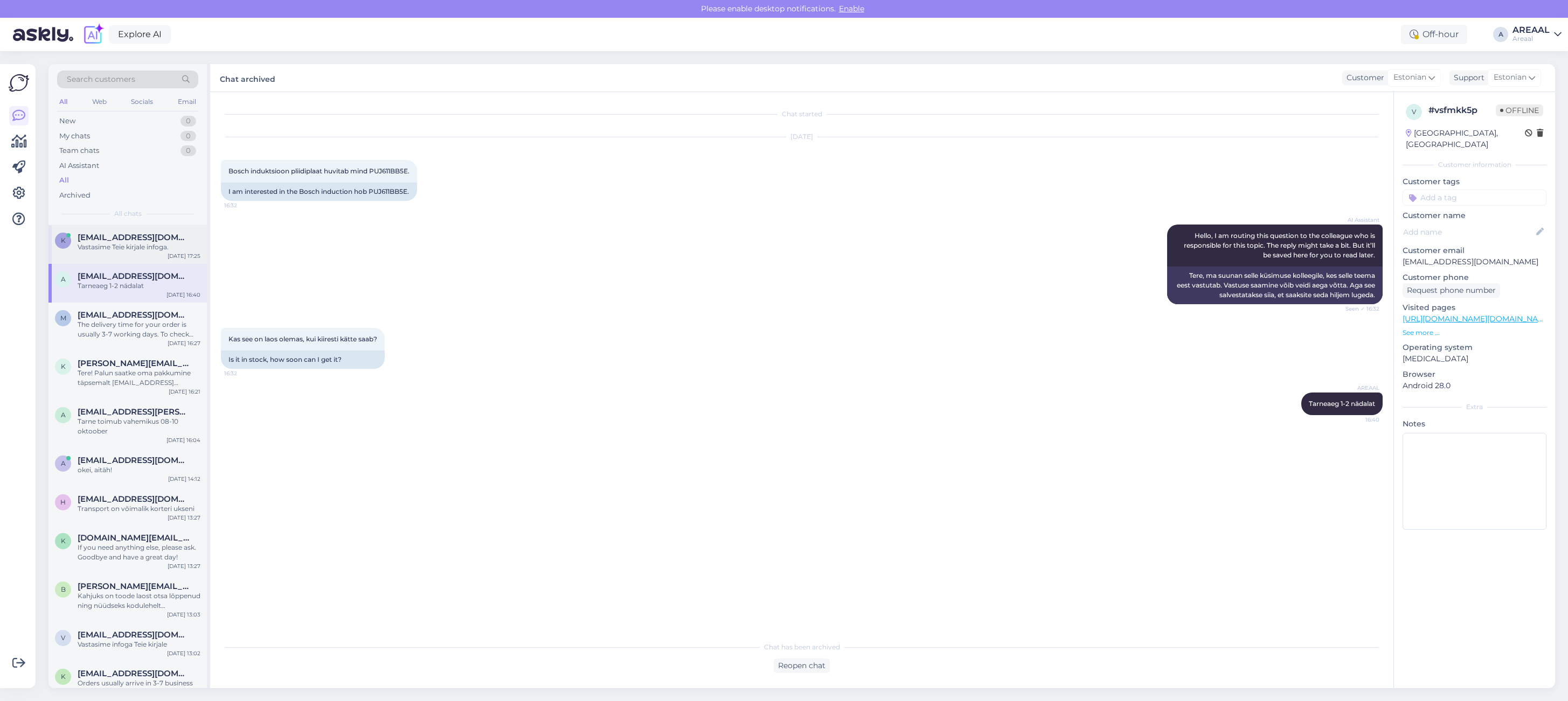
click at [139, 255] on div "k kaiakardmaa@gmail.com Vastasime Teie kirjale infoga. Oct 8 17:25" at bounding box center [127, 244] width 158 height 39
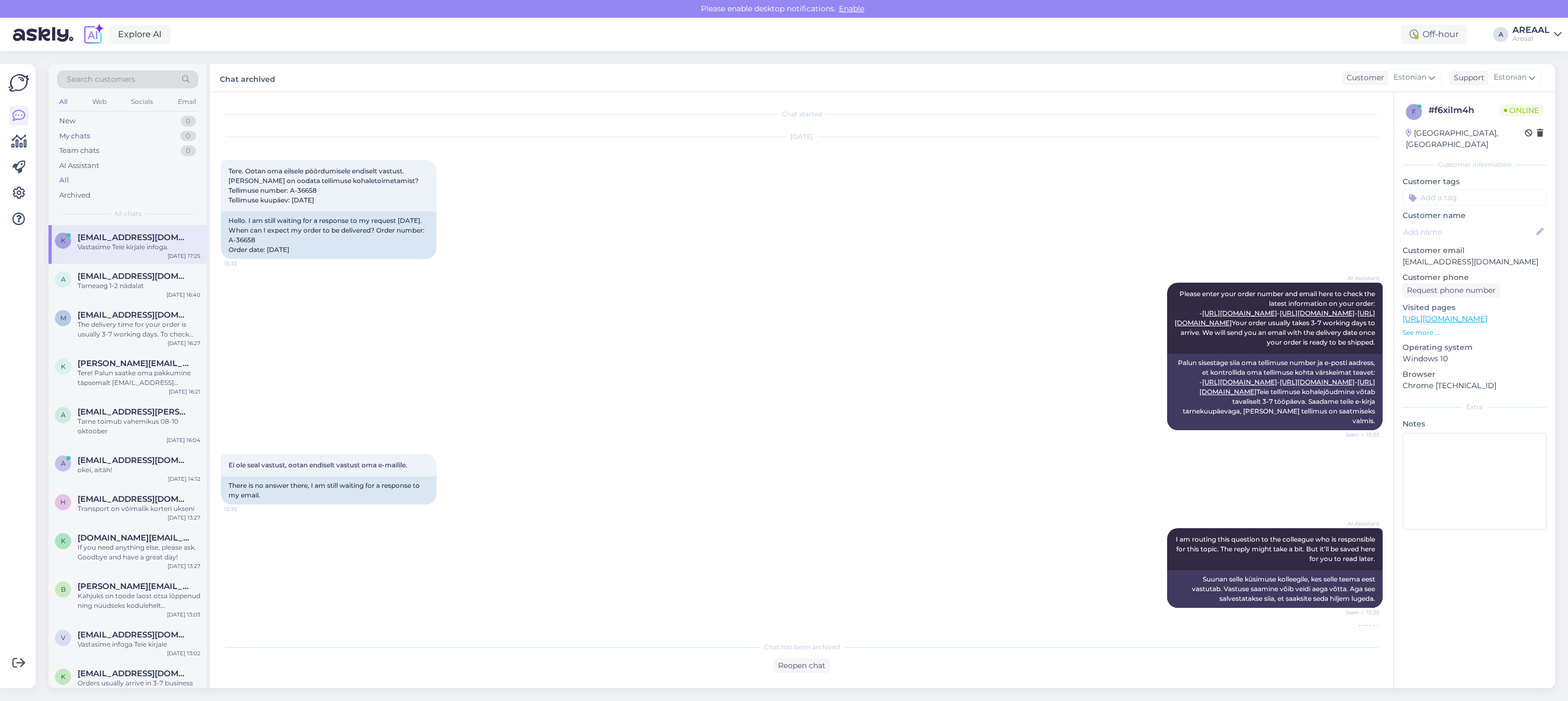
scroll to position [331, 0]
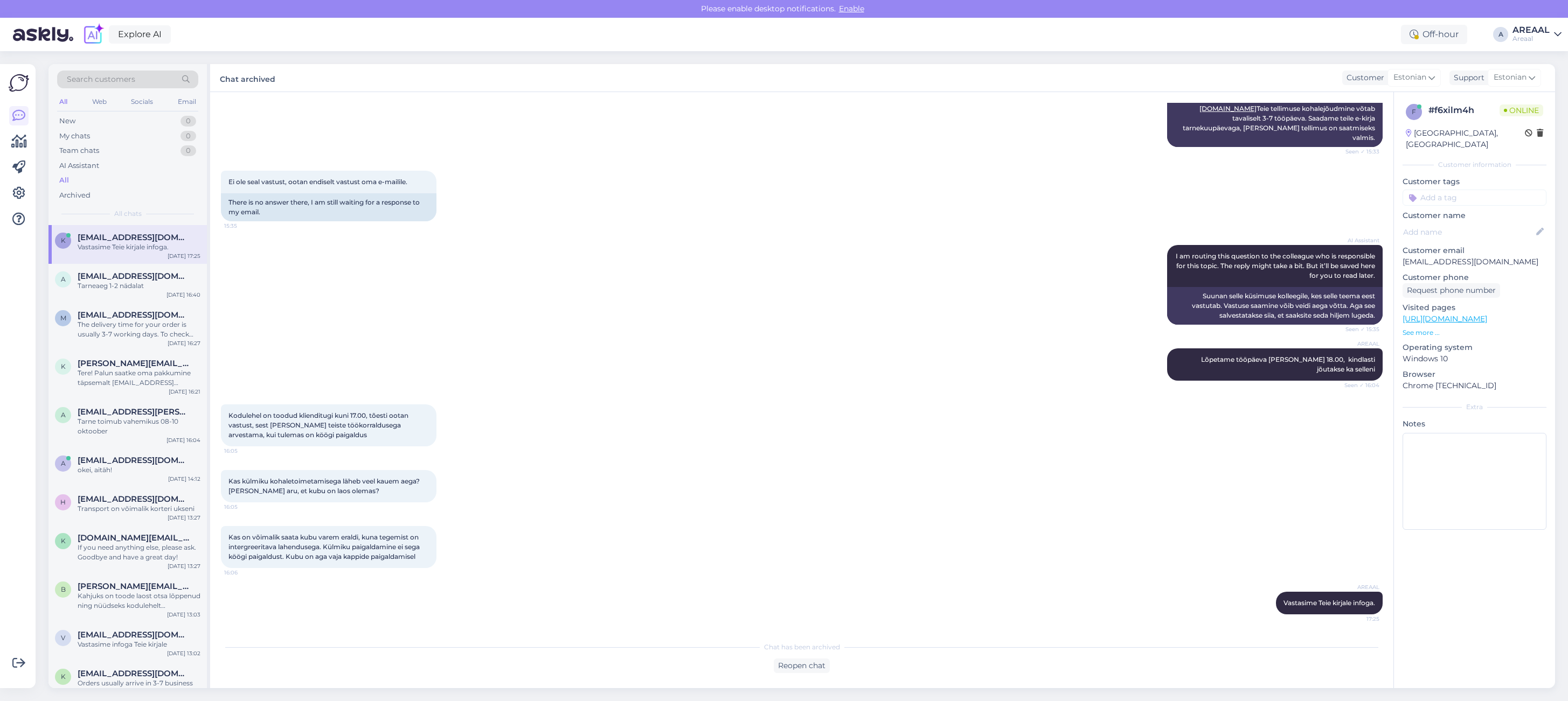
click at [1526, 36] on div "Areaal" at bounding box center [1531, 39] width 37 height 8
click at [1537, 79] on button "Open" at bounding box center [1538, 84] width 30 height 17
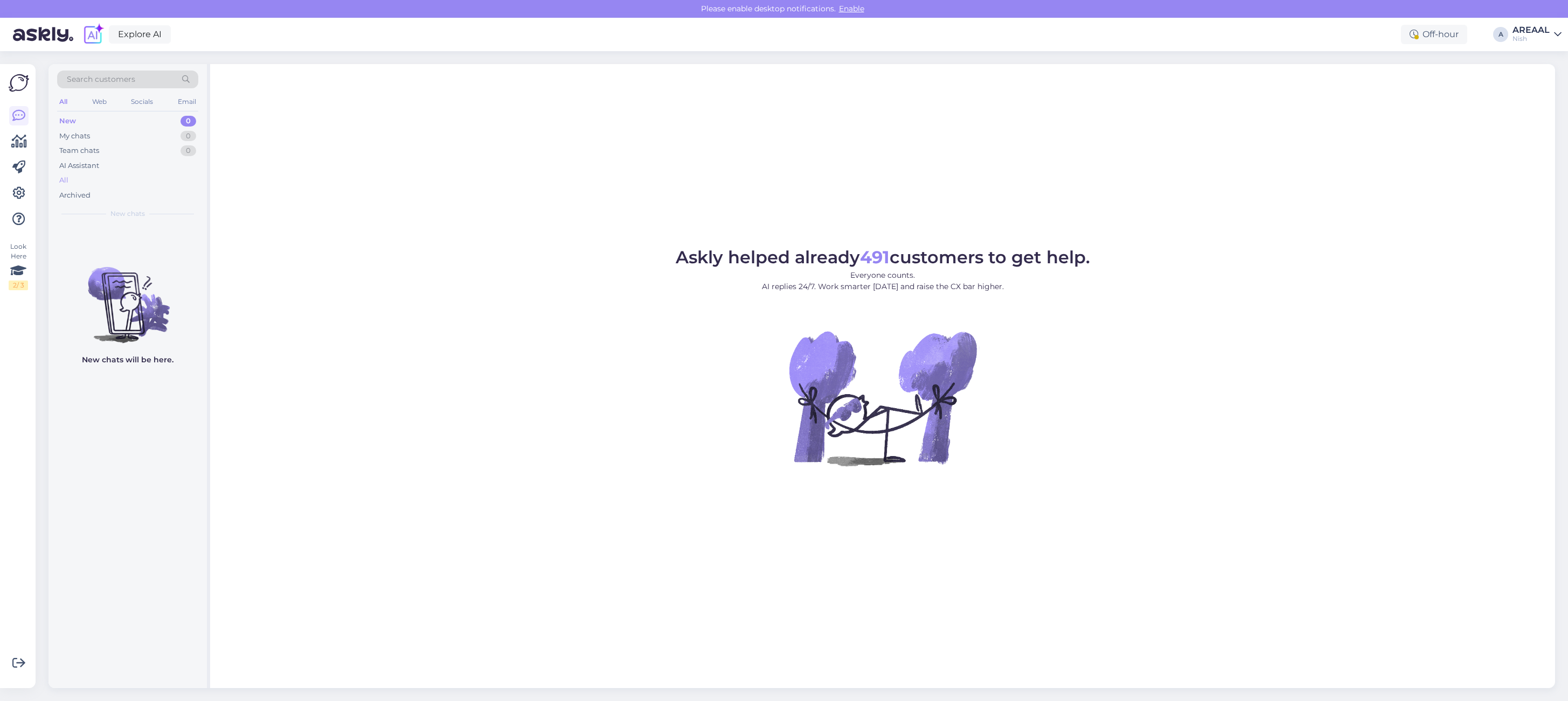
click at [149, 176] on div "All" at bounding box center [127, 180] width 141 height 15
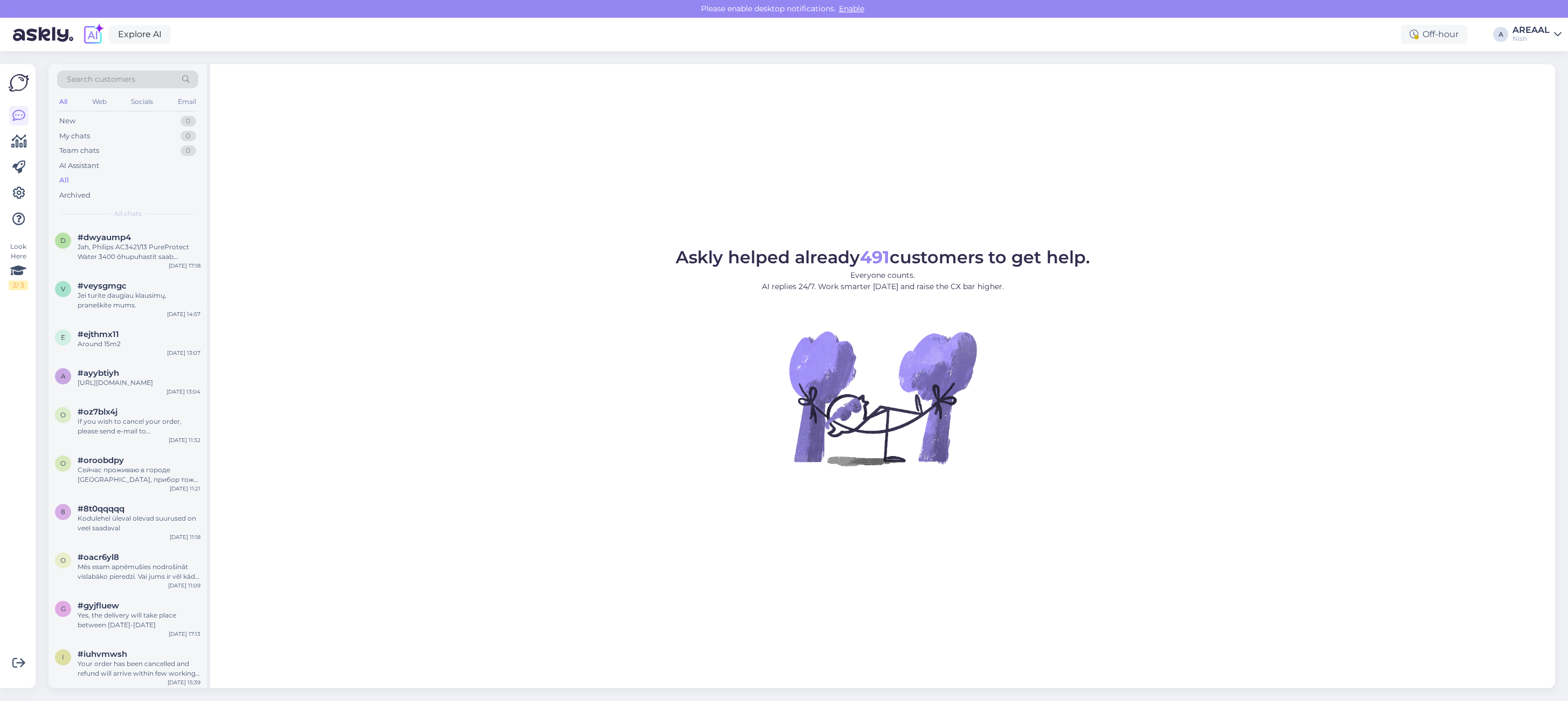
click at [583, 213] on div "Askly helped already 491 customers to get help. Everyone counts. AI replies 24/…" at bounding box center [882, 376] width 1345 height 624
click at [1536, 42] on div "Nish" at bounding box center [1531, 39] width 37 height 8
click at [1539, 63] on button "Open" at bounding box center [1538, 60] width 30 height 17
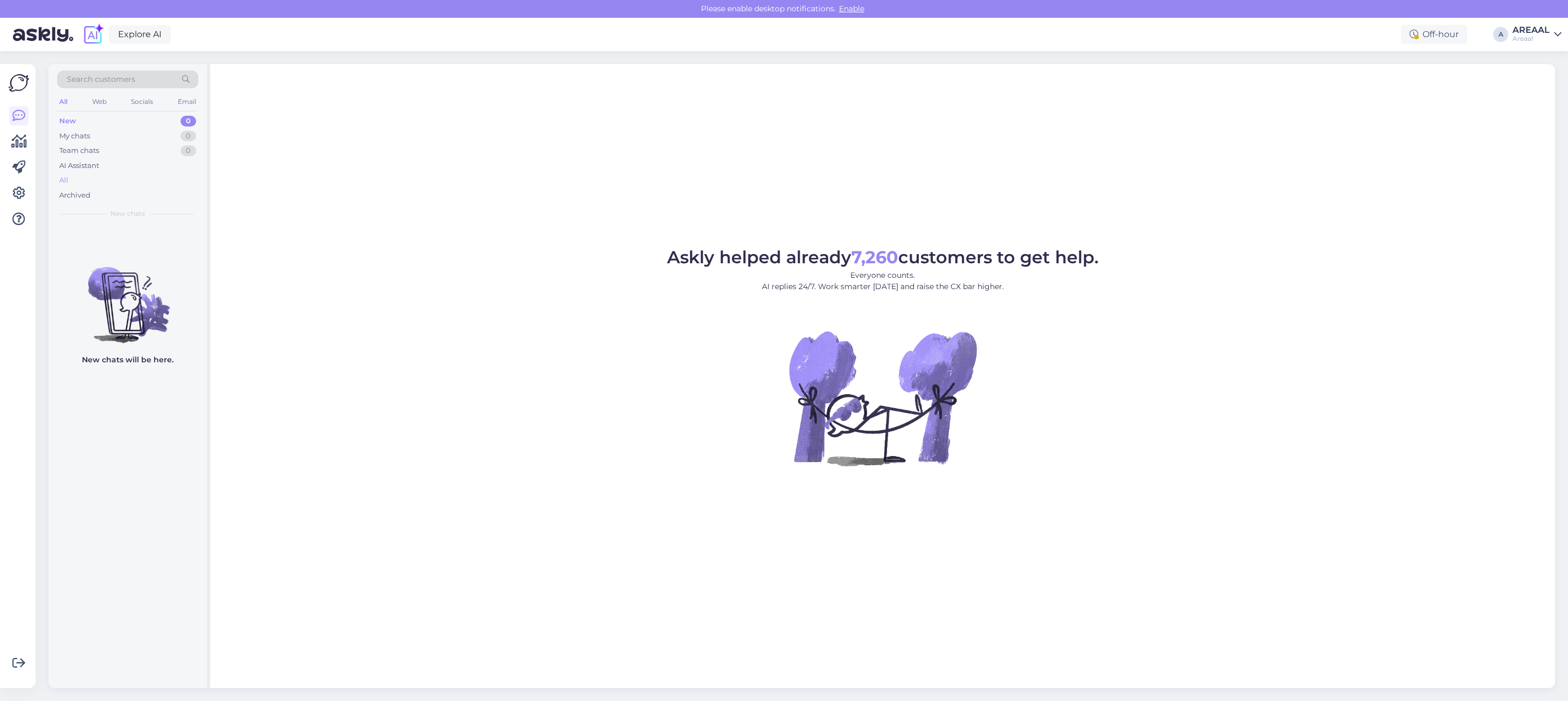
click at [124, 179] on div "All" at bounding box center [127, 180] width 141 height 15
click at [134, 173] on div "AI Assistant" at bounding box center [127, 166] width 141 height 15
click at [134, 178] on div "All" at bounding box center [127, 180] width 141 height 15
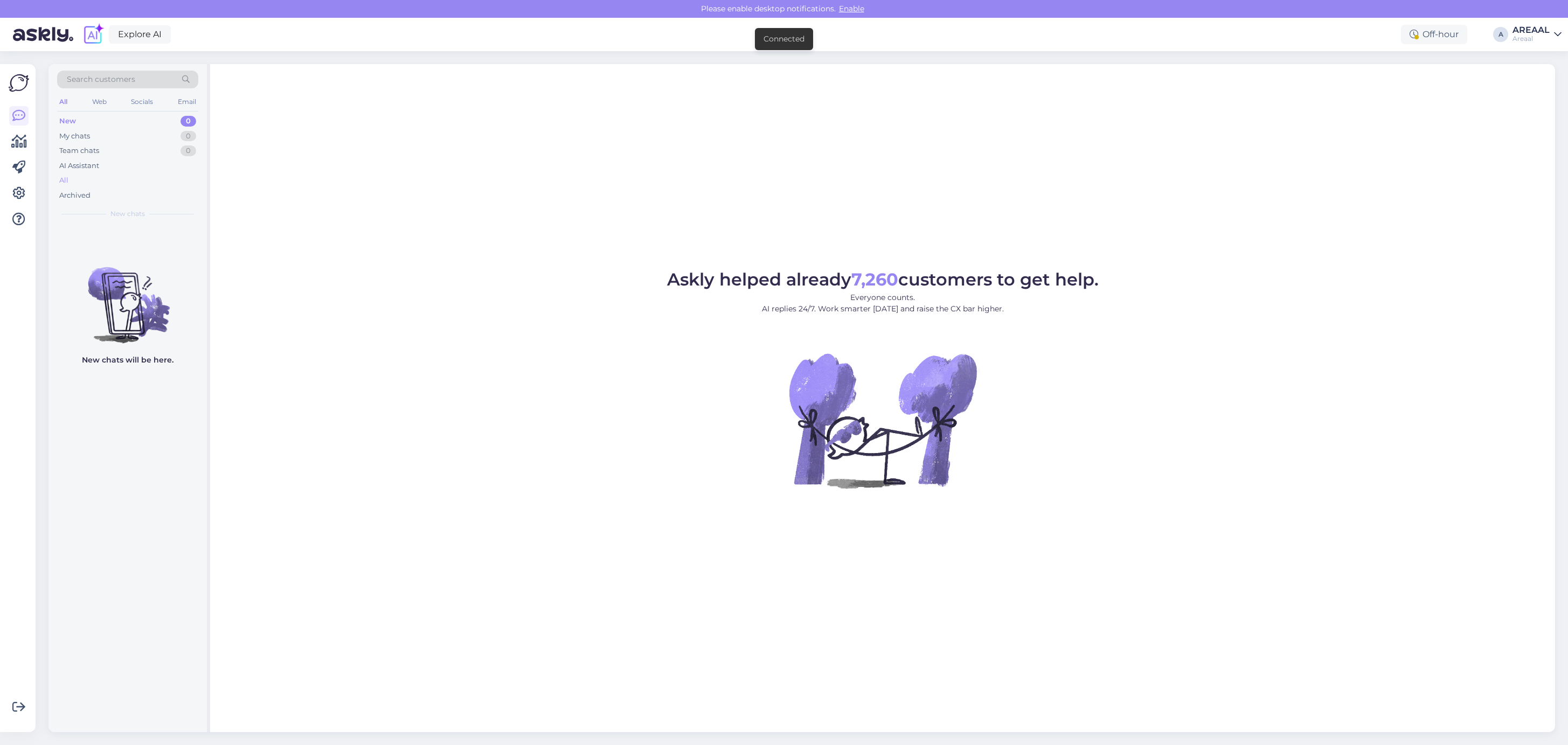
click at [119, 187] on div "All" at bounding box center [127, 180] width 141 height 15
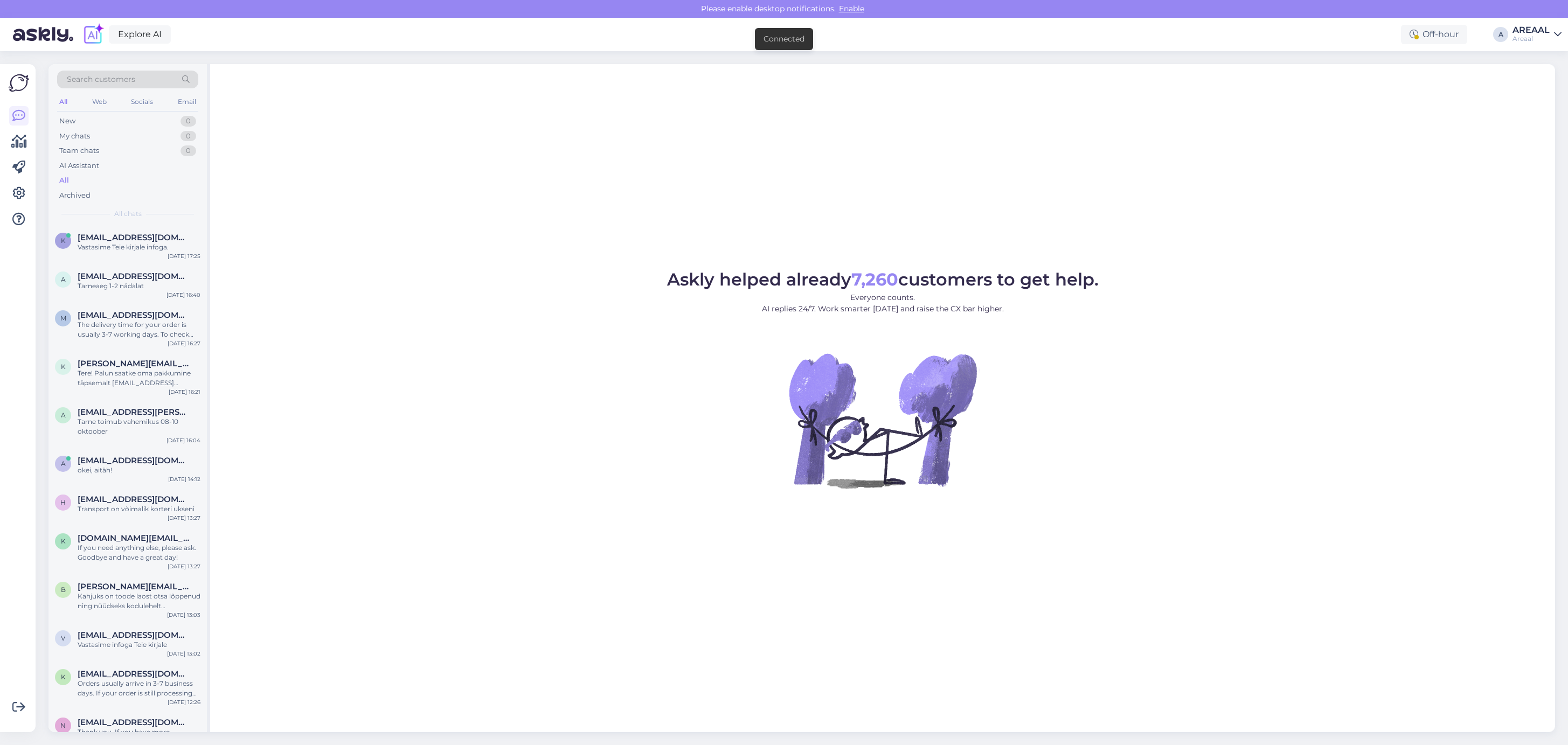
click at [117, 178] on div "All" at bounding box center [127, 180] width 141 height 15
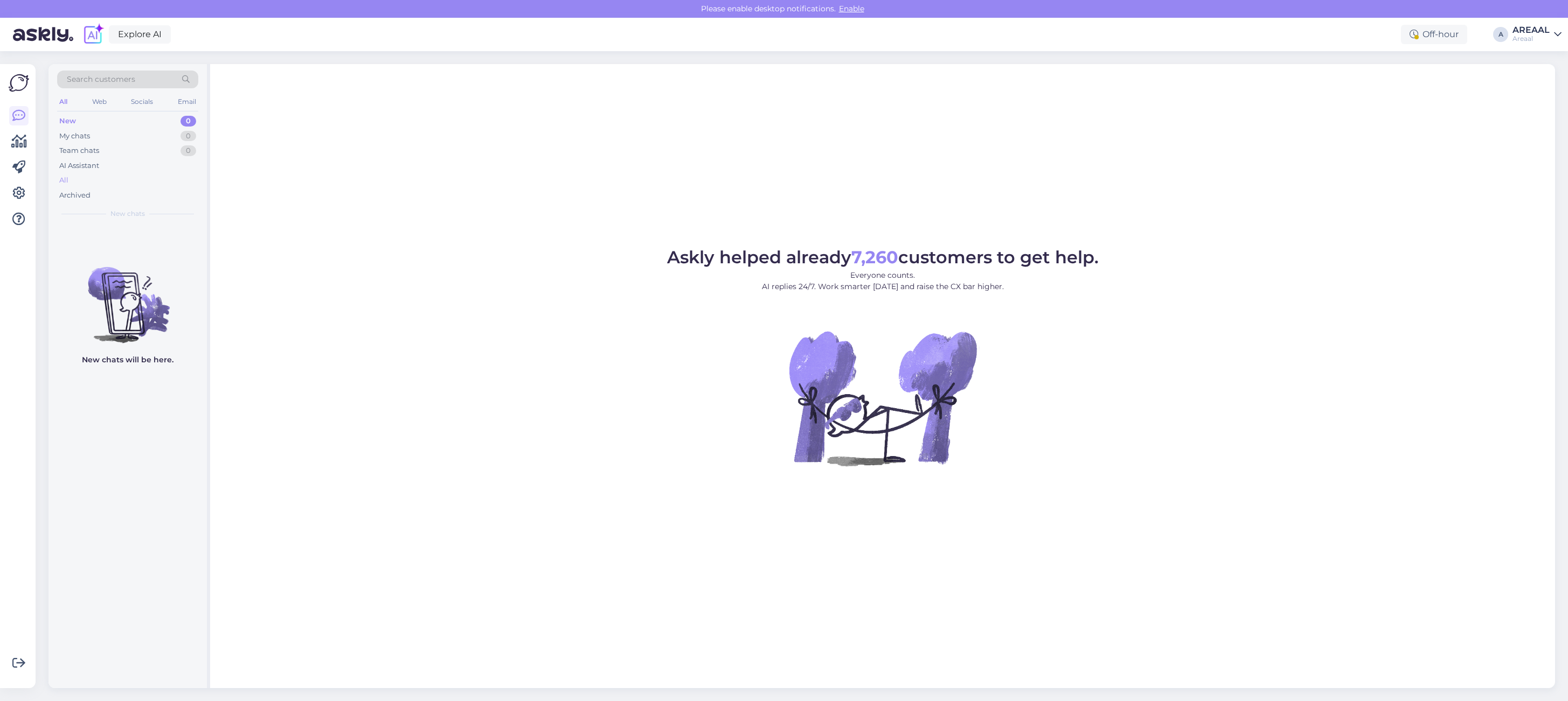
click at [139, 179] on div "All" at bounding box center [127, 180] width 141 height 15
click at [935, 98] on div "Askly helped already 7,260 customers to get help. Everyone counts. AI replies 2…" at bounding box center [882, 375] width 1345 height 623
click at [162, 36] on link "Explore AI" at bounding box center [140, 35] width 62 height 19
click at [138, 173] on div "All" at bounding box center [127, 180] width 141 height 15
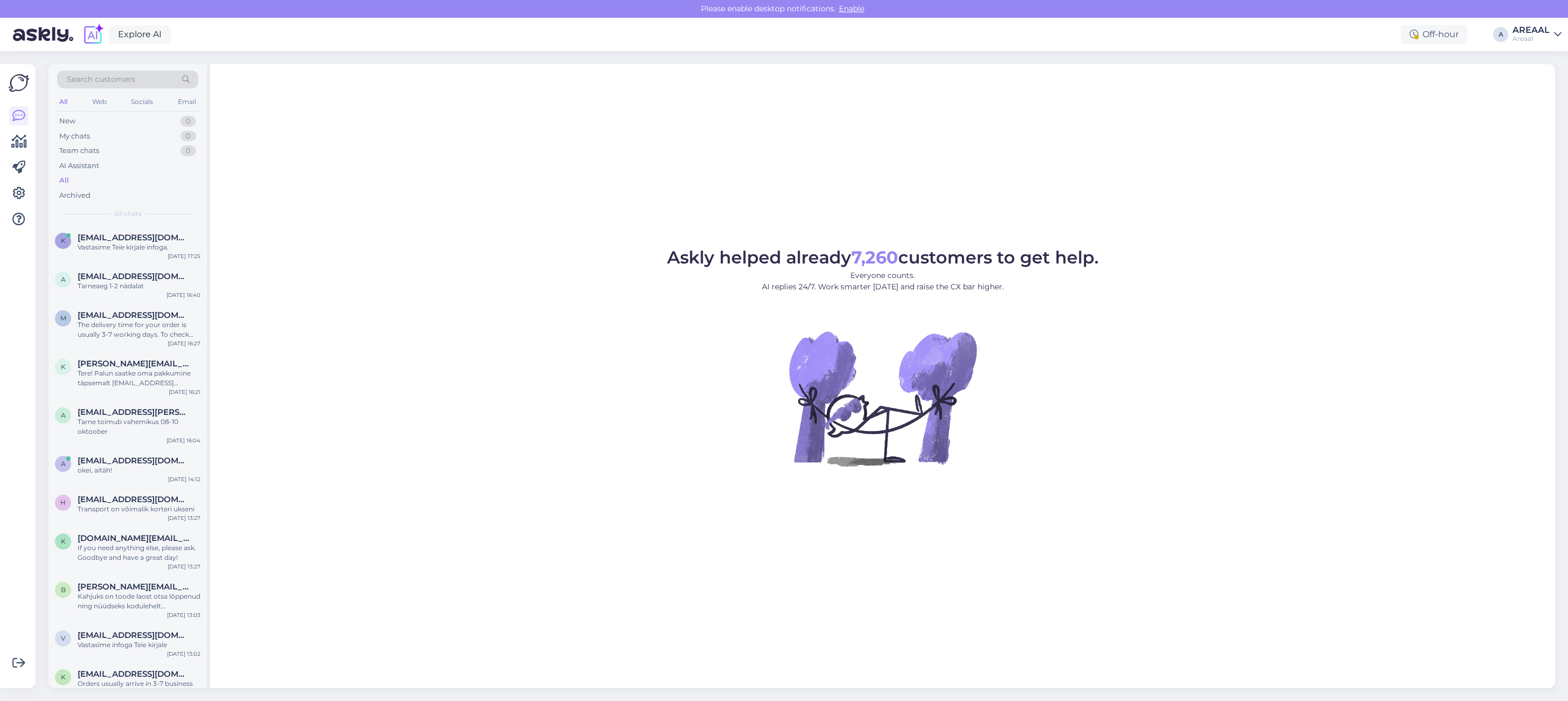
click at [529, 174] on div "Askly helped already 7,260 customers to get help. Everyone counts. AI replies 2…" at bounding box center [882, 376] width 1345 height 624
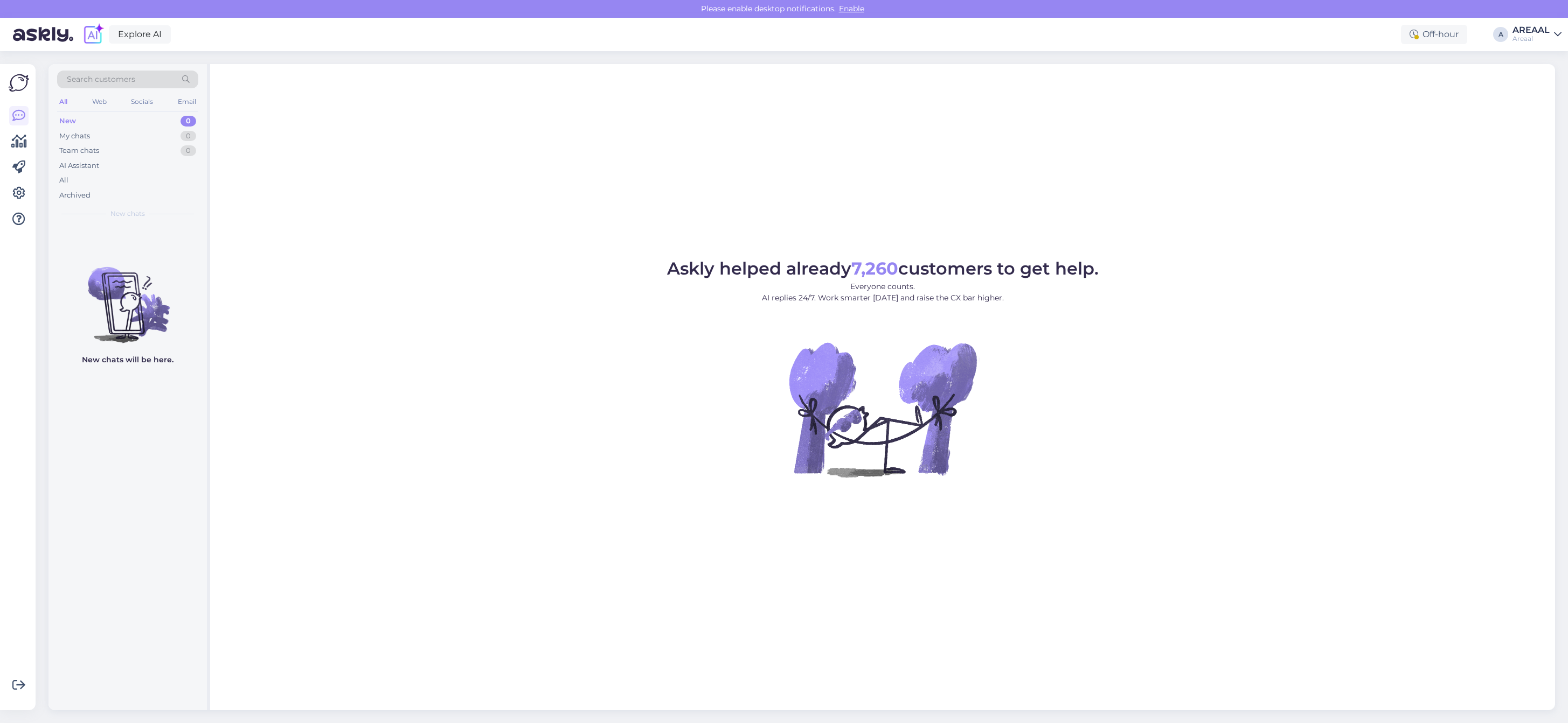
click at [1221, 366] on figure "Askly helped already 7,260 customers to get help. Everyone counts. AI replies 2…" at bounding box center [883, 383] width 1325 height 246
click at [140, 180] on div "All" at bounding box center [127, 180] width 141 height 15
